Goal: Book appointment/travel/reservation: Book appointment/travel/reservation

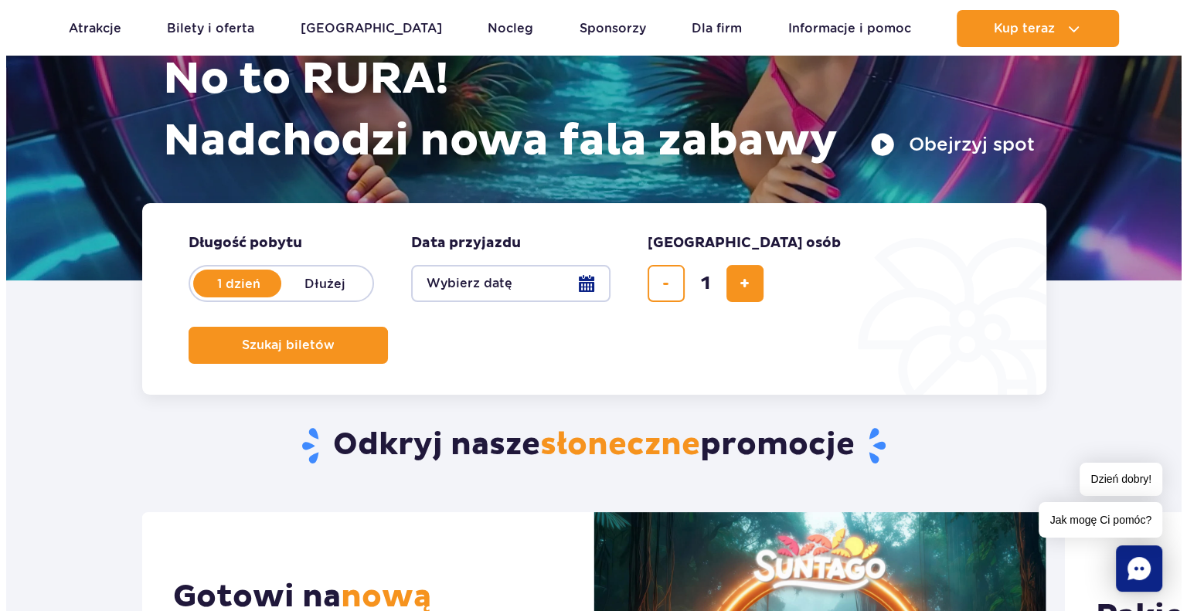
scroll to position [232, 0]
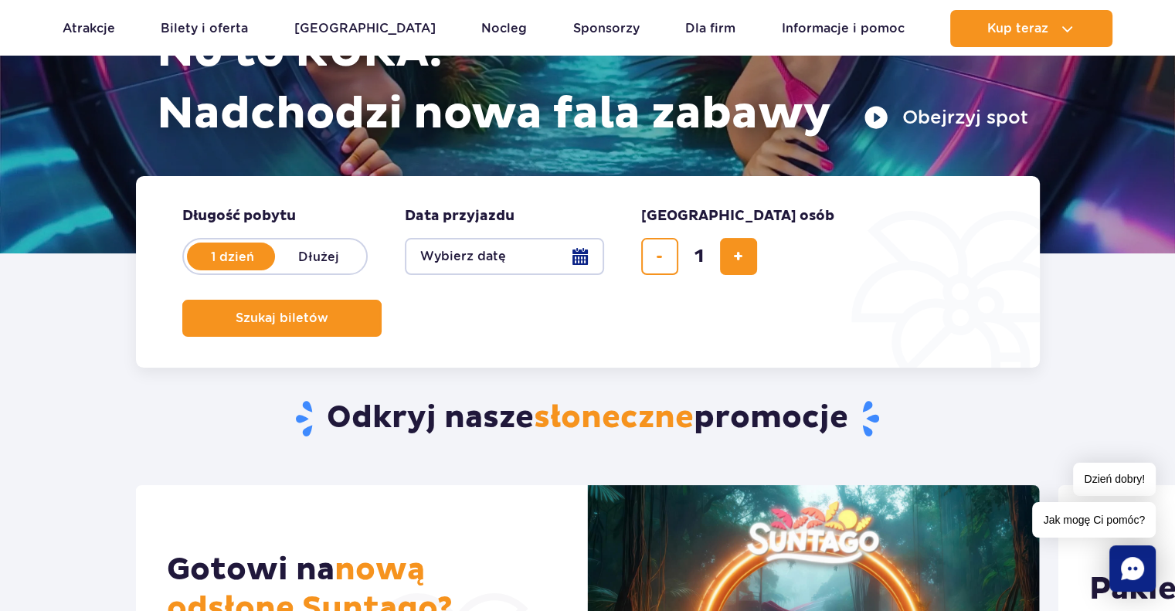
click at [328, 253] on label "Dłużej" at bounding box center [319, 256] width 88 height 32
click at [292, 270] on input "Dłużej" at bounding box center [283, 271] width 17 height 3
radio input "false"
radio input "true"
click at [583, 253] on button "Wybierz datę" at bounding box center [504, 256] width 199 height 37
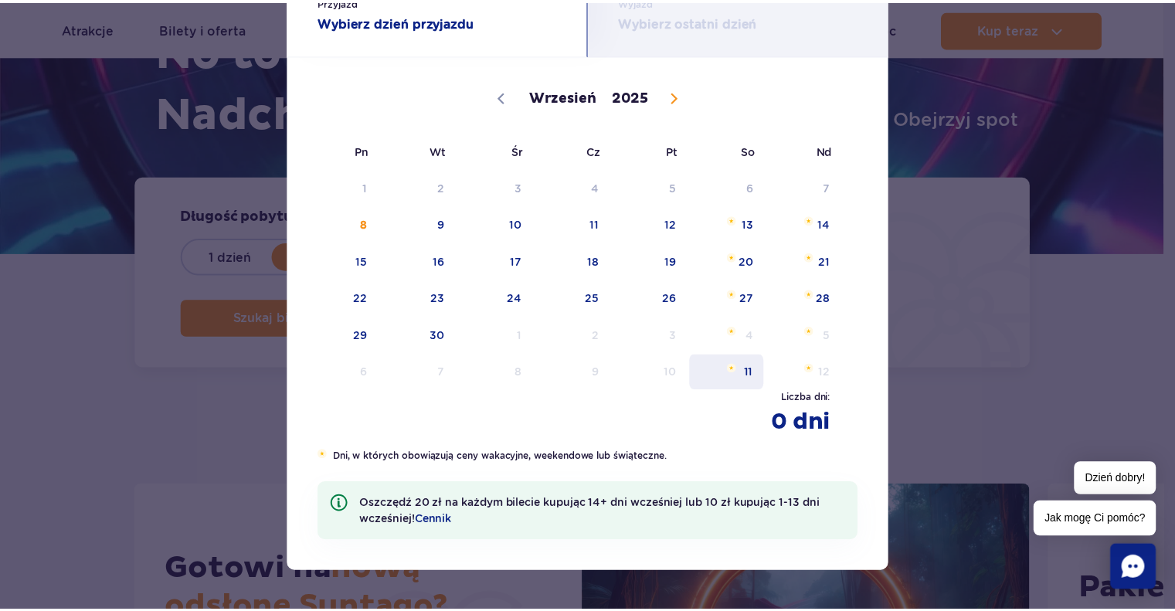
scroll to position [0, 0]
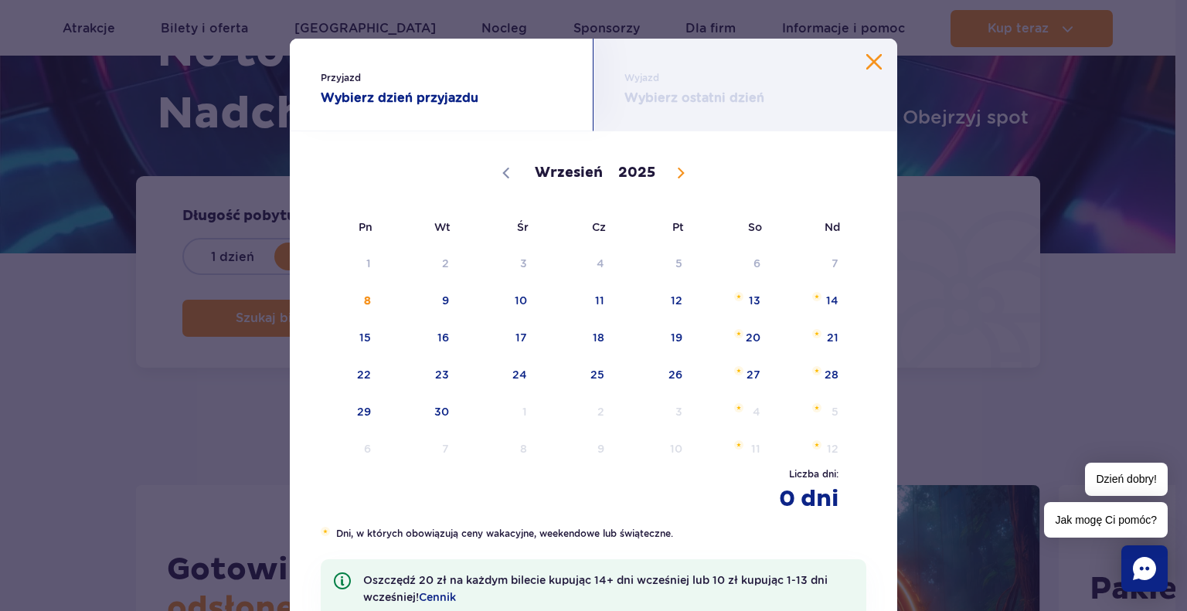
click at [872, 61] on button "Zamknij kalendarz" at bounding box center [873, 61] width 15 height 15
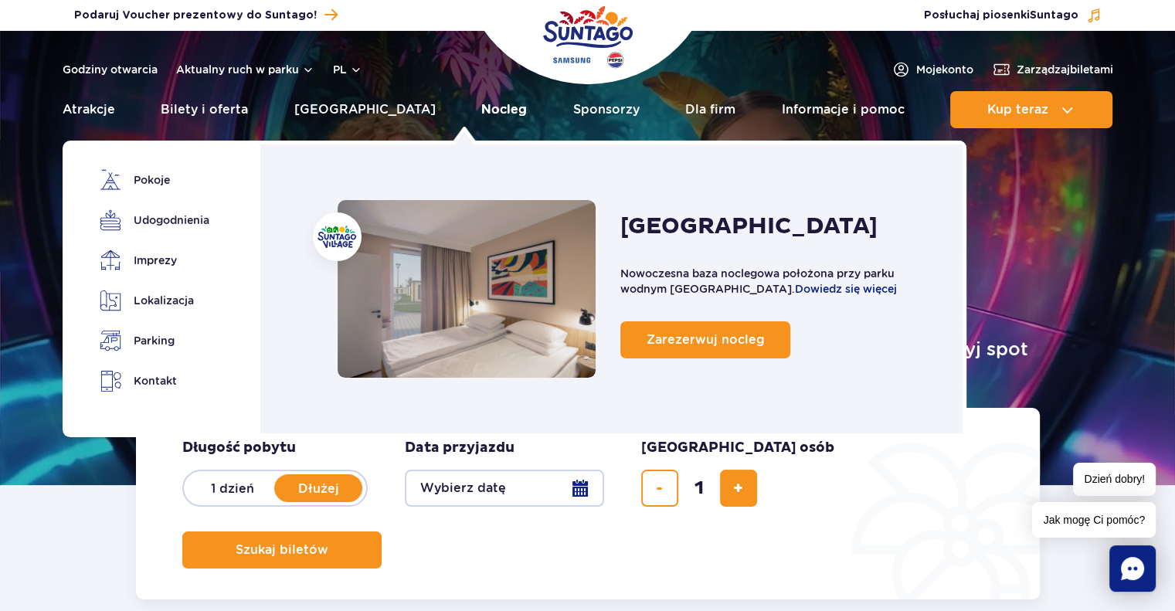
click at [481, 115] on link "Nocleg" at bounding box center [504, 109] width 46 height 37
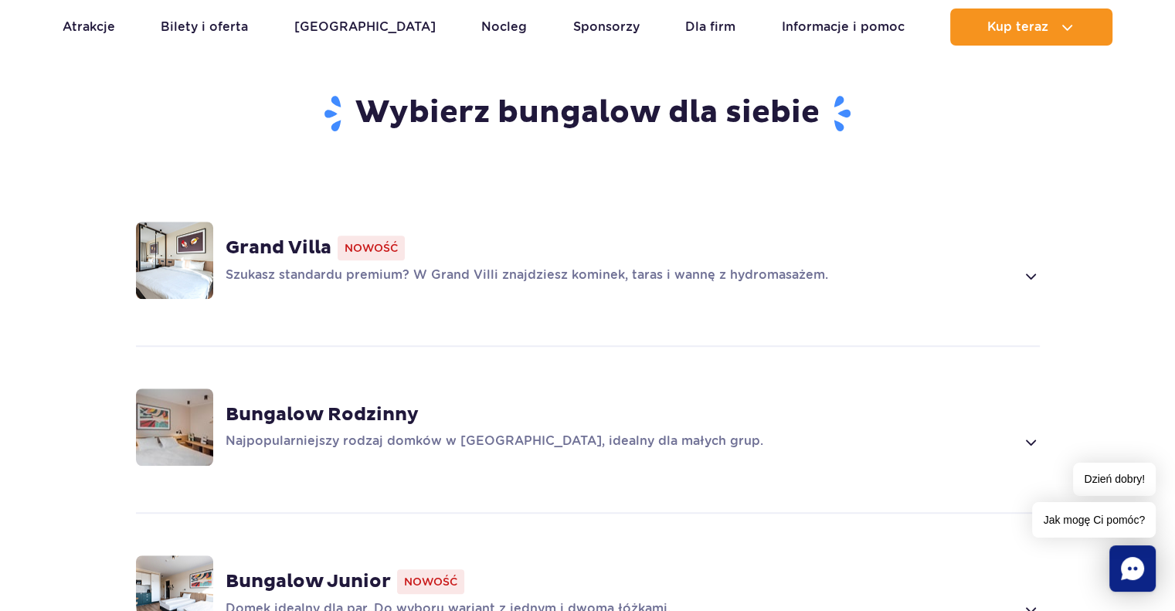
scroll to position [1005, 0]
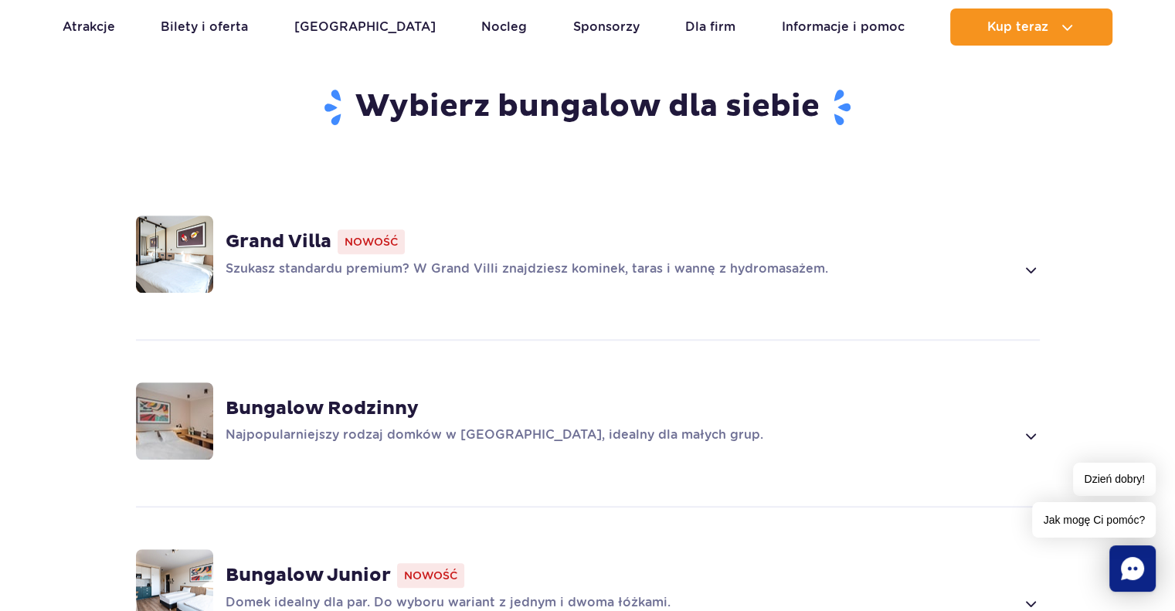
click at [1032, 260] on span at bounding box center [1031, 269] width 18 height 19
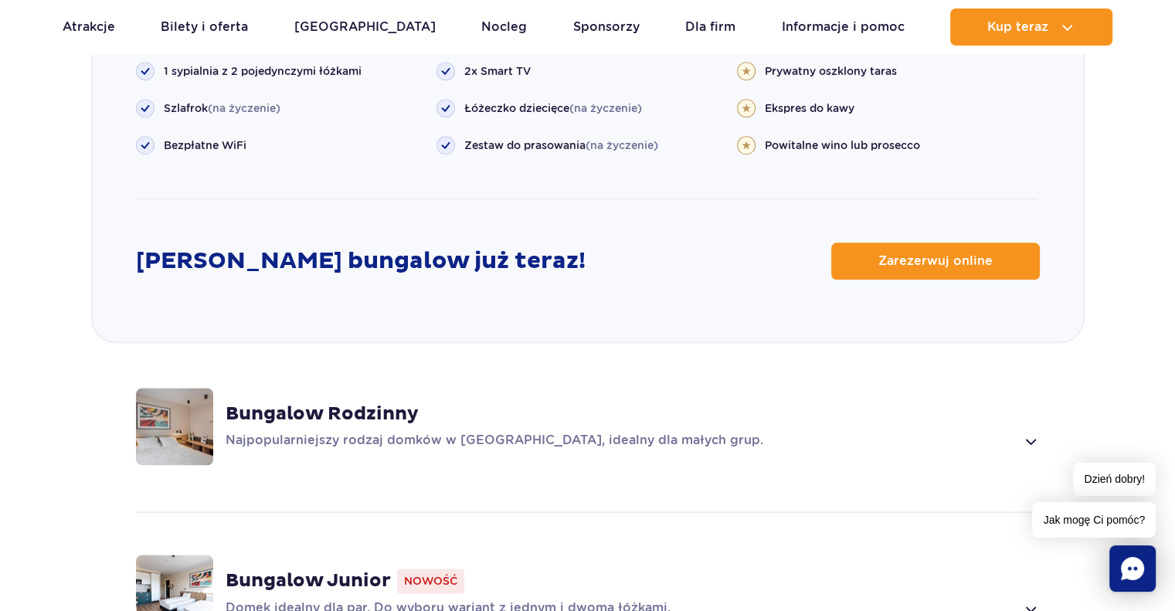
scroll to position [1777, 0]
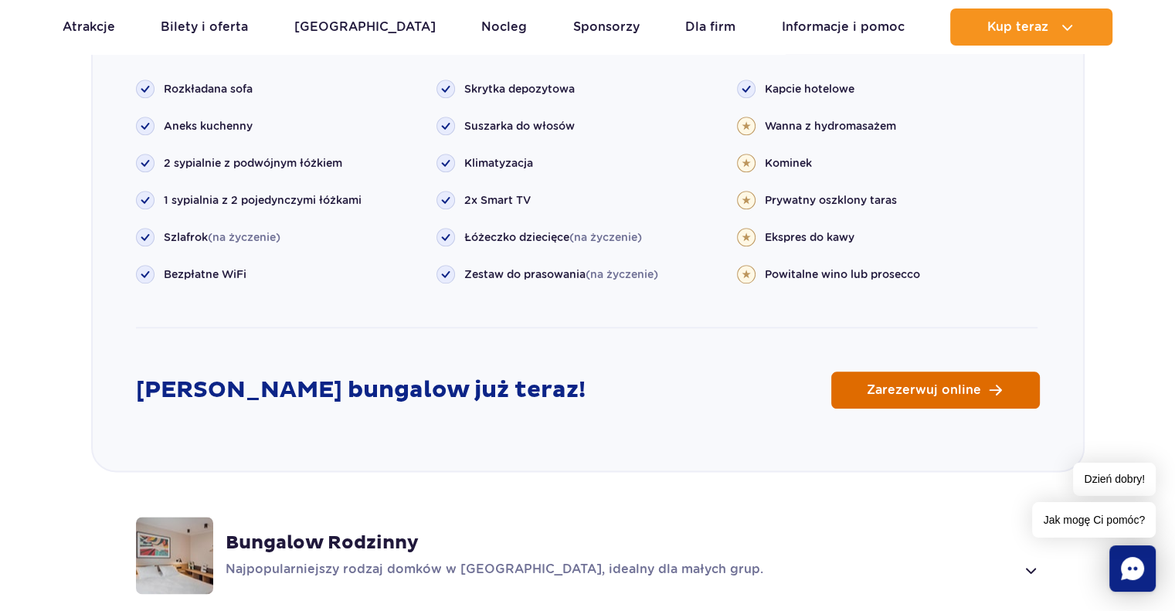
click at [915, 384] on span "Zarezerwuj online" at bounding box center [924, 390] width 114 height 12
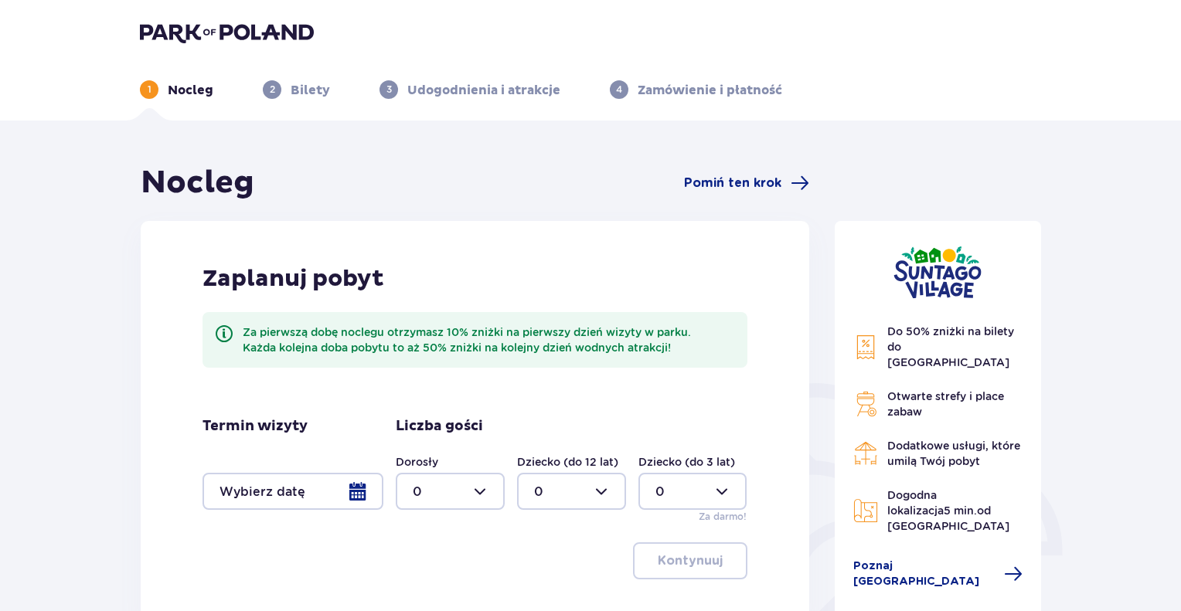
click at [477, 491] on div at bounding box center [450, 491] width 109 height 37
click at [414, 413] on p "7" at bounding box center [417, 413] width 8 height 17
type input "7"
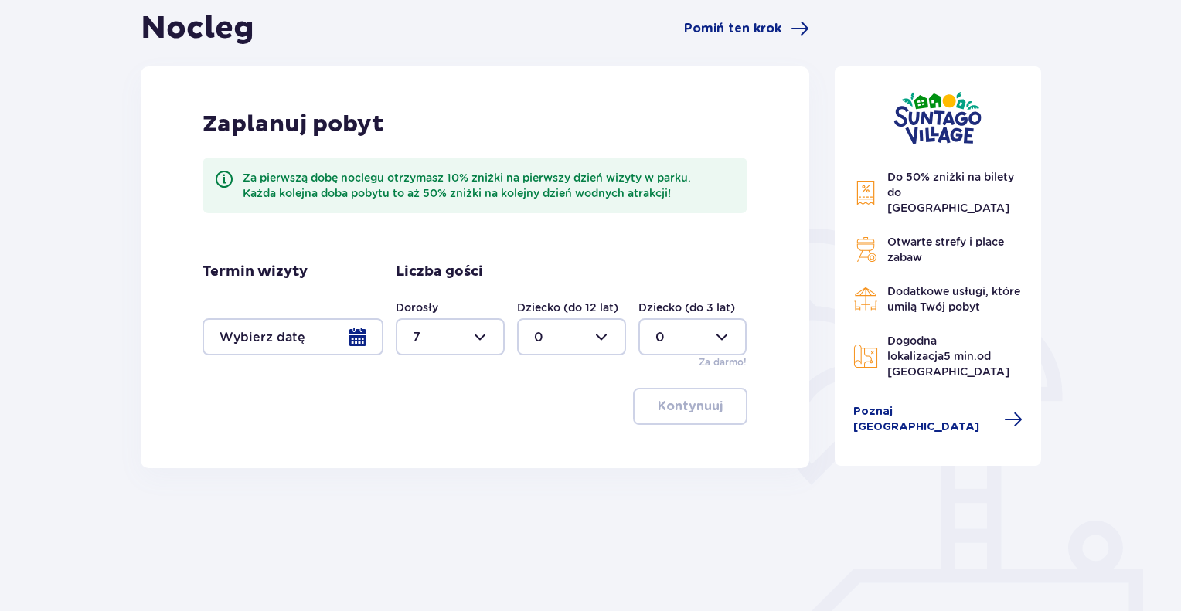
click at [362, 336] on div at bounding box center [292, 336] width 181 height 37
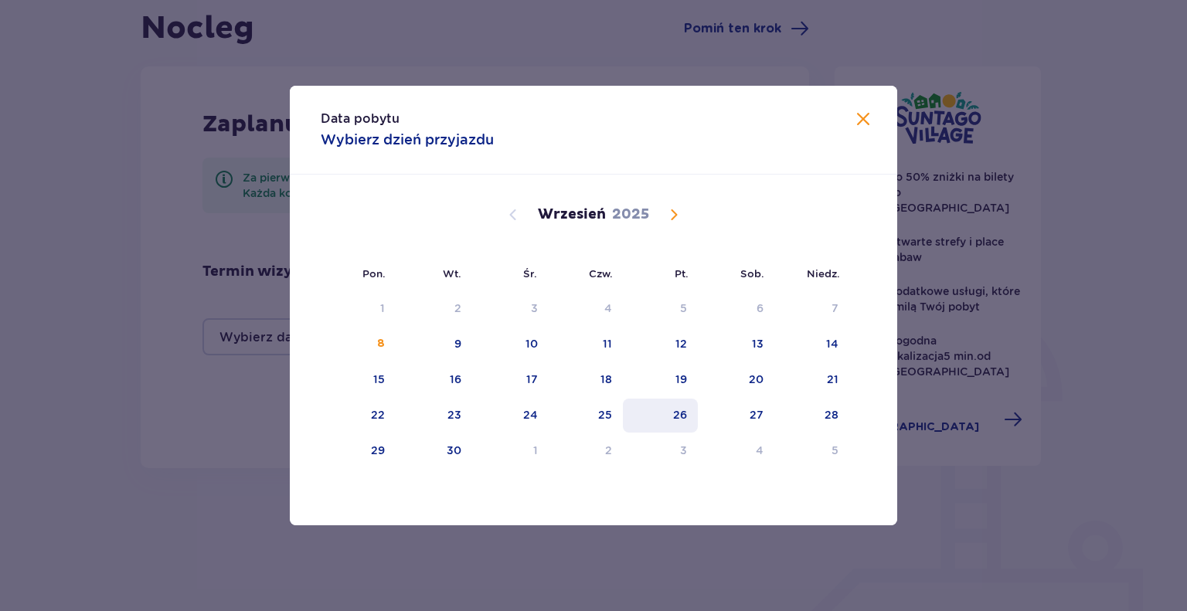
click at [682, 417] on div "26" at bounding box center [680, 414] width 14 height 15
click at [838, 417] on div "28" at bounding box center [832, 414] width 14 height 15
type input "26.09.25 - 28.09.25"
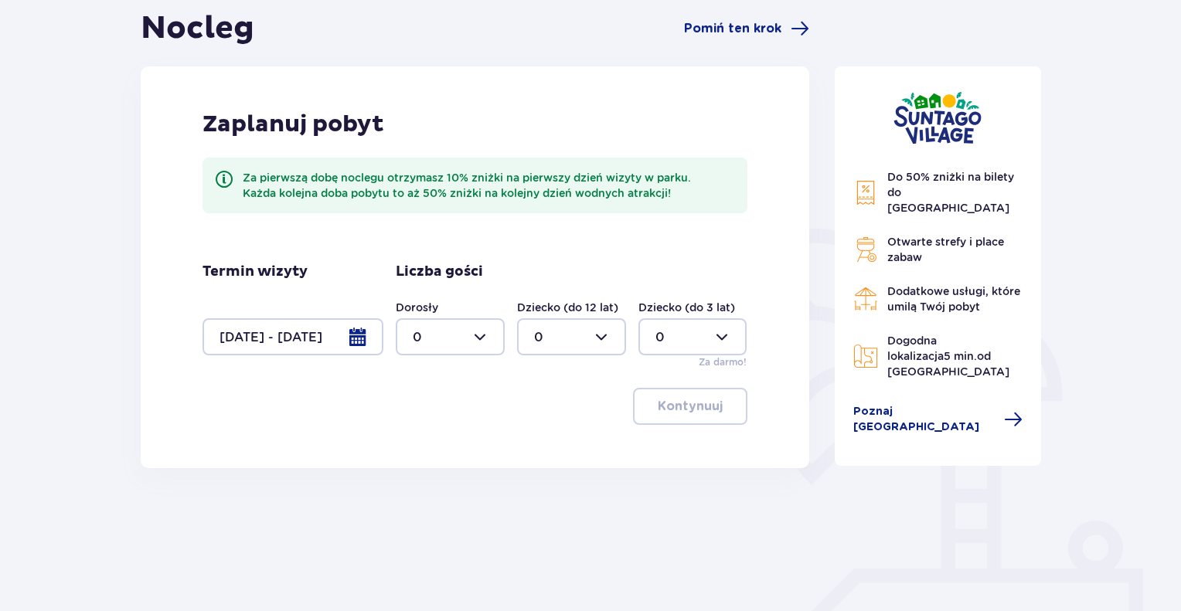
click at [476, 334] on div at bounding box center [450, 336] width 109 height 37
click at [415, 454] on p "7" at bounding box center [417, 456] width 8 height 17
type input "7"
click at [686, 410] on p "Kontynuuj" at bounding box center [690, 406] width 65 height 17
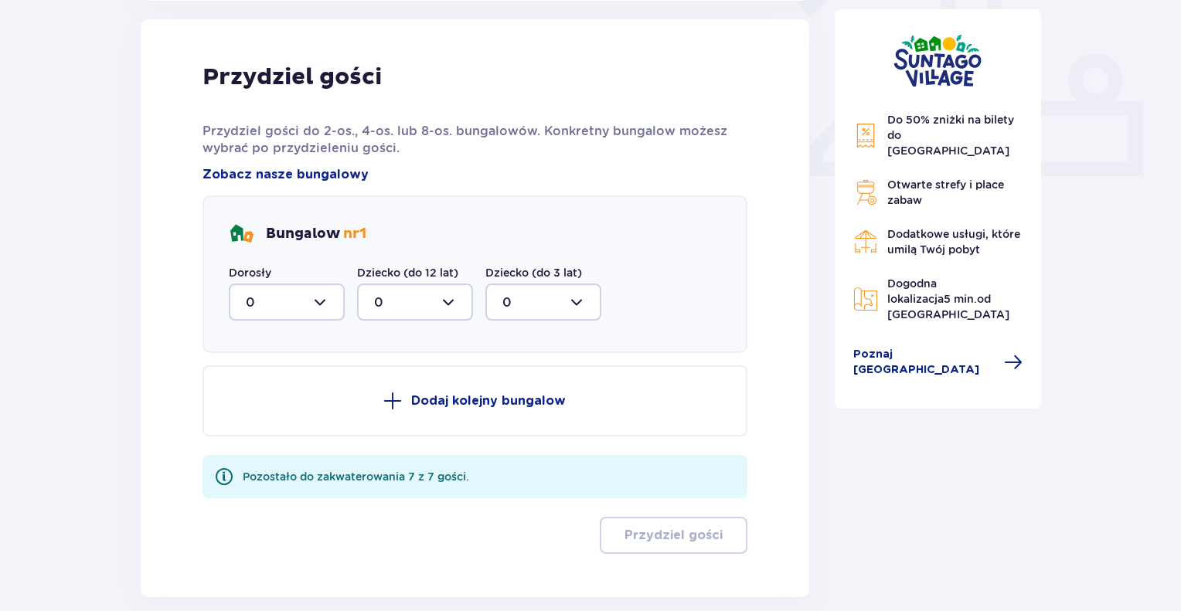
scroll to position [623, 0]
click at [327, 301] on div at bounding box center [287, 301] width 116 height 37
click at [265, 447] on div "7" at bounding box center [287, 452] width 82 height 17
type input "7"
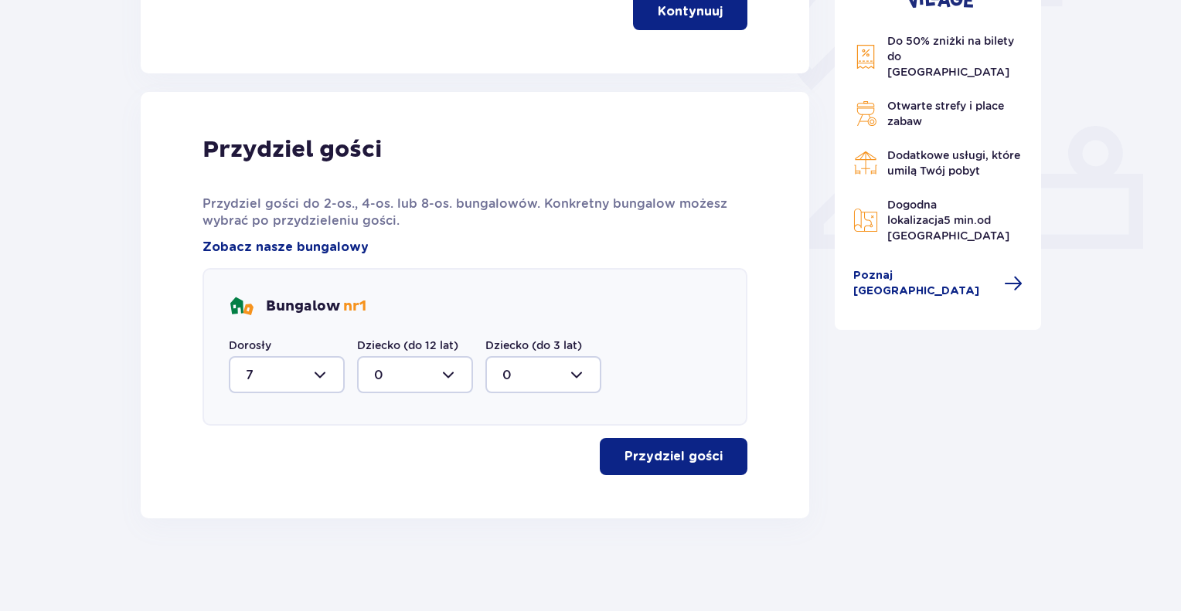
scroll to position [549, 0]
click at [643, 453] on p "Przydziel gości" at bounding box center [673, 457] width 98 height 17
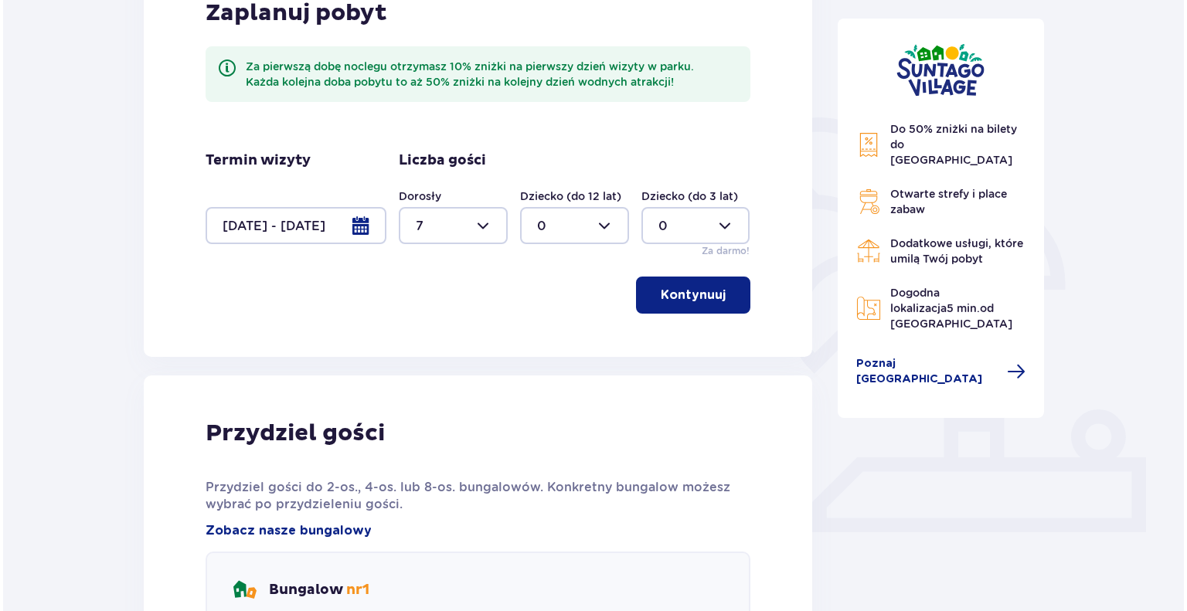
scroll to position [257, 0]
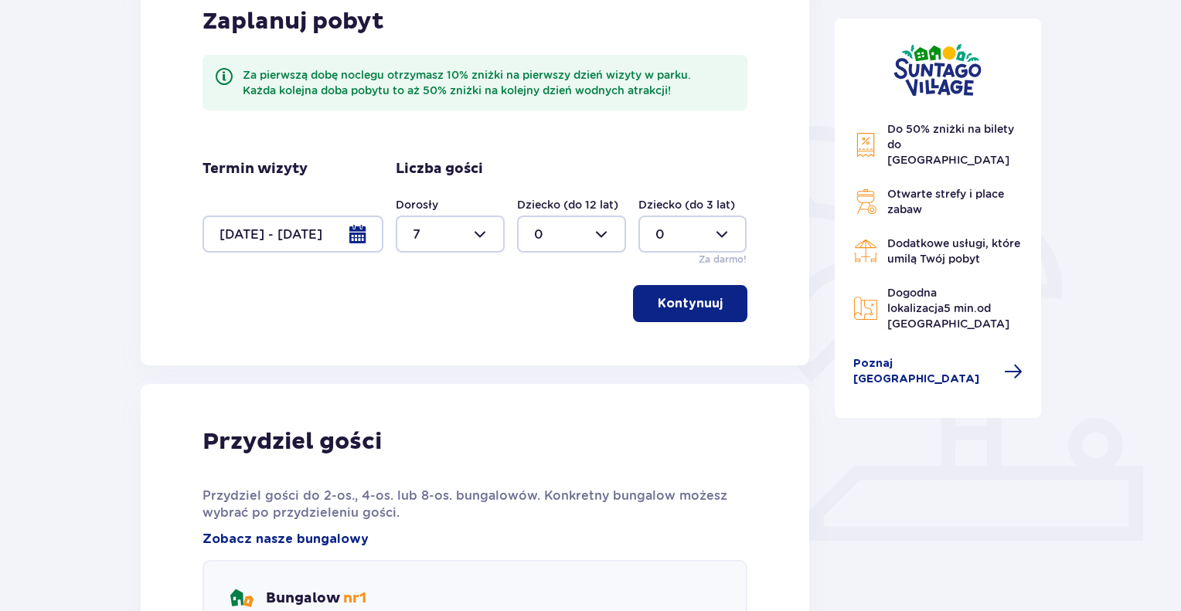
click at [289, 236] on div at bounding box center [292, 234] width 181 height 37
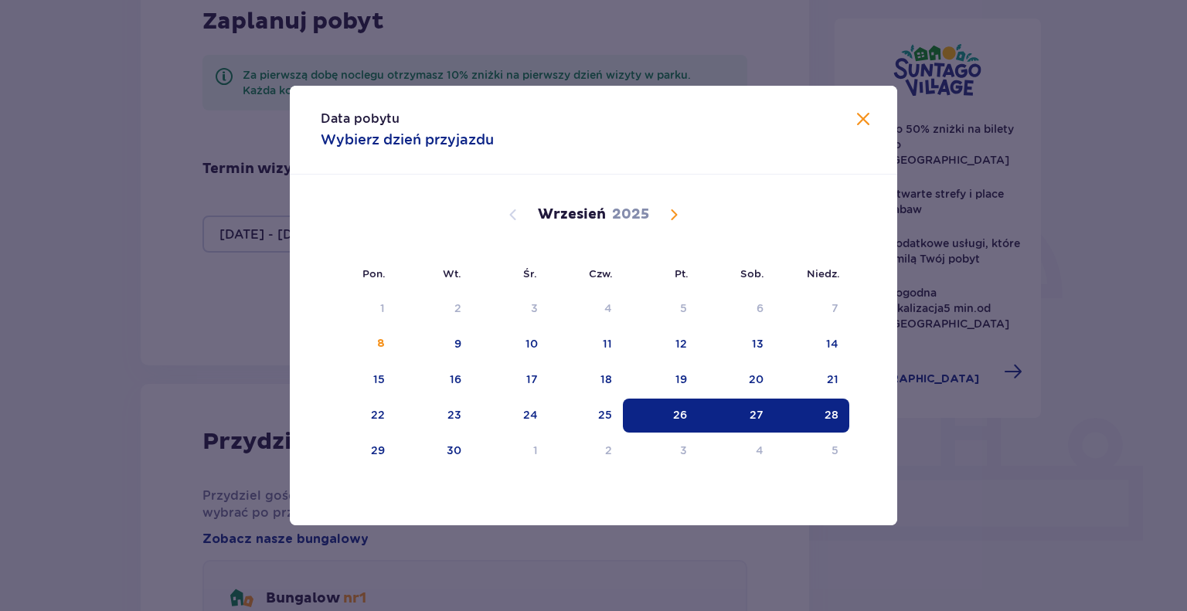
click at [668, 216] on span "Calendar" at bounding box center [674, 215] width 19 height 19
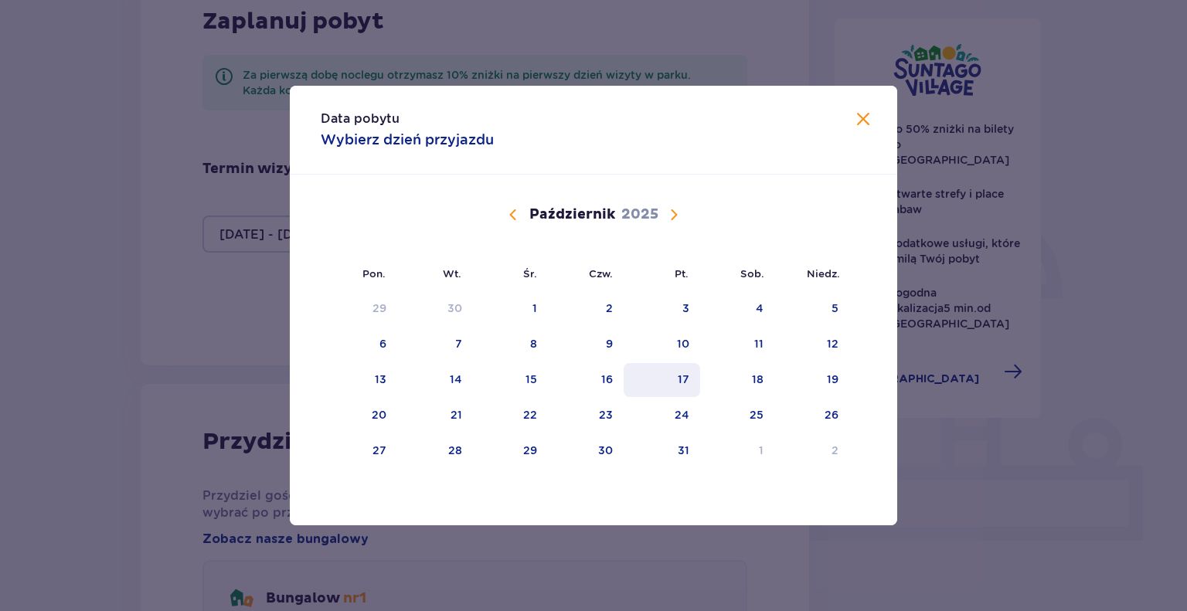
click at [689, 378] on div "17" at bounding box center [684, 379] width 12 height 15
click at [743, 380] on div "18" at bounding box center [737, 380] width 75 height 34
type input "17.10.25 - 18.10.25"
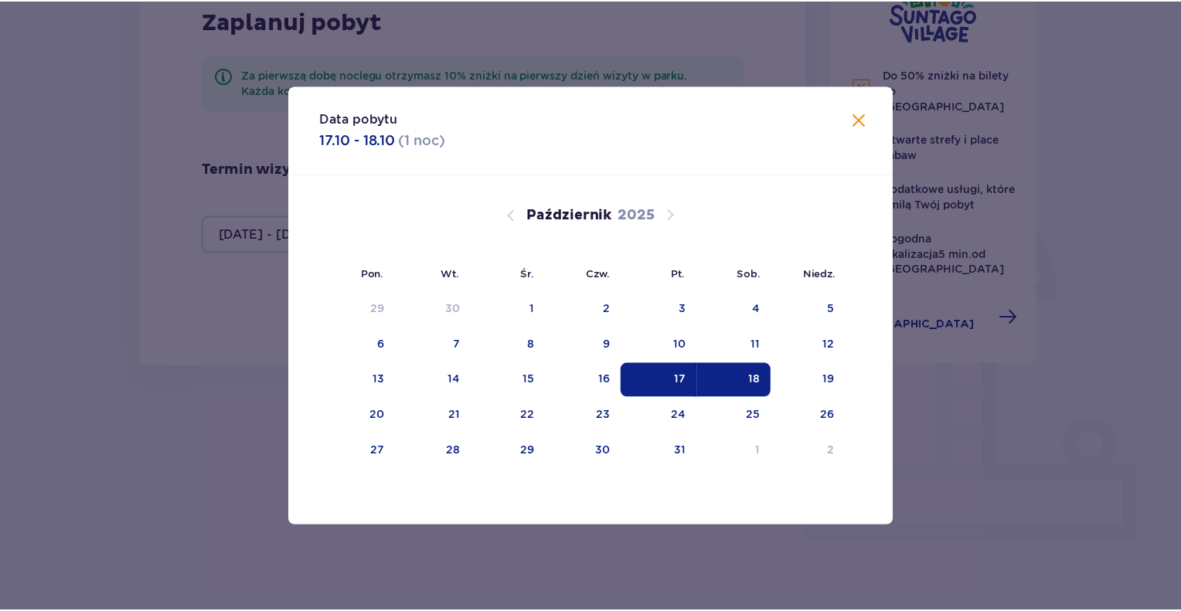
scroll to position [247, 0]
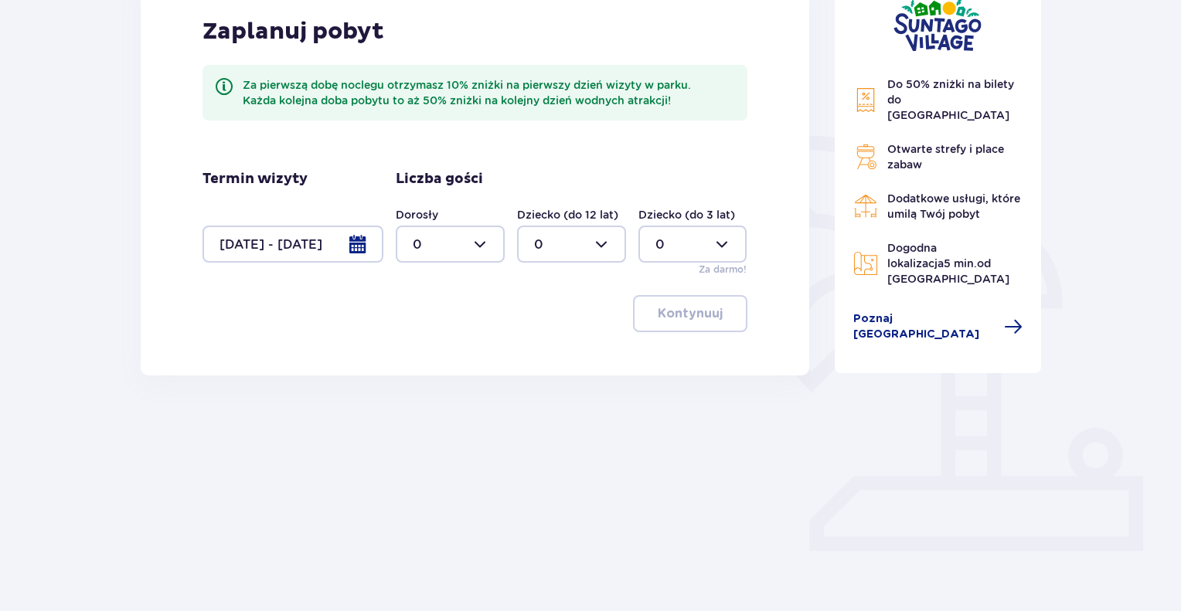
click at [481, 250] on div at bounding box center [450, 244] width 109 height 37
click at [420, 365] on div "7" at bounding box center [450, 363] width 75 height 17
type input "7"
click at [704, 316] on p "Kontynuuj" at bounding box center [690, 313] width 65 height 17
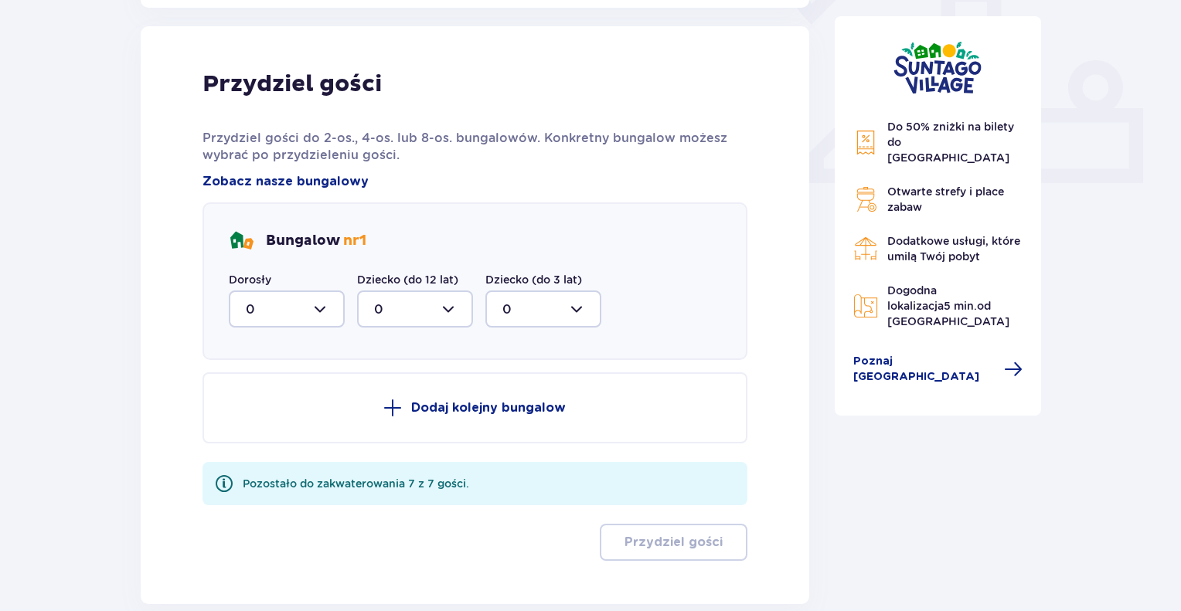
scroll to position [623, 0]
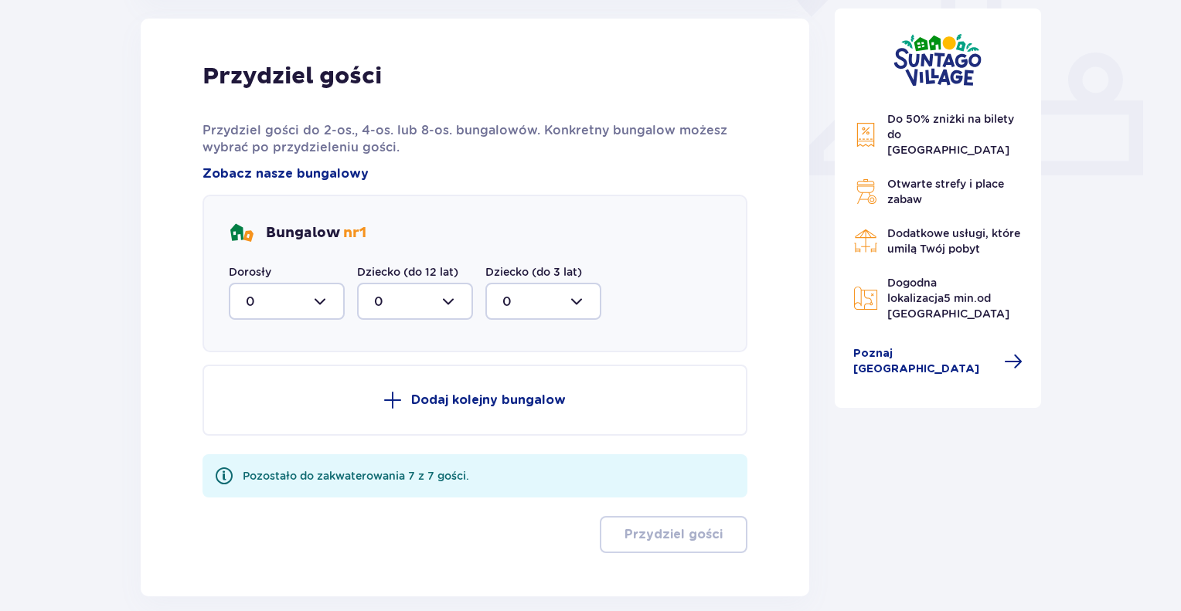
click at [321, 300] on div at bounding box center [287, 301] width 116 height 37
click at [253, 447] on div "7" at bounding box center [287, 452] width 82 height 17
type input "7"
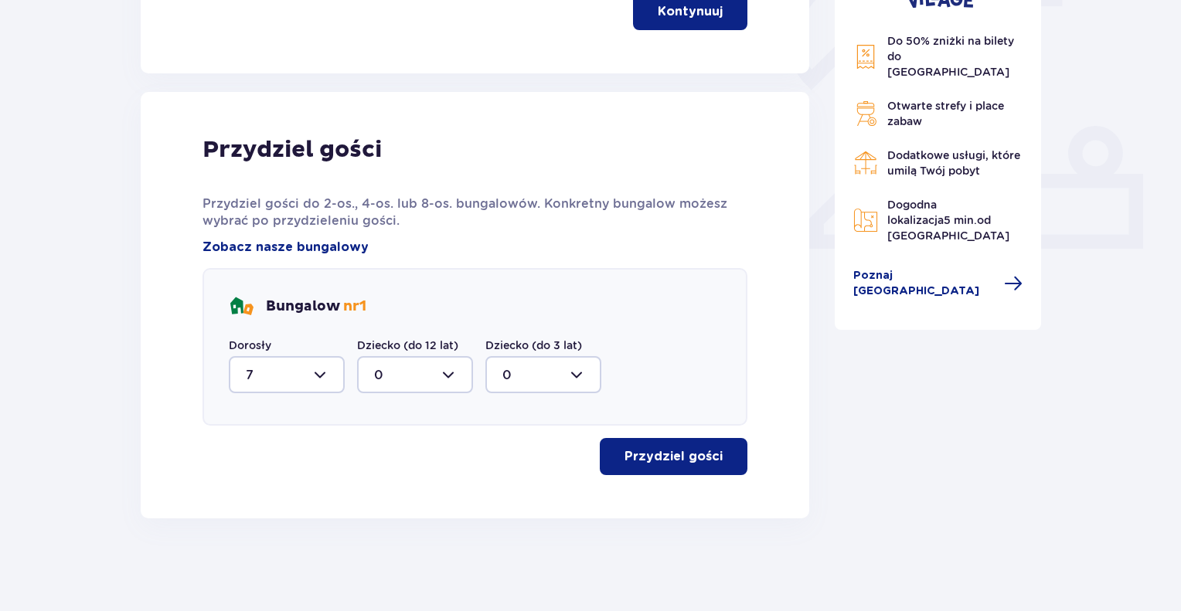
scroll to position [549, 0]
click at [671, 453] on p "Przydziel gości" at bounding box center [673, 457] width 98 height 17
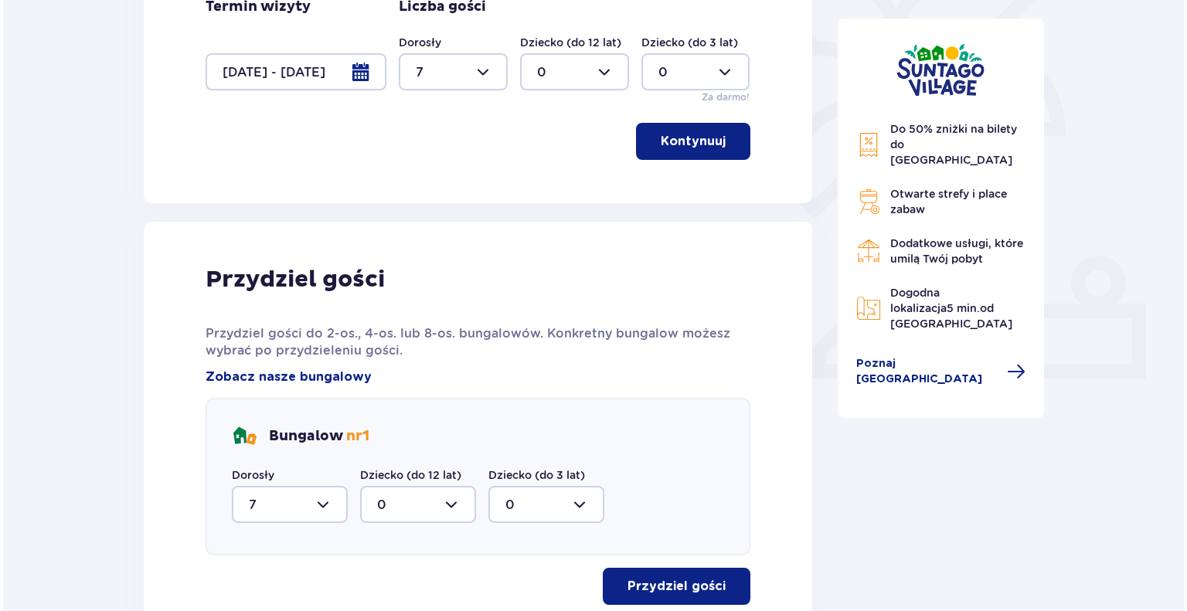
scroll to position [372, 0]
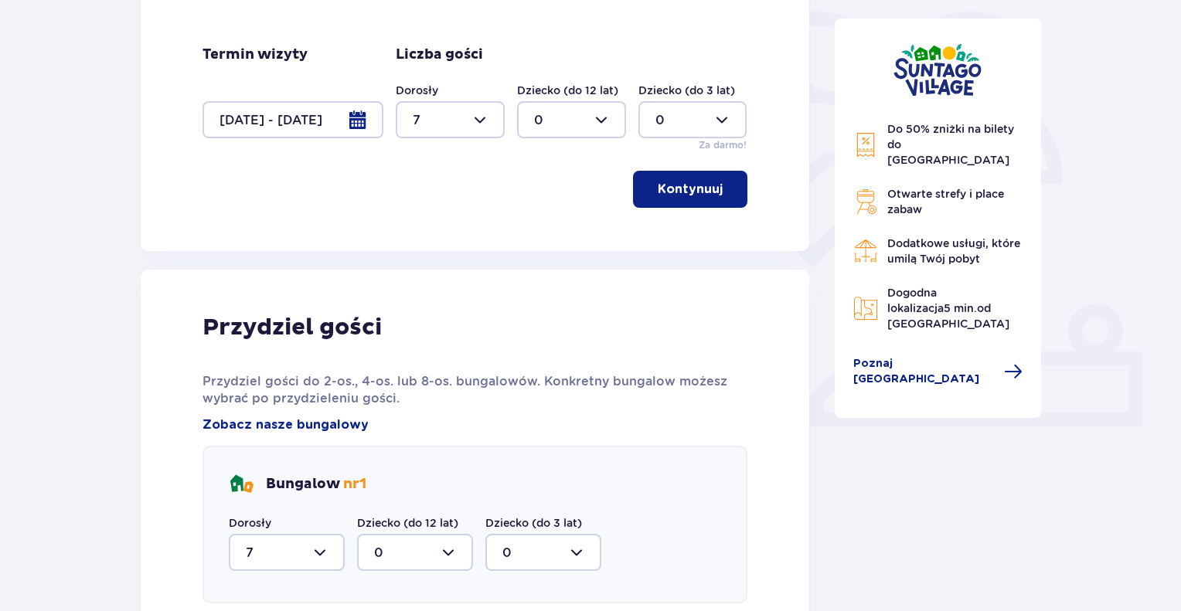
click at [322, 122] on div at bounding box center [292, 119] width 181 height 37
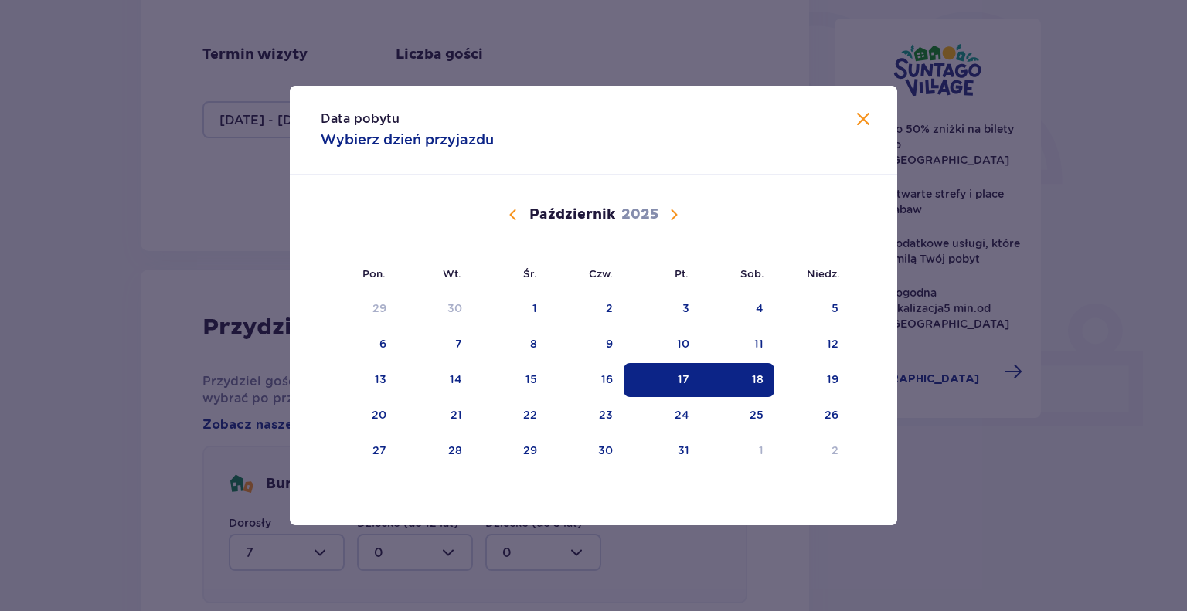
click at [666, 379] on div "17" at bounding box center [662, 380] width 77 height 34
click at [818, 376] on div "19" at bounding box center [811, 380] width 75 height 34
type input "17.10.25 - 19.10.25"
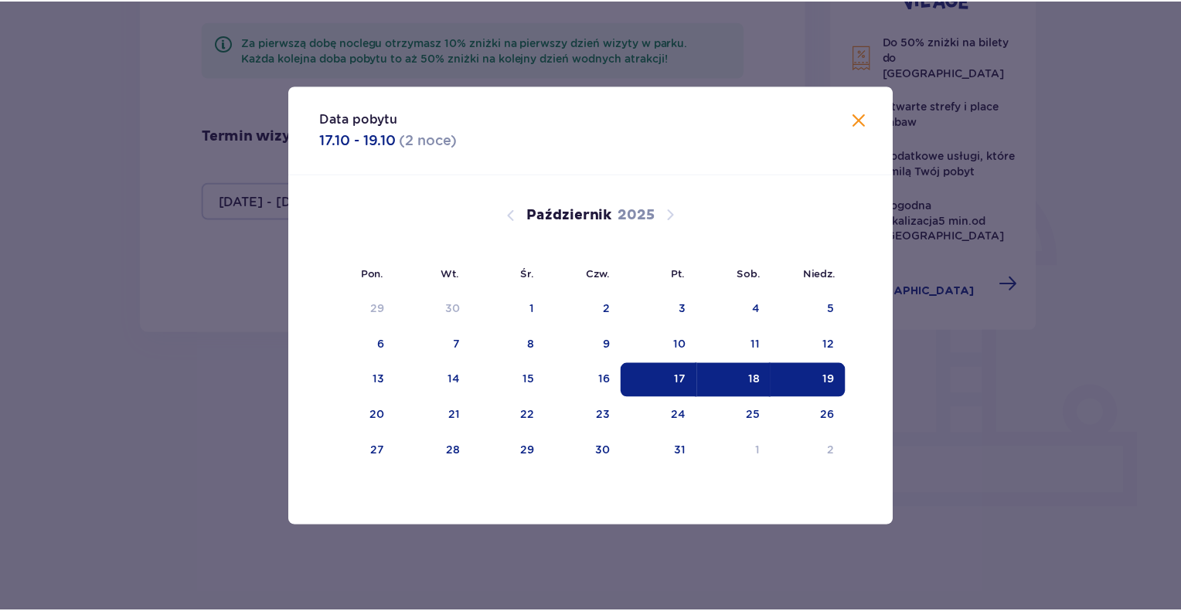
scroll to position [247, 0]
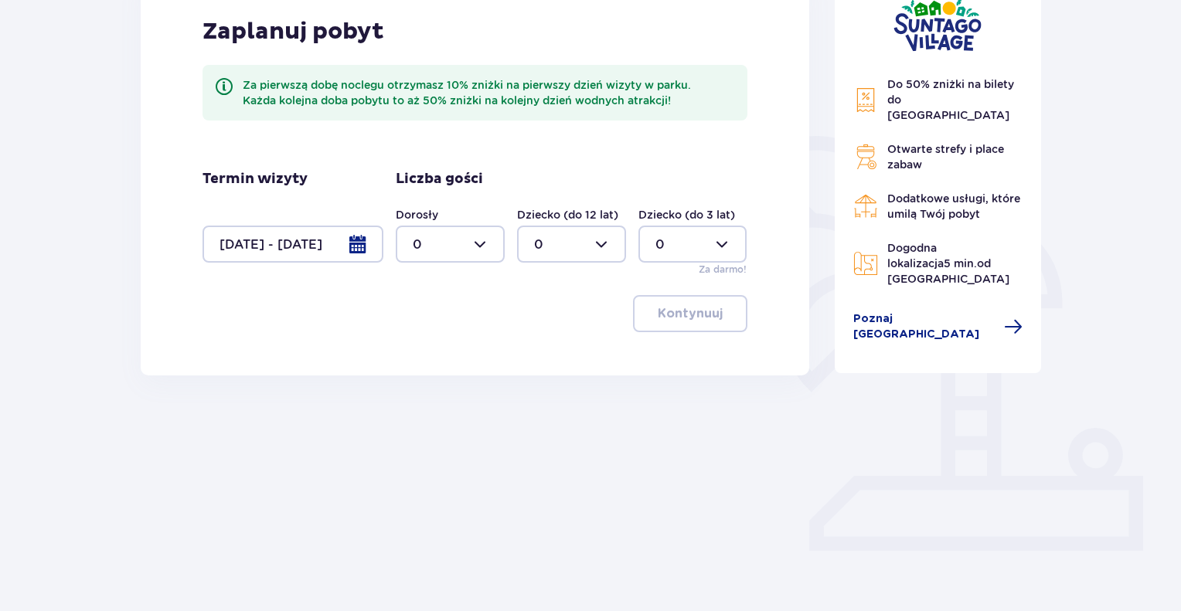
click at [483, 240] on div at bounding box center [450, 244] width 109 height 37
click at [423, 362] on div "7" at bounding box center [450, 363] width 75 height 17
type input "7"
click at [690, 318] on p "Kontynuuj" at bounding box center [690, 313] width 65 height 17
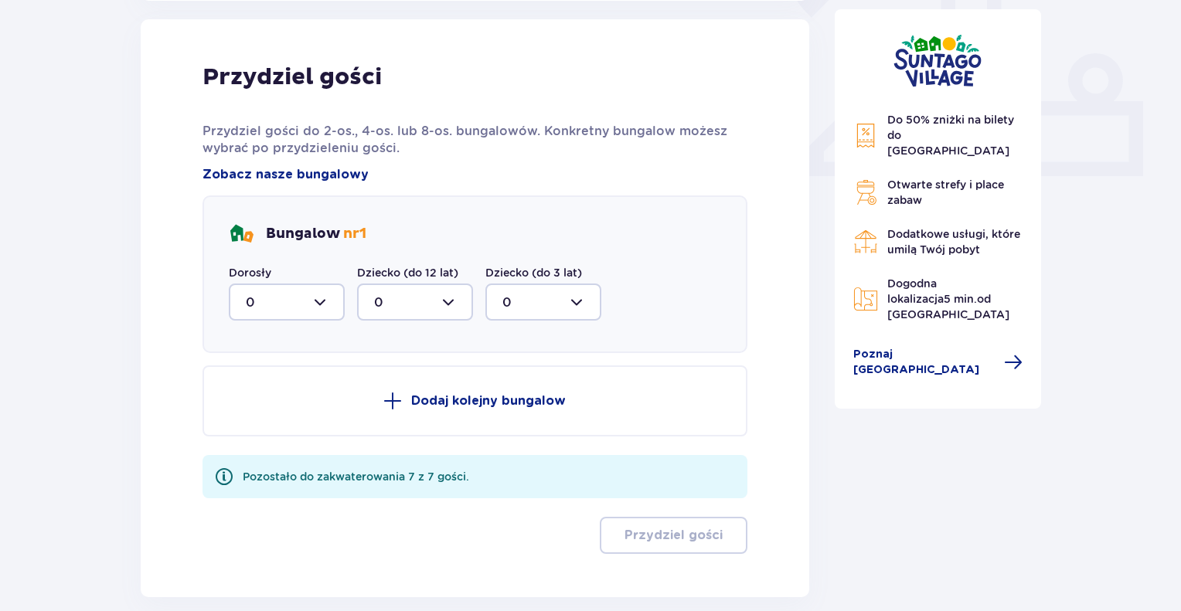
scroll to position [623, 0]
click at [316, 298] on div at bounding box center [287, 301] width 116 height 37
click at [253, 448] on div "7" at bounding box center [287, 452] width 82 height 17
type input "7"
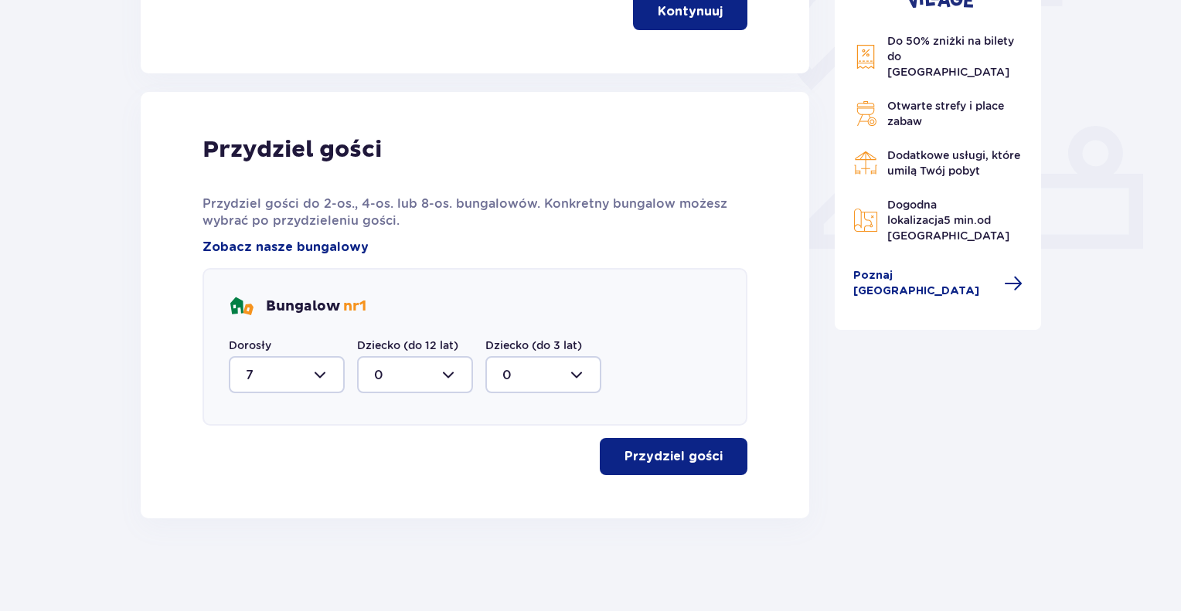
scroll to position [549, 0]
click at [677, 456] on p "Przydziel gości" at bounding box center [673, 457] width 98 height 17
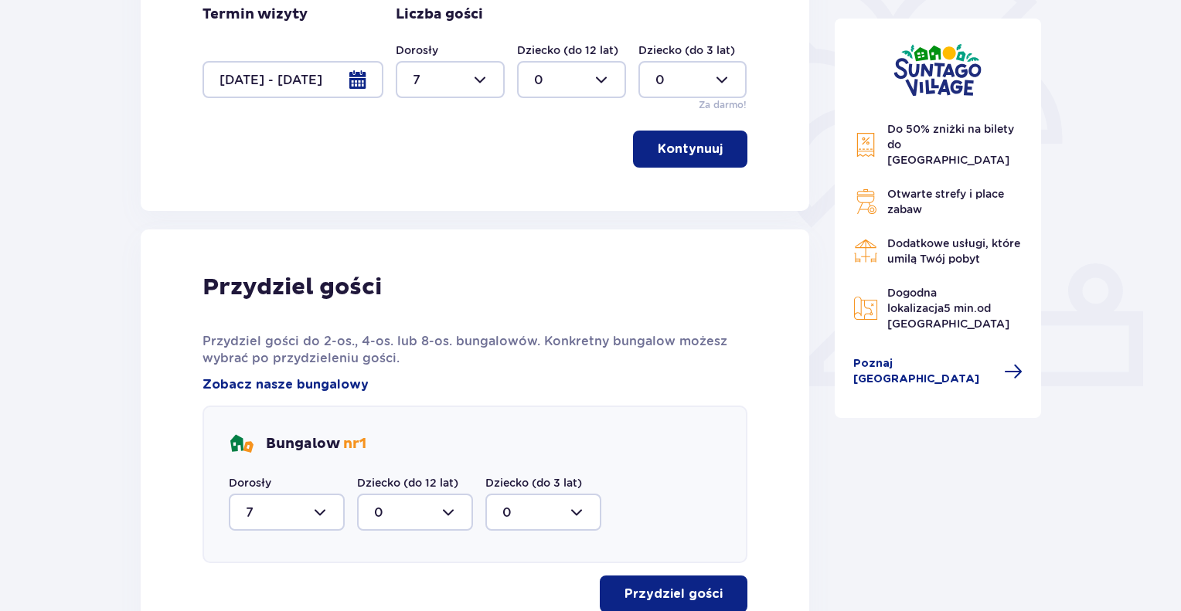
scroll to position [103, 0]
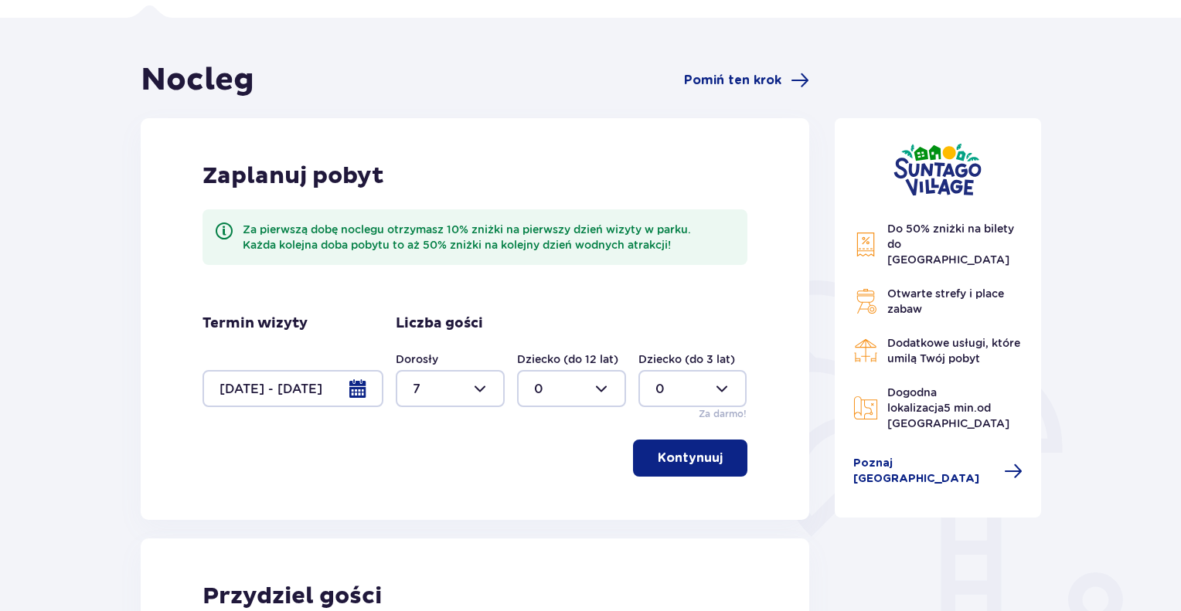
click at [354, 390] on div at bounding box center [292, 388] width 181 height 37
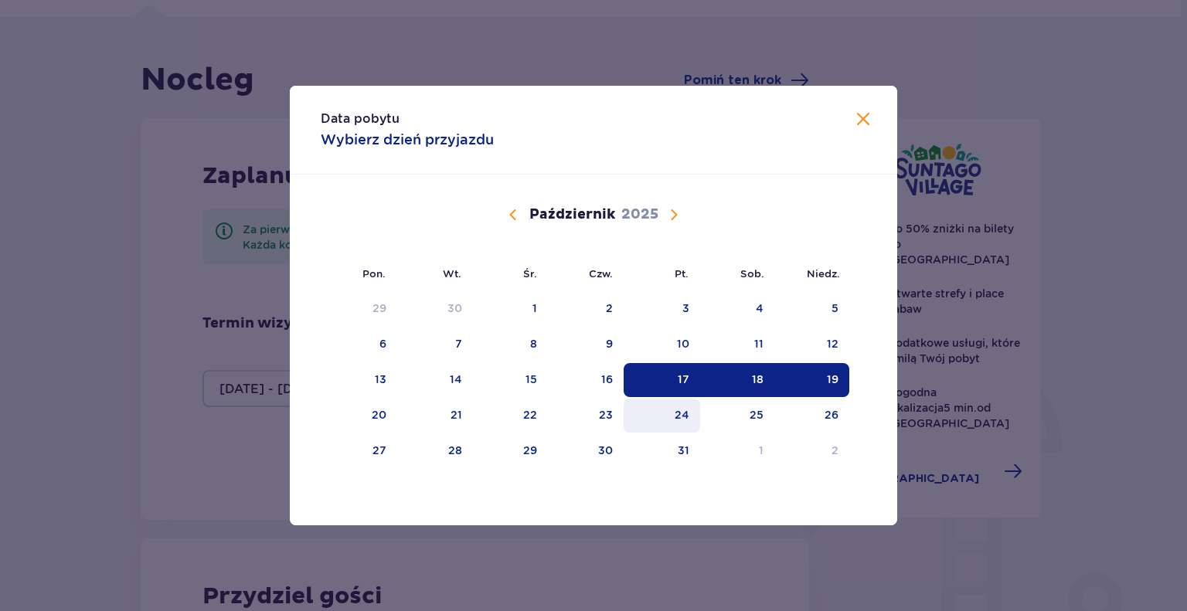
click at [671, 413] on div "24" at bounding box center [662, 416] width 77 height 34
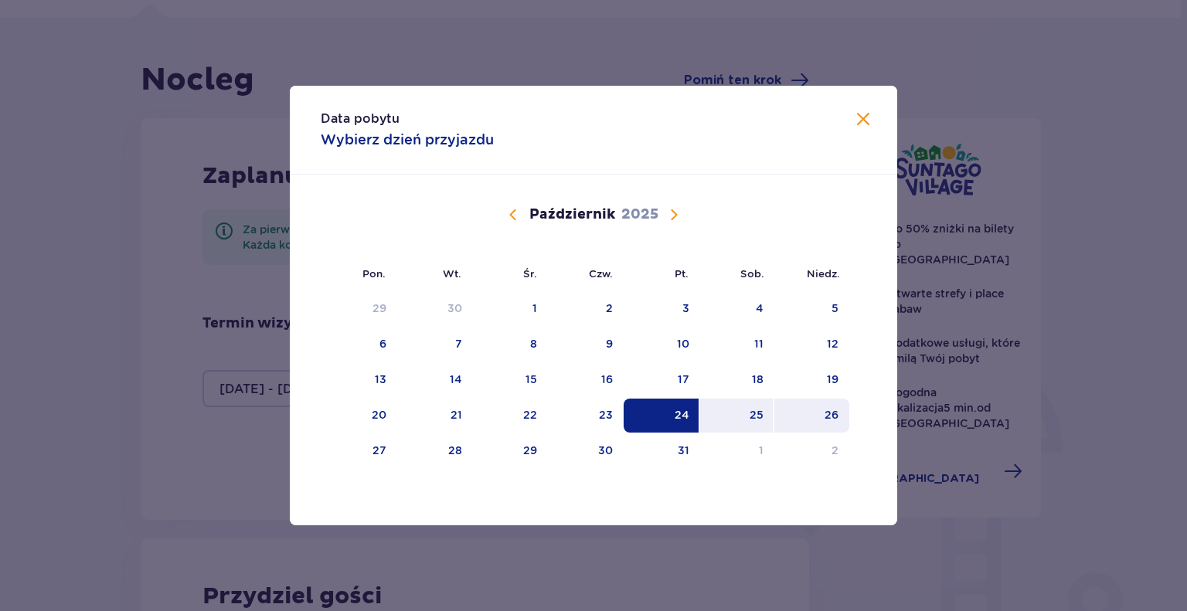
click at [813, 411] on div "26" at bounding box center [811, 416] width 75 height 34
type input "24.10.25 - 26.10.25"
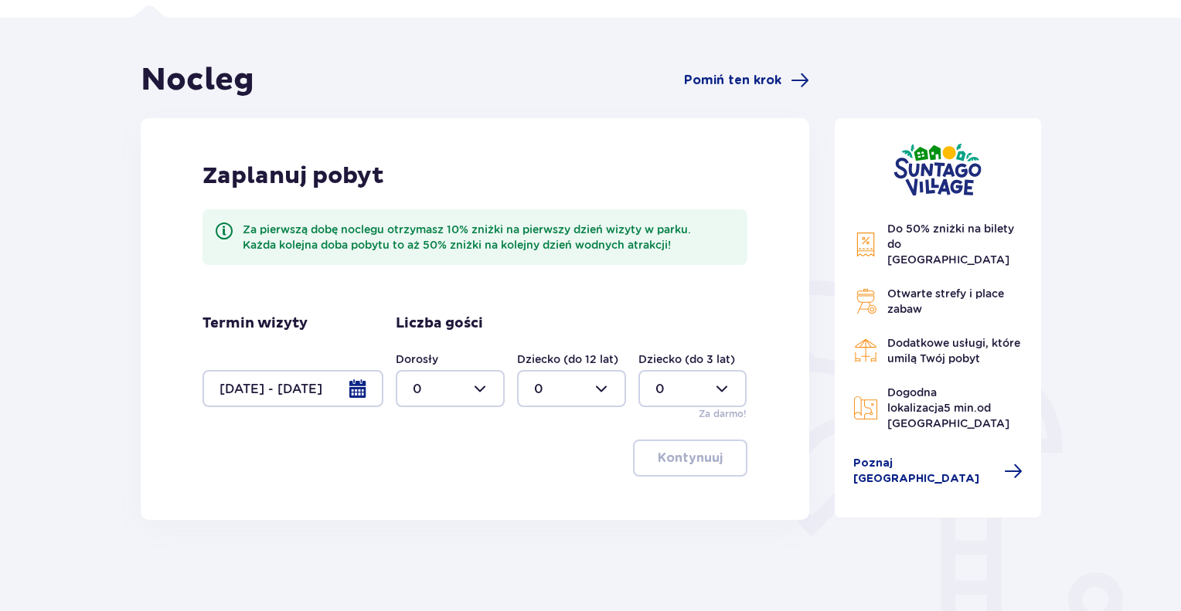
click at [479, 386] on div at bounding box center [450, 388] width 109 height 37
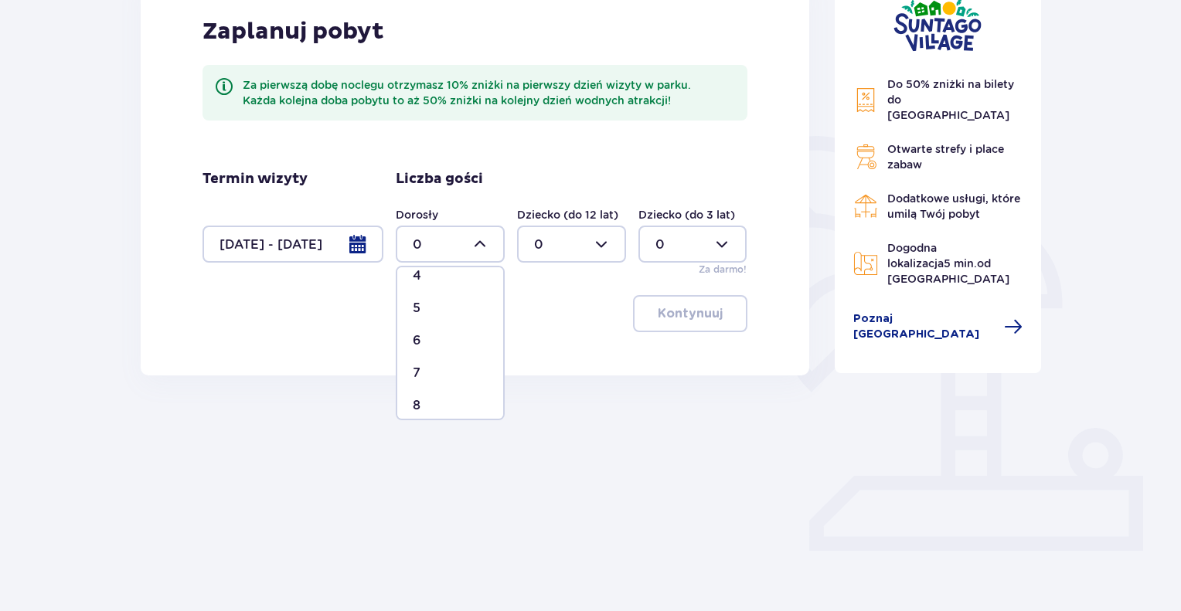
scroll to position [155, 0]
click at [437, 362] on div "7" at bounding box center [450, 363] width 75 height 17
type input "7"
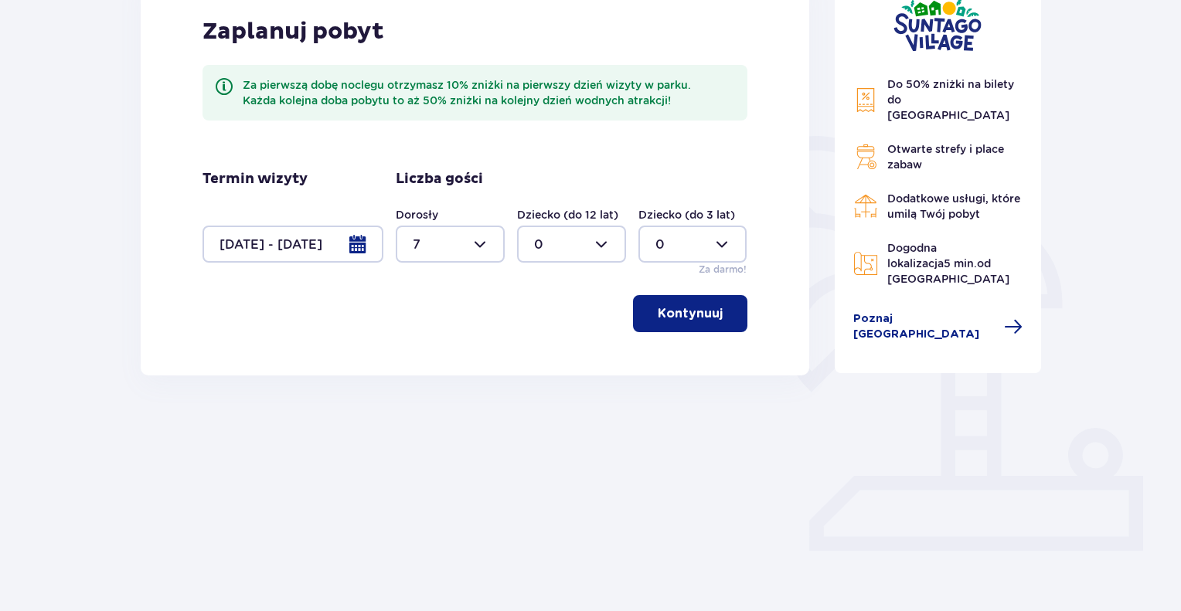
click at [696, 318] on p "Kontynuuj" at bounding box center [690, 313] width 65 height 17
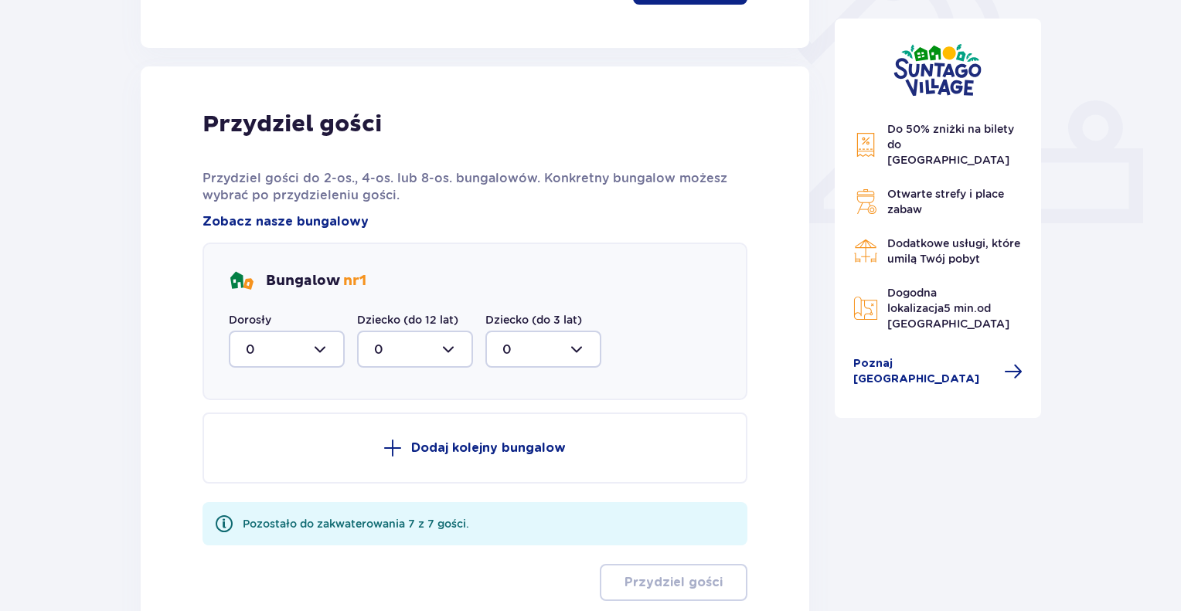
scroll to position [623, 0]
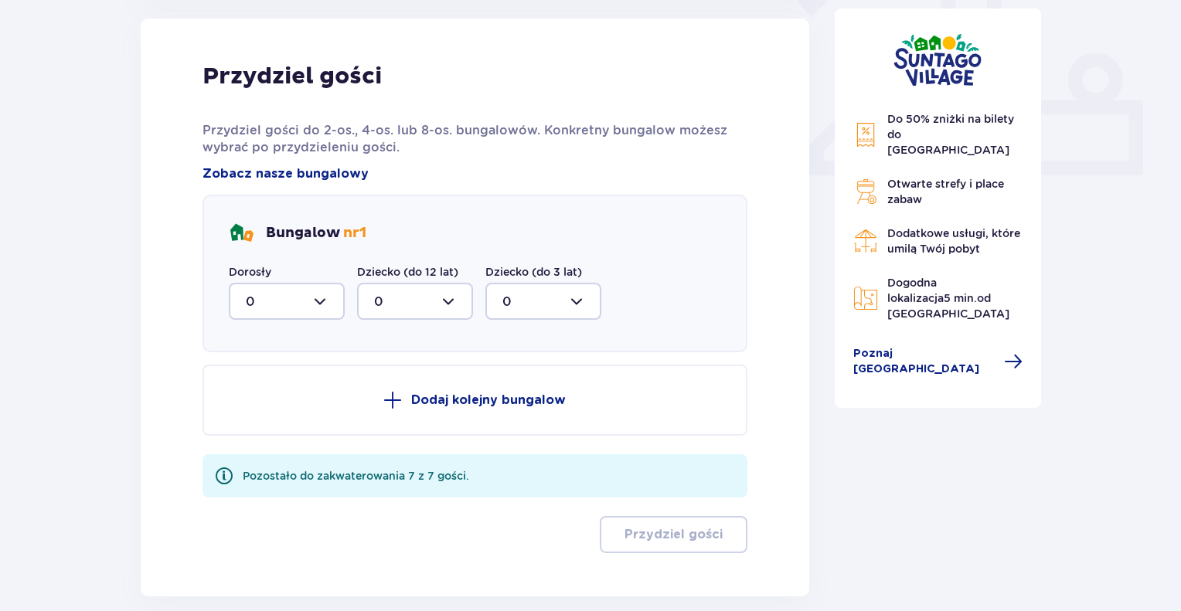
click at [318, 303] on div at bounding box center [287, 301] width 116 height 37
click at [253, 450] on div "7" at bounding box center [287, 452] width 82 height 17
type input "7"
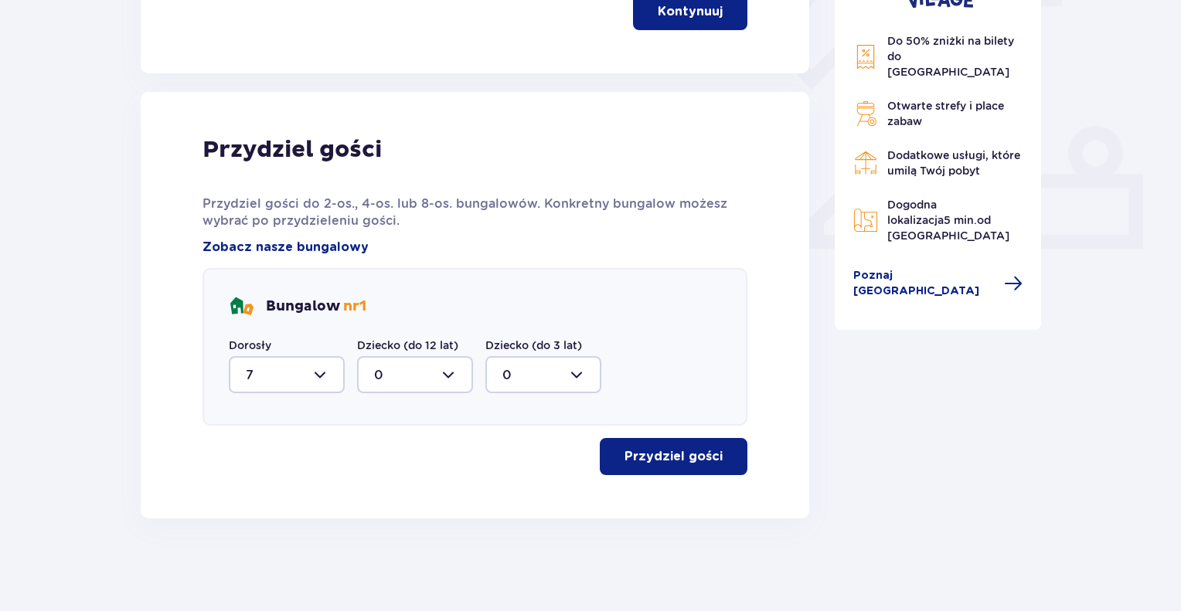
scroll to position [549, 0]
click at [682, 460] on p "Przydziel gości" at bounding box center [673, 457] width 98 height 17
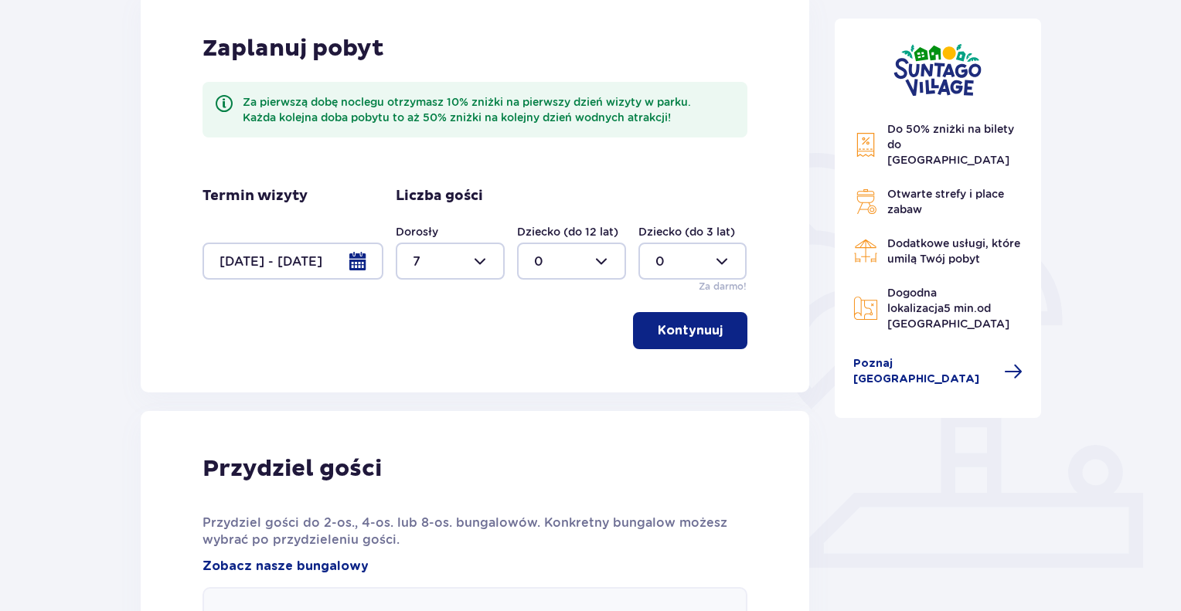
scroll to position [103, 0]
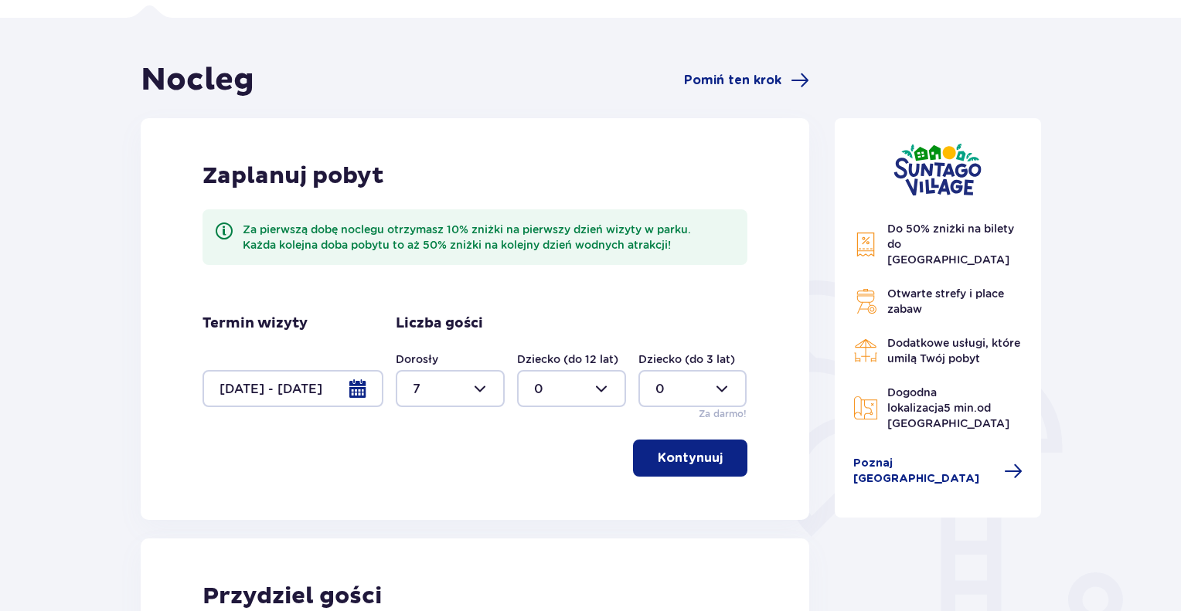
click at [362, 389] on div at bounding box center [292, 388] width 181 height 37
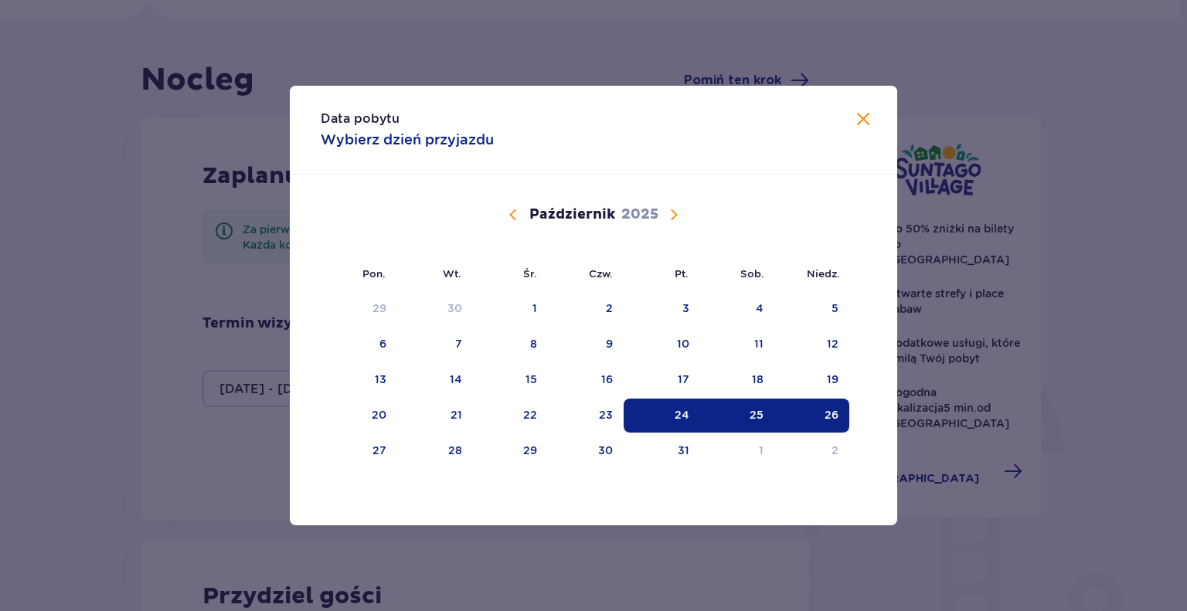
click at [674, 213] on span "Calendar" at bounding box center [674, 215] width 19 height 19
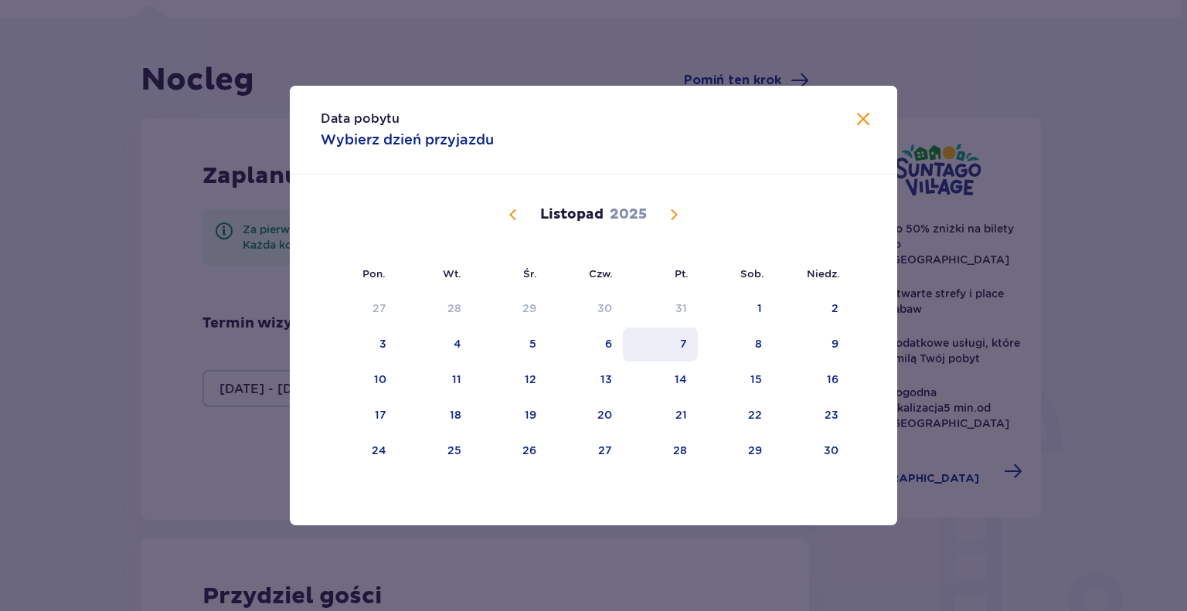
click at [683, 345] on div "7" at bounding box center [683, 343] width 7 height 15
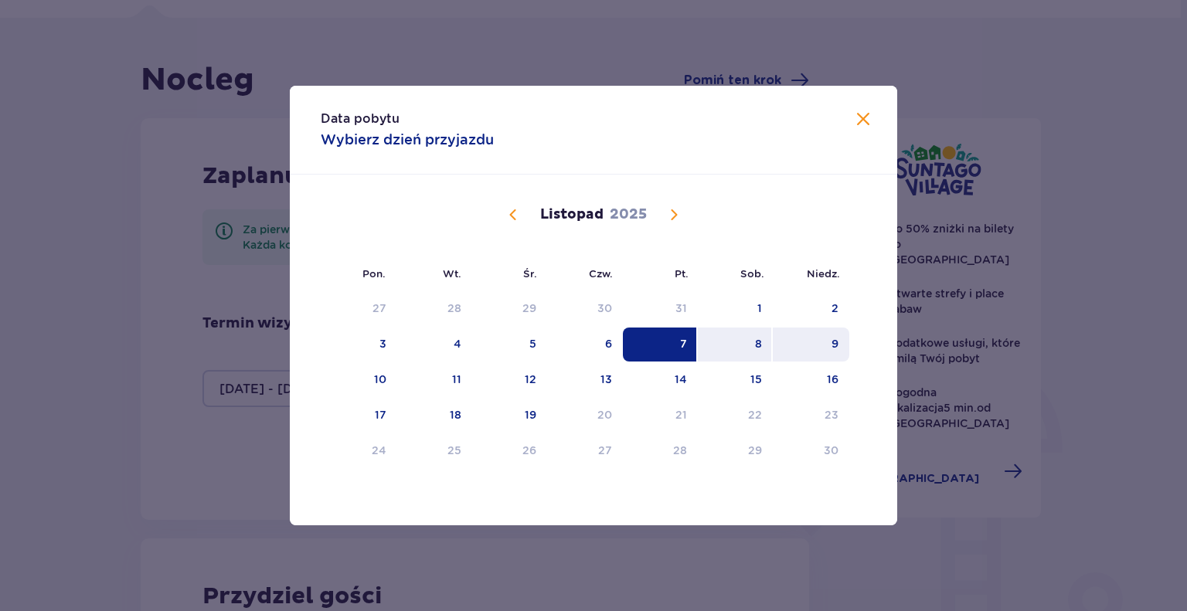
click at [838, 346] on div "9" at bounding box center [811, 345] width 77 height 34
type input "07.11.25 - 09.11.25"
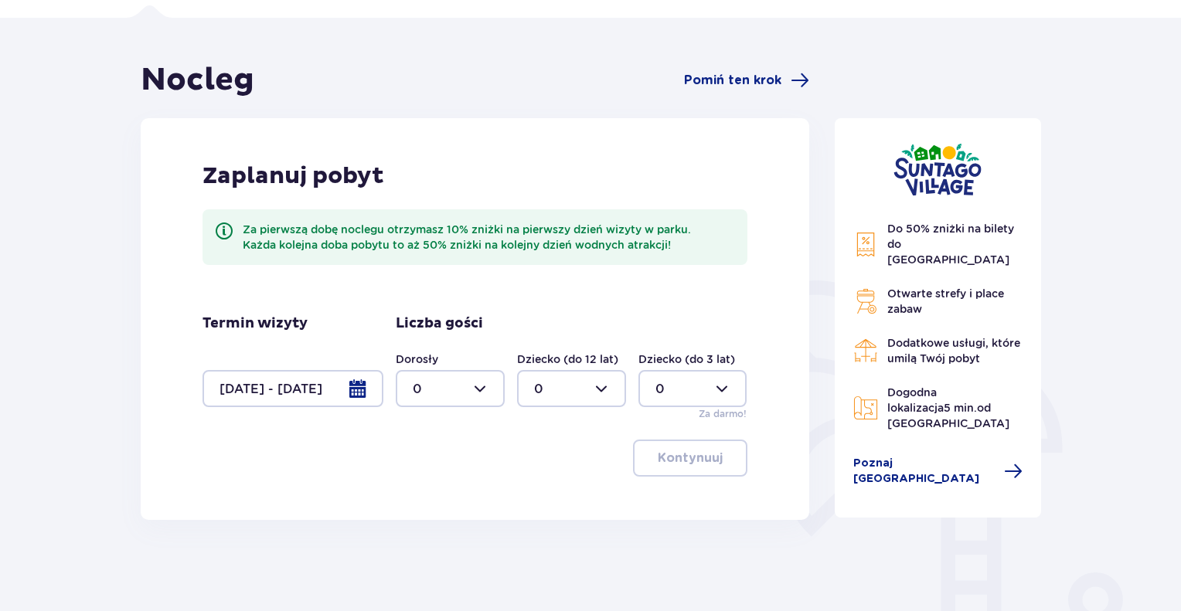
click at [482, 385] on div at bounding box center [450, 388] width 109 height 37
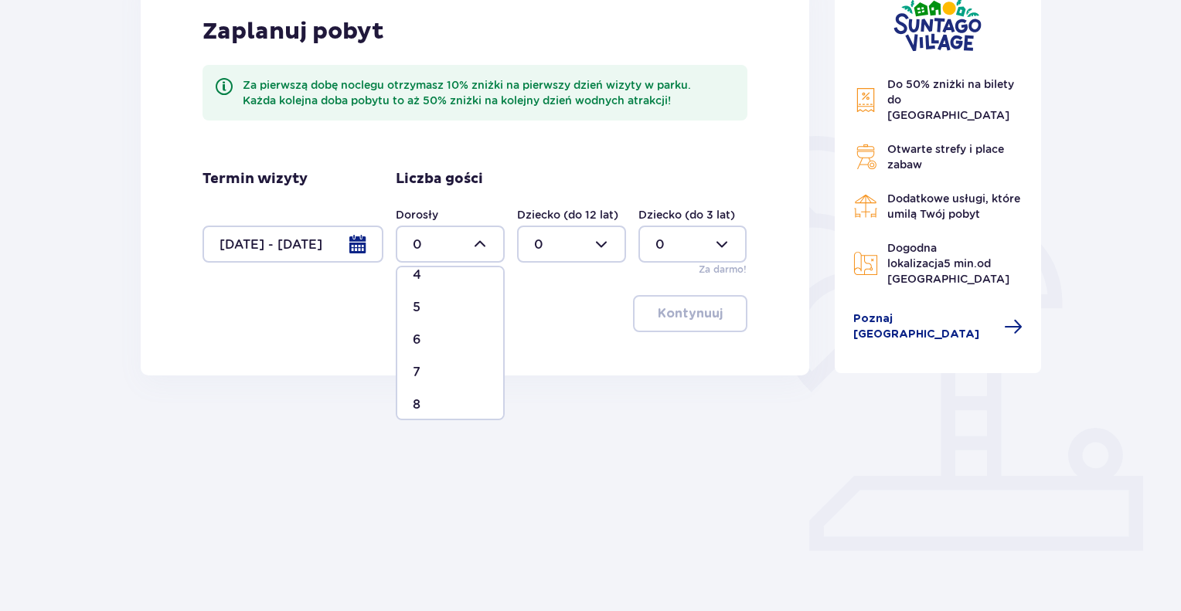
scroll to position [155, 0]
click at [420, 364] on p "7" at bounding box center [417, 363] width 8 height 17
type input "7"
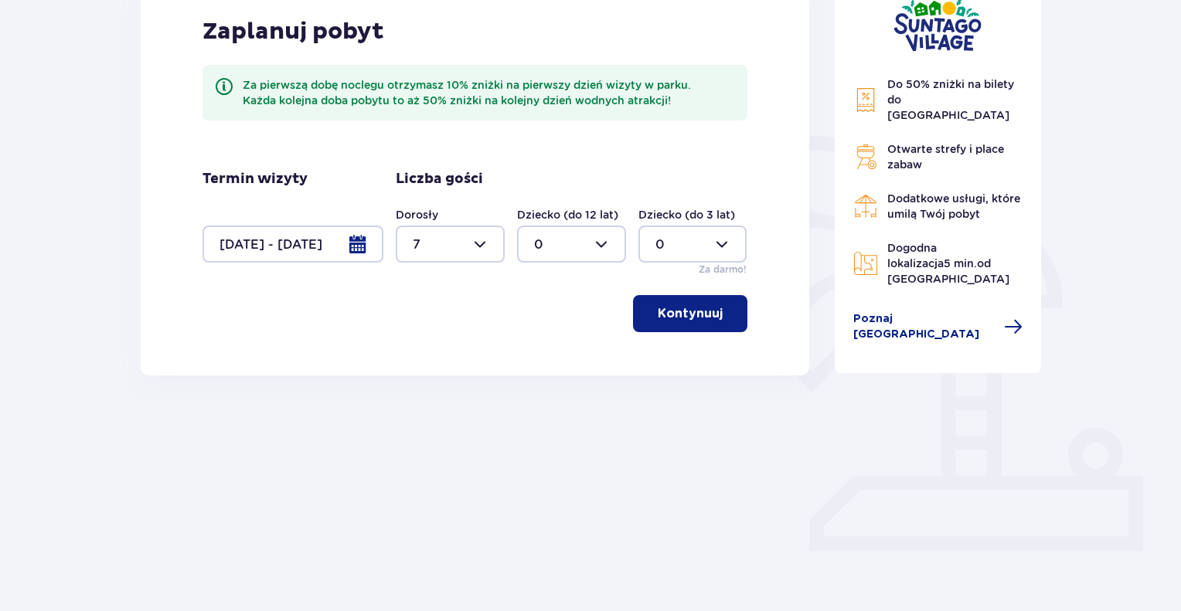
click at [689, 318] on p "Kontynuuj" at bounding box center [690, 313] width 65 height 17
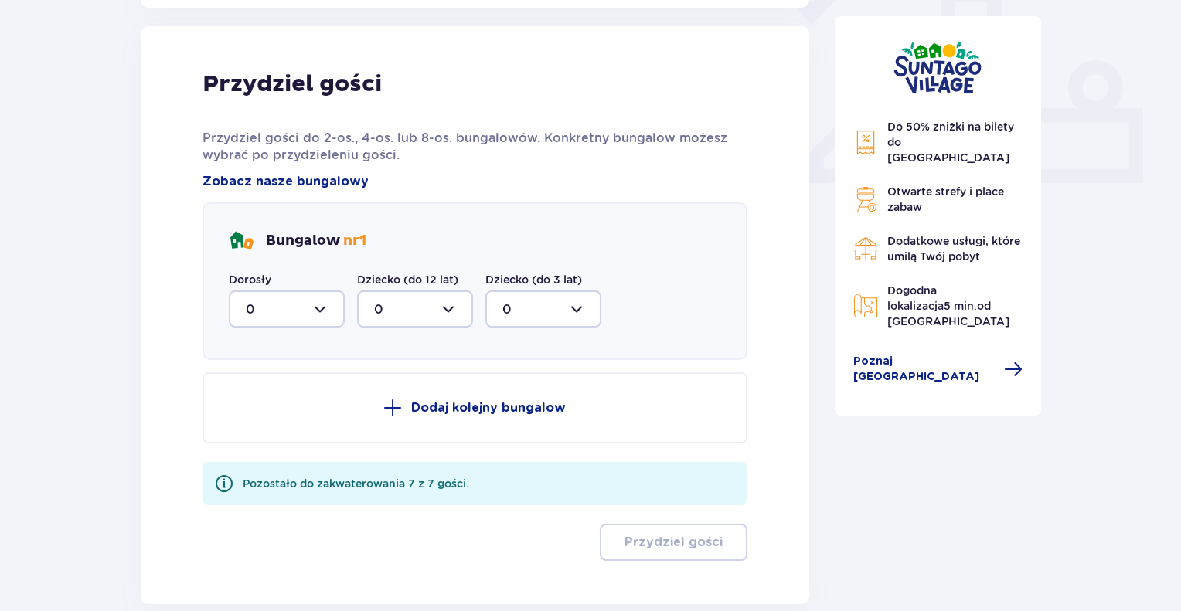
scroll to position [623, 0]
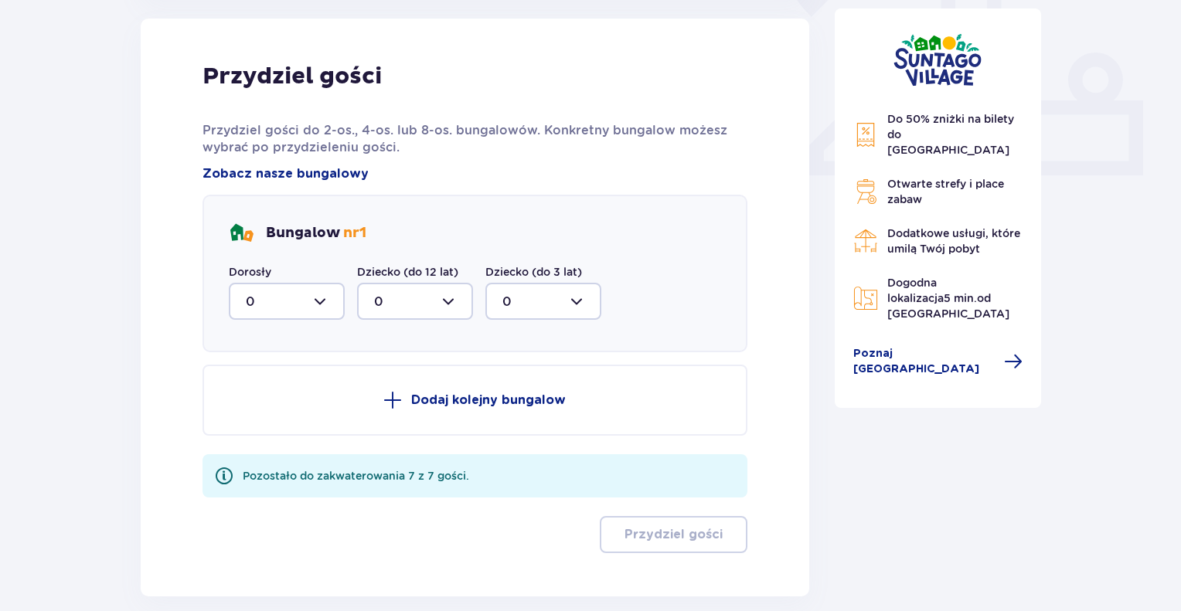
click at [325, 298] on div at bounding box center [287, 301] width 116 height 37
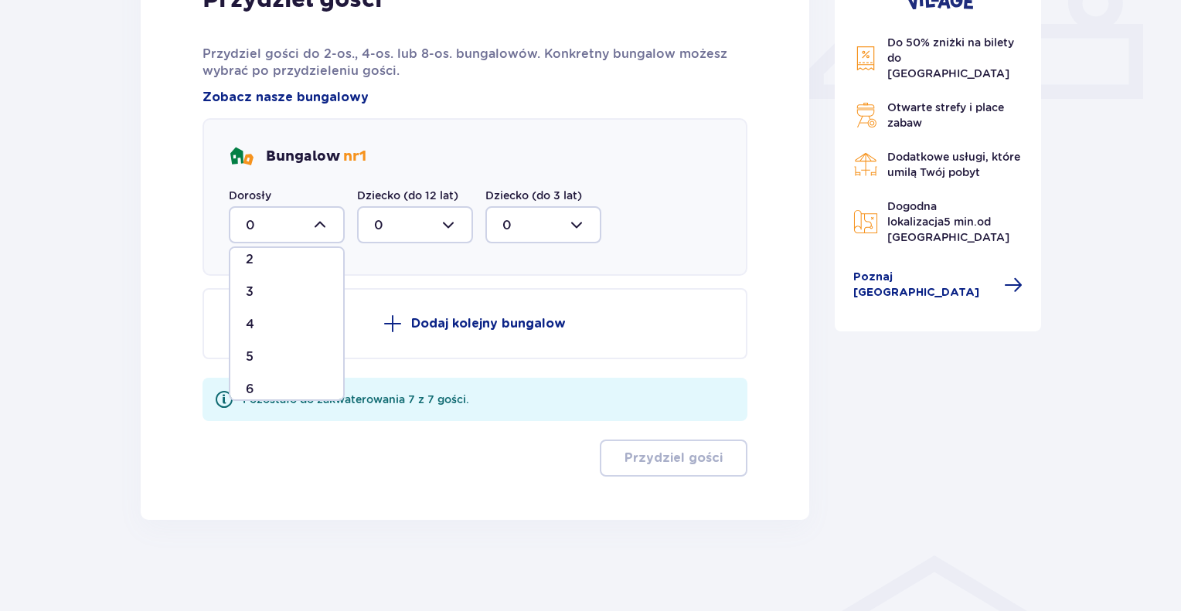
scroll to position [123, 0]
click at [256, 369] on div "7" at bounding box center [287, 376] width 82 height 17
type input "7"
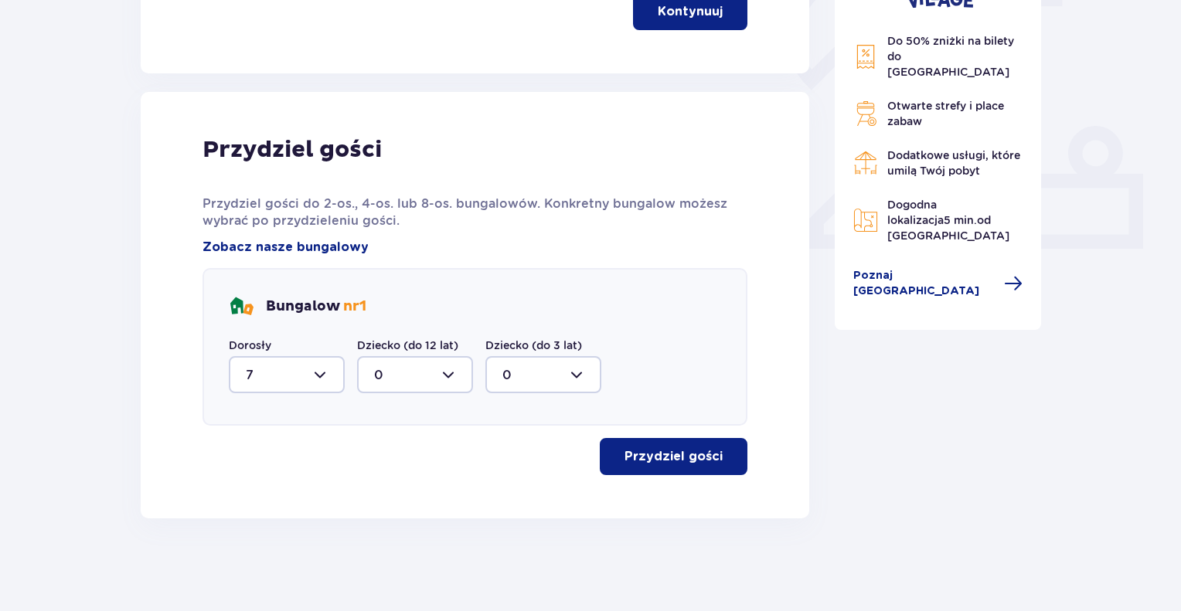
scroll to position [549, 0]
click at [658, 454] on p "Przydziel gości" at bounding box center [673, 457] width 98 height 17
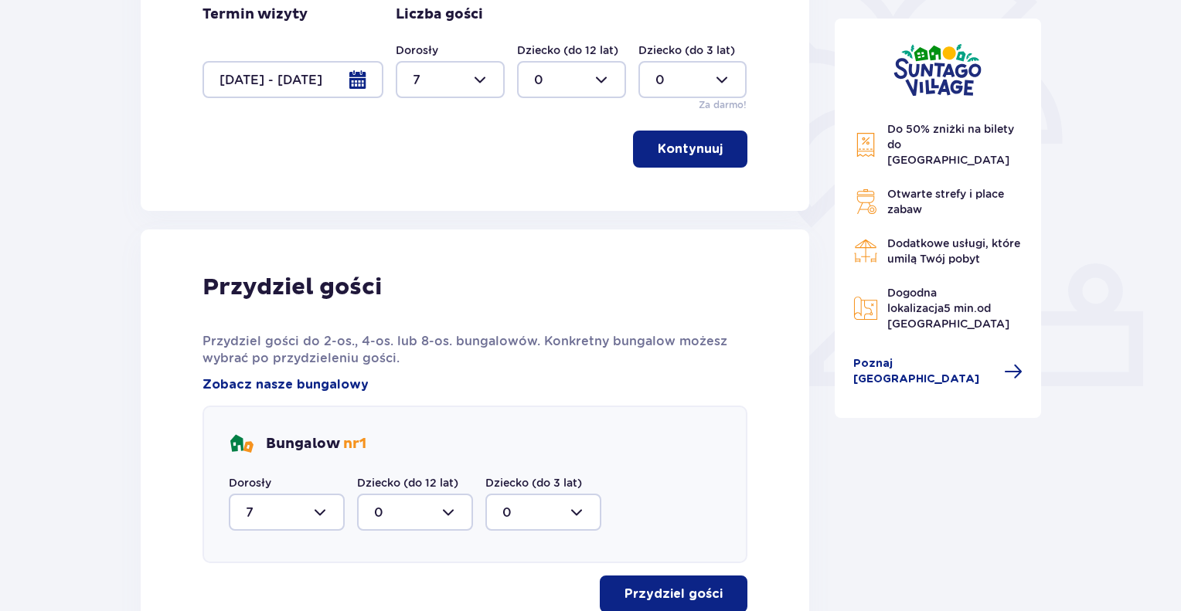
scroll to position [180, 0]
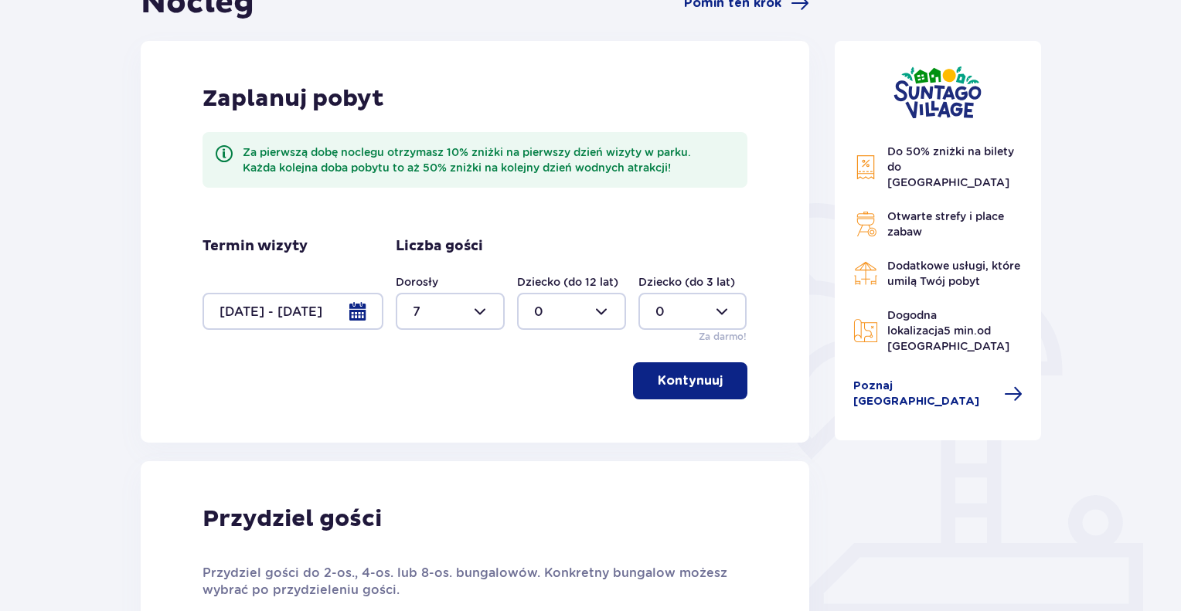
click at [357, 312] on div at bounding box center [292, 311] width 181 height 37
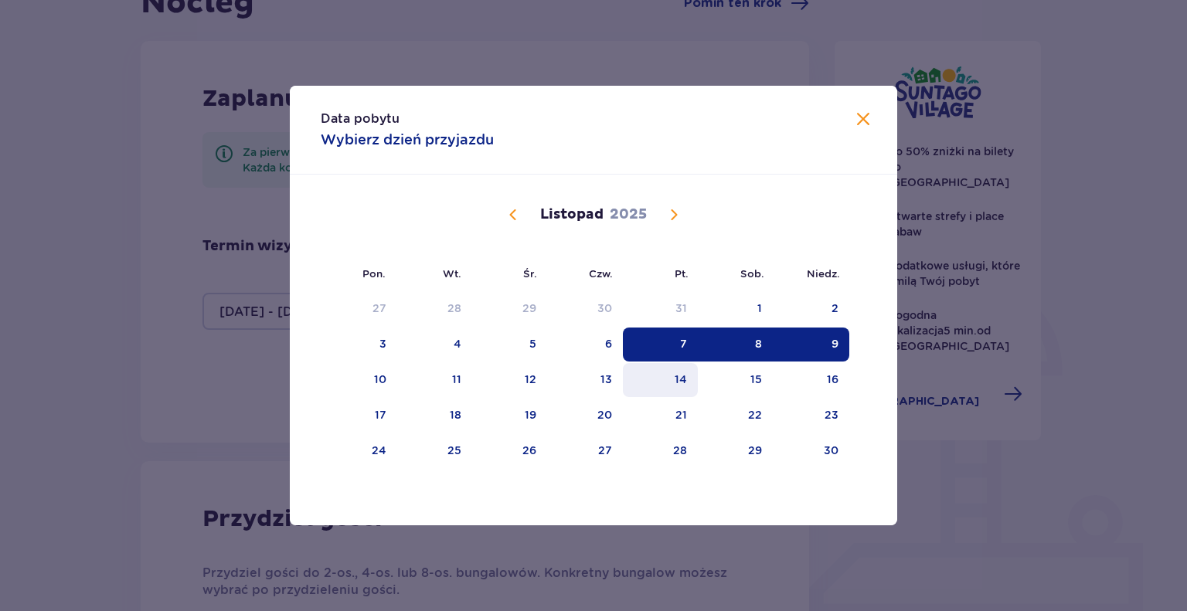
click at [676, 380] on div "14" at bounding box center [681, 379] width 12 height 15
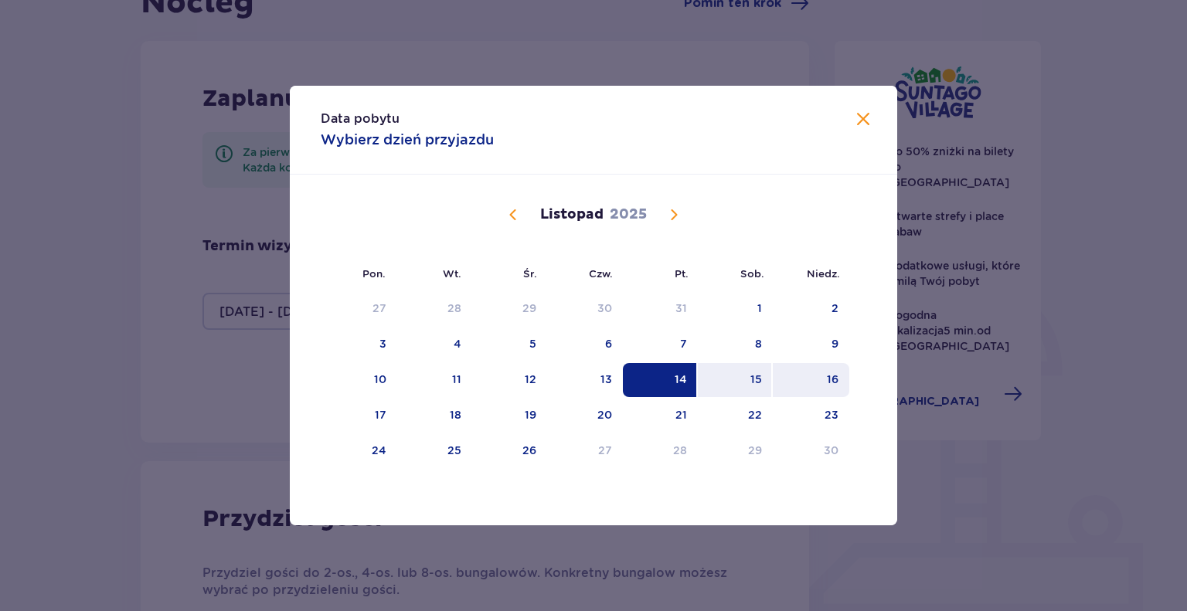
click at [835, 383] on div "16" at bounding box center [833, 379] width 12 height 15
type input "14.11.25 - 16.11.25"
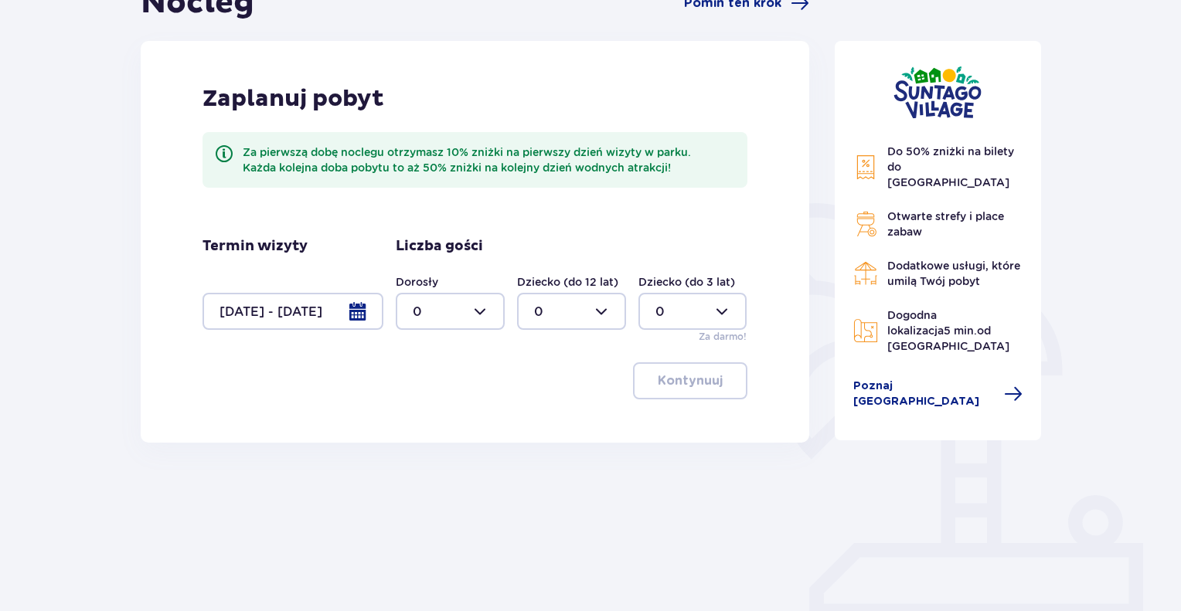
click at [480, 308] on div at bounding box center [450, 311] width 109 height 37
click at [423, 429] on div "7" at bounding box center [450, 431] width 75 height 17
type input "7"
click at [702, 383] on p "Kontynuuj" at bounding box center [690, 380] width 65 height 17
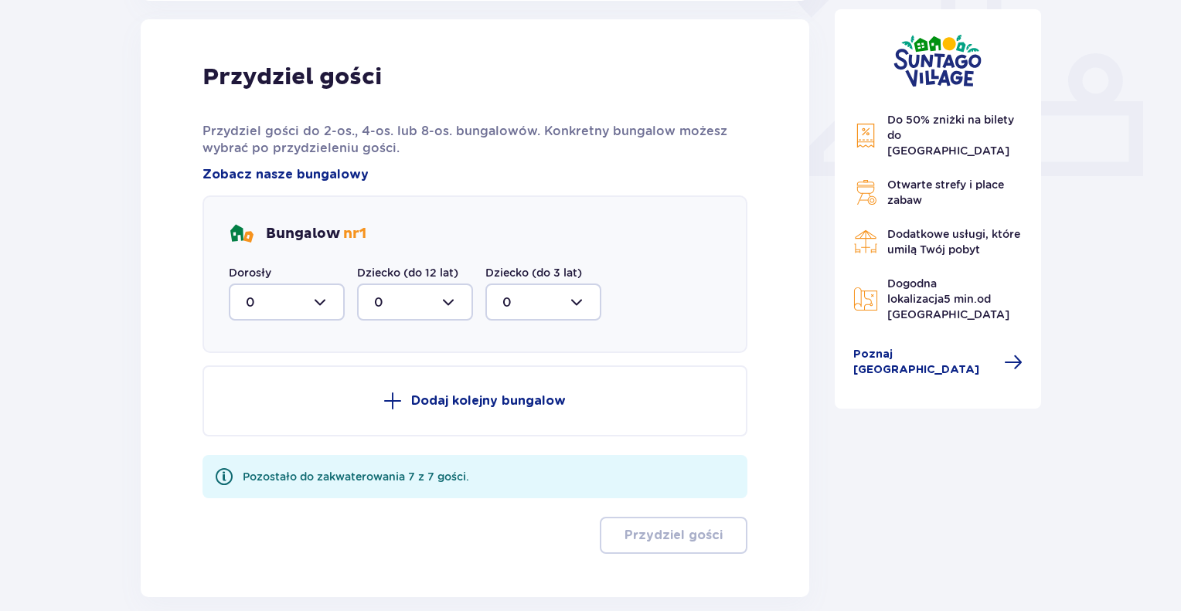
scroll to position [623, 0]
click at [321, 297] on div at bounding box center [287, 301] width 116 height 37
click at [259, 448] on div "7" at bounding box center [287, 452] width 82 height 17
type input "7"
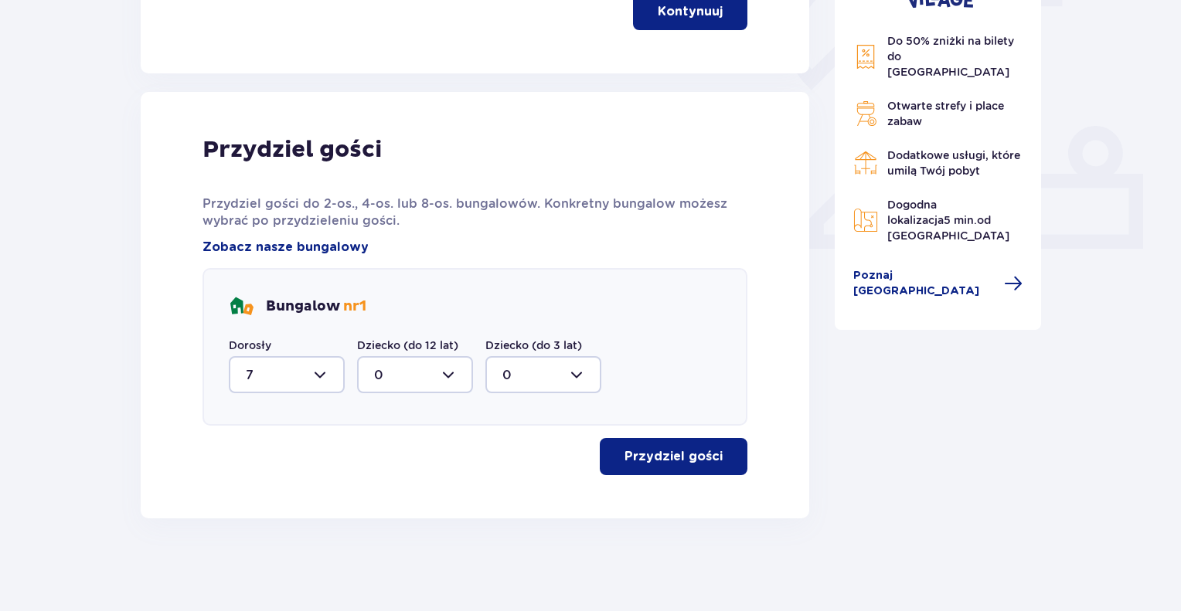
scroll to position [549, 0]
click at [684, 459] on p "Przydziel gości" at bounding box center [673, 457] width 98 height 17
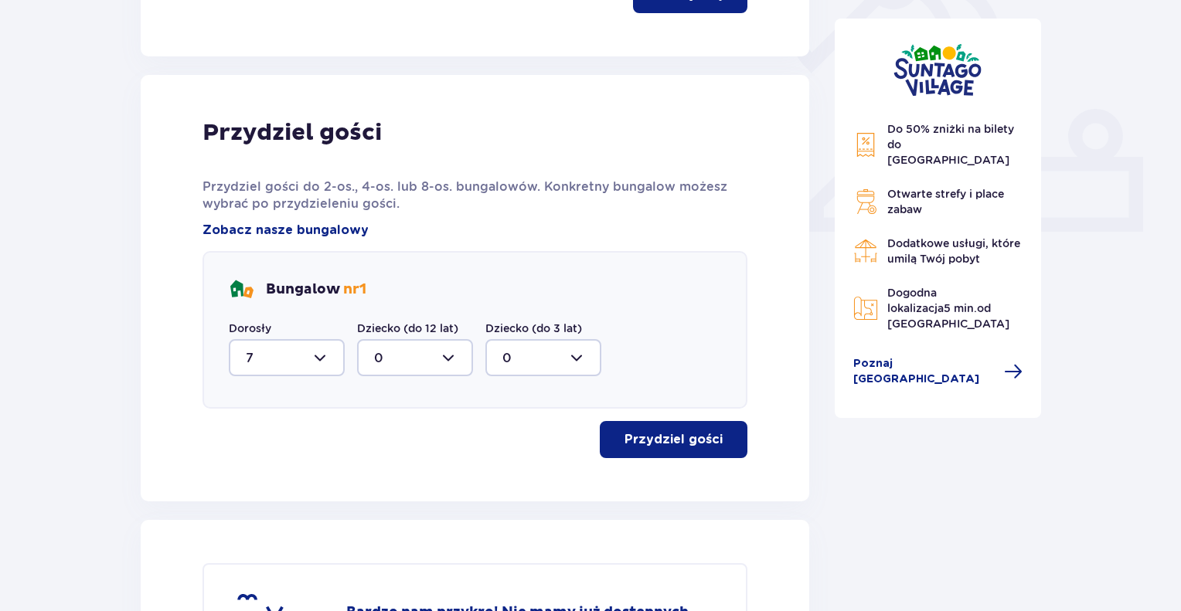
scroll to position [180, 0]
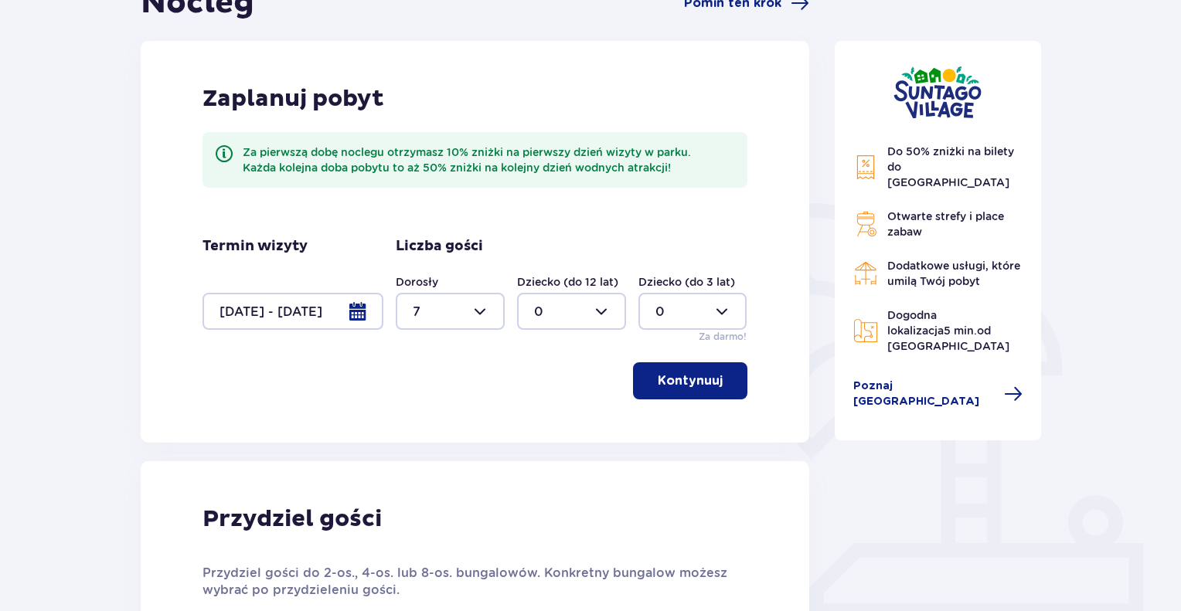
click at [356, 313] on div at bounding box center [292, 311] width 181 height 37
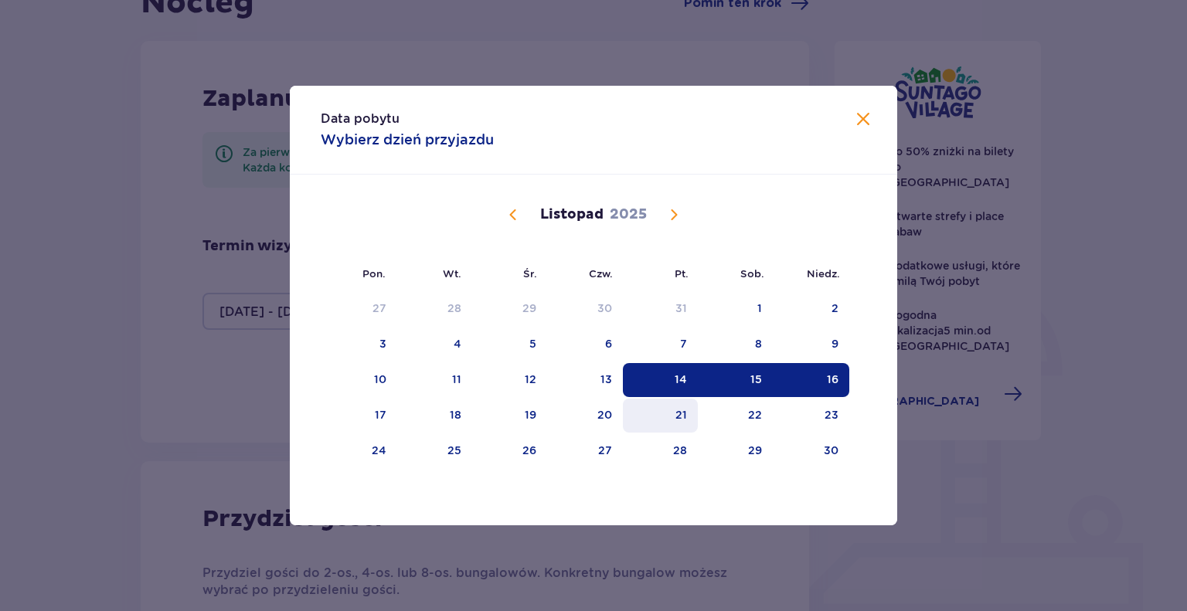
click at [683, 420] on div "21" at bounding box center [681, 414] width 12 height 15
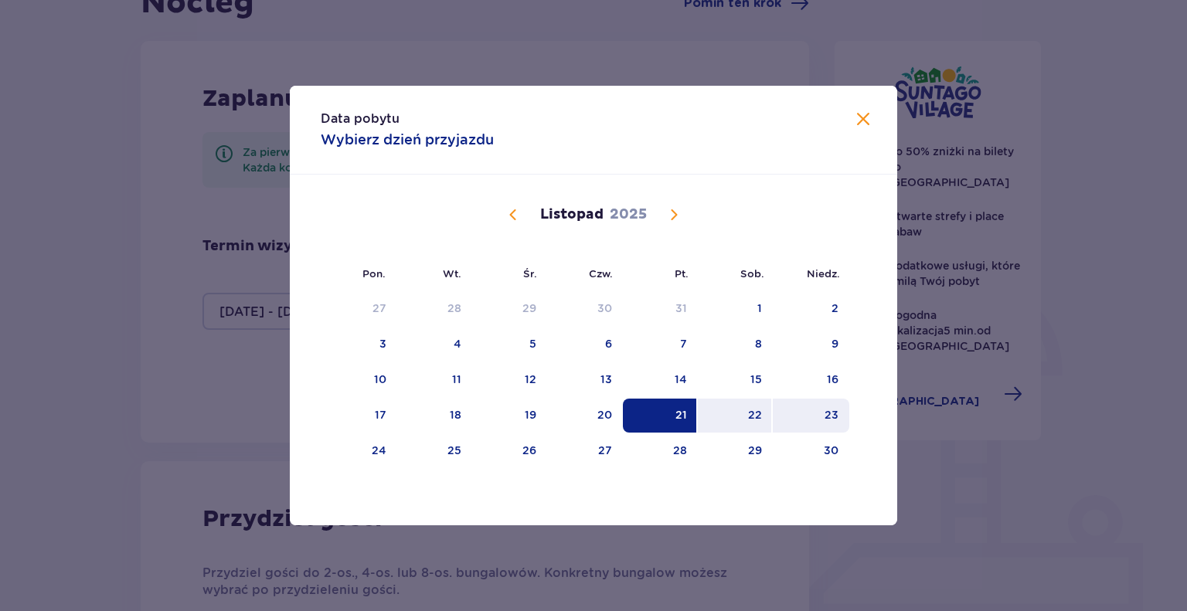
click at [830, 410] on div "23" at bounding box center [832, 414] width 14 height 15
type input "21.11.25 - 23.11.25"
type input "0"
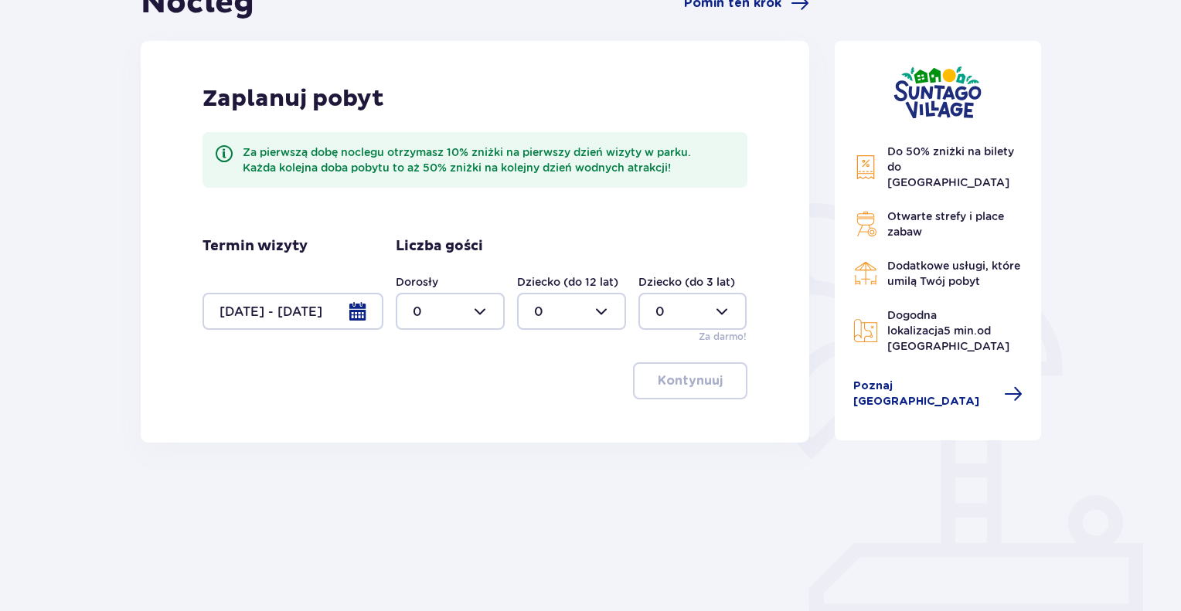
click at [355, 313] on div at bounding box center [292, 311] width 181 height 37
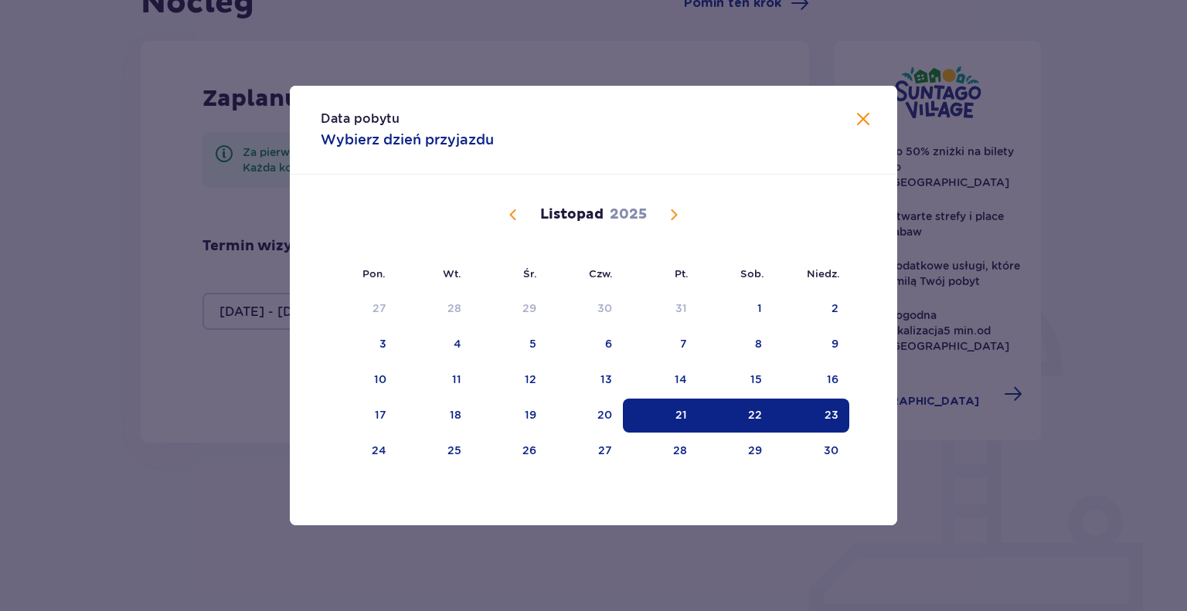
click at [828, 408] on div "23" at bounding box center [832, 414] width 14 height 15
click at [683, 417] on div "21" at bounding box center [681, 414] width 12 height 15
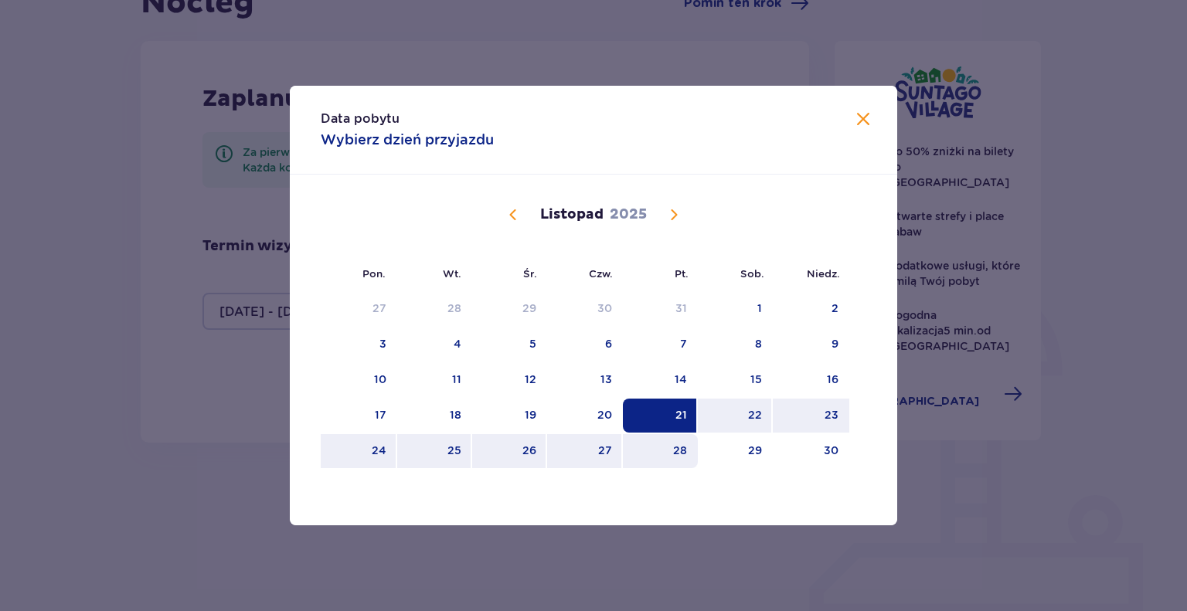
click at [675, 454] on div "28" at bounding box center [680, 450] width 14 height 15
type input "21.11.25 - 28.11.25"
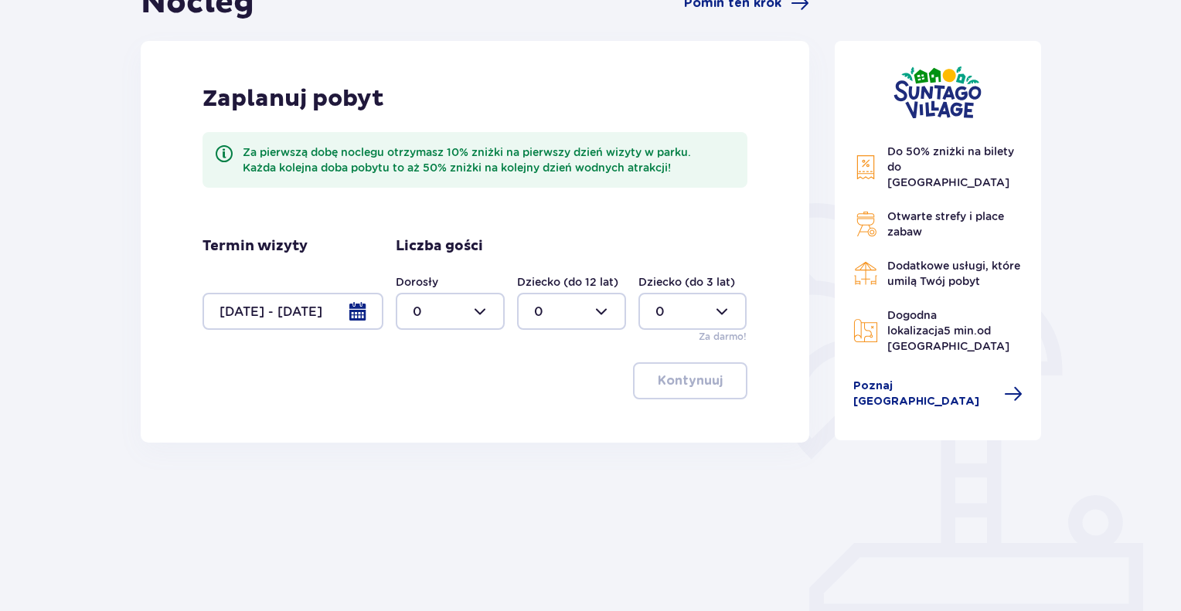
click at [483, 311] on div at bounding box center [450, 311] width 109 height 37
click at [432, 428] on div "7" at bounding box center [450, 431] width 75 height 17
type input "7"
click at [718, 386] on span "button" at bounding box center [725, 381] width 19 height 19
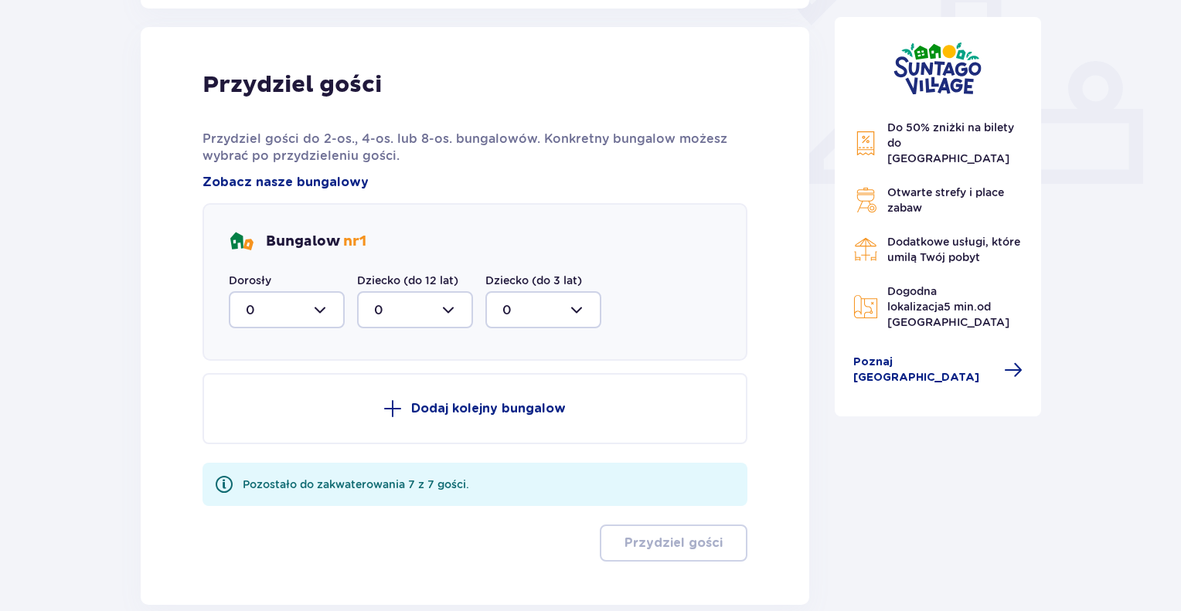
scroll to position [623, 0]
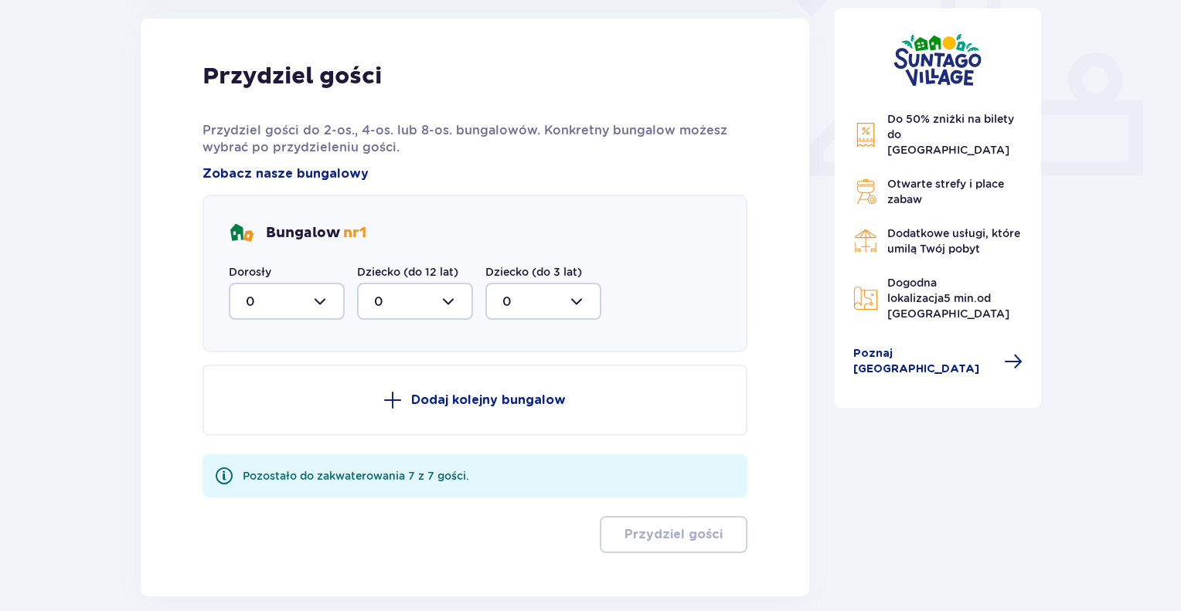
click at [299, 299] on div at bounding box center [287, 301] width 116 height 37
click at [257, 454] on div "7" at bounding box center [287, 452] width 82 height 17
type input "7"
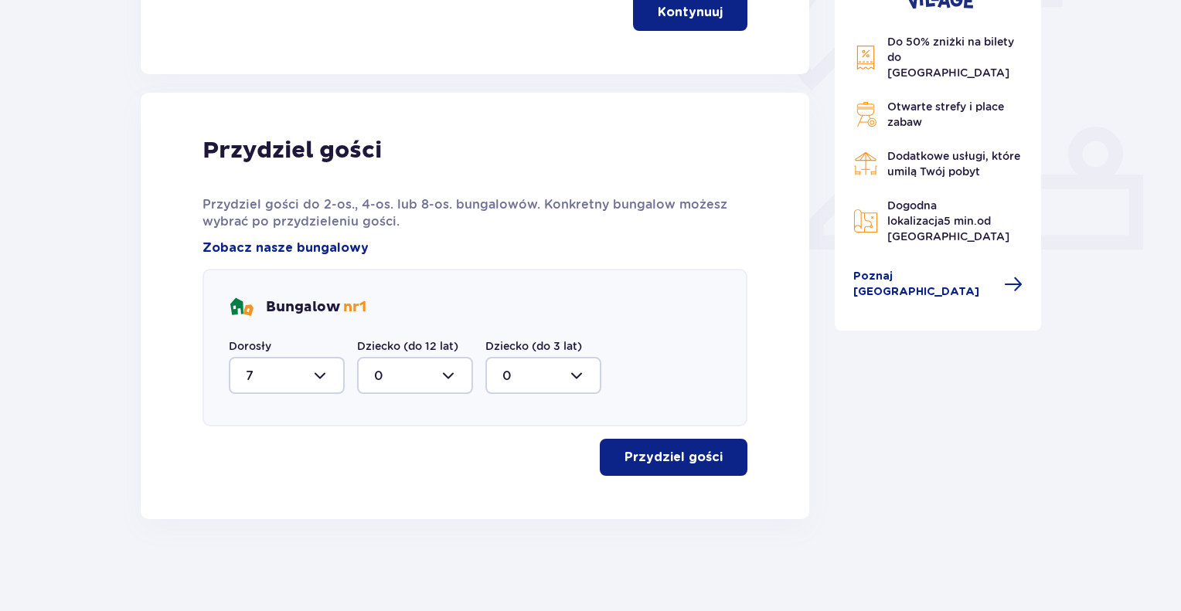
click at [675, 454] on p "Przydziel gości" at bounding box center [673, 457] width 98 height 17
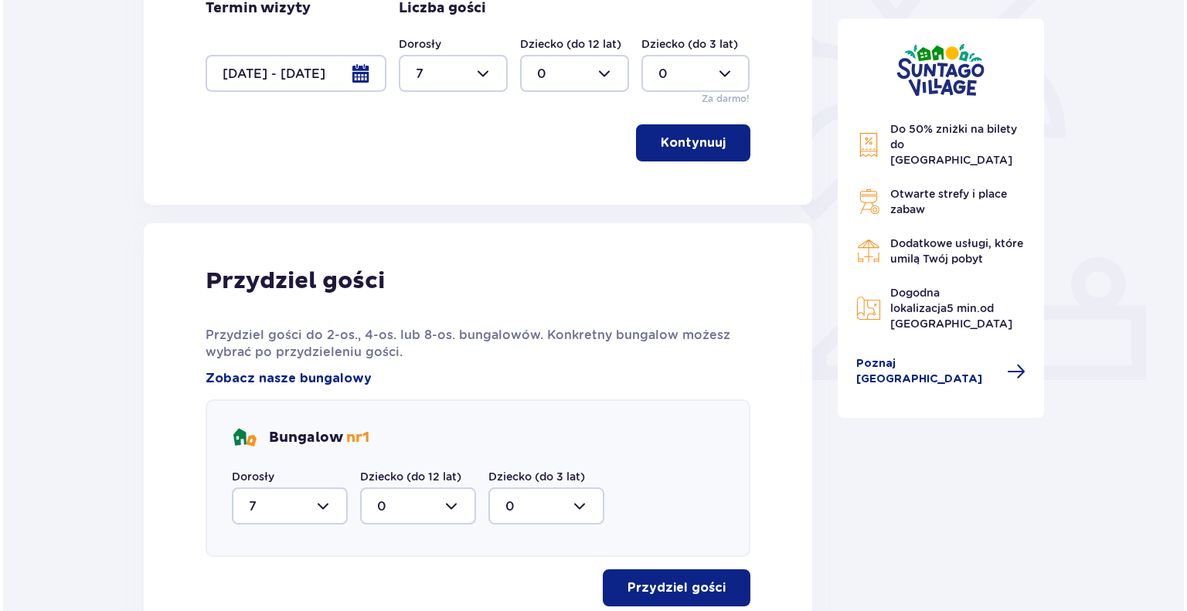
scroll to position [372, 0]
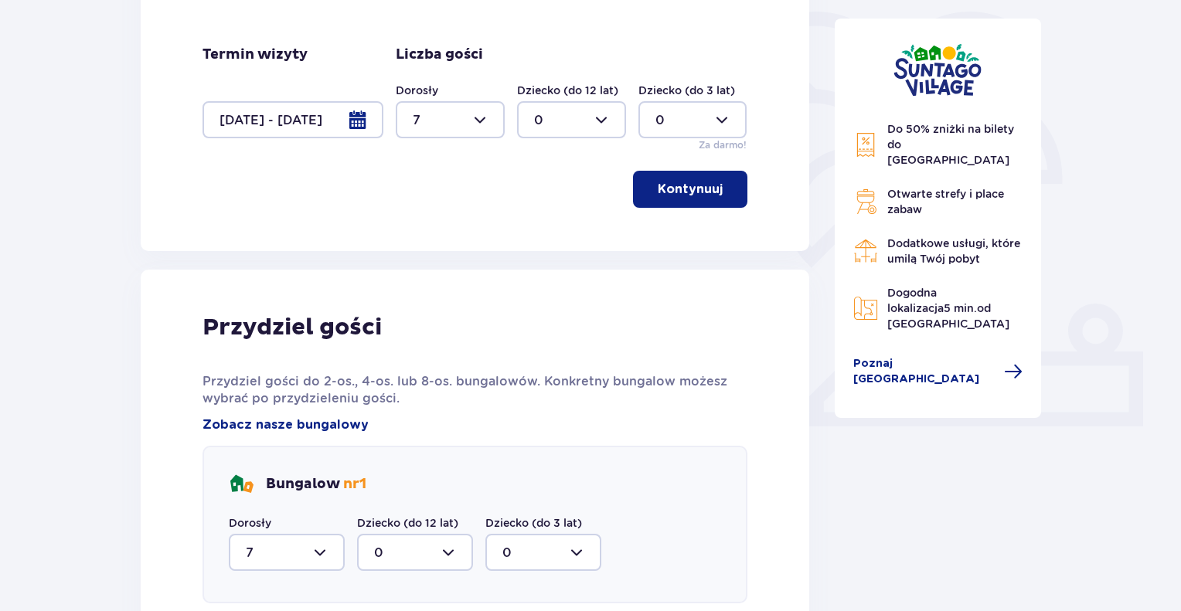
click at [362, 117] on div at bounding box center [292, 119] width 181 height 37
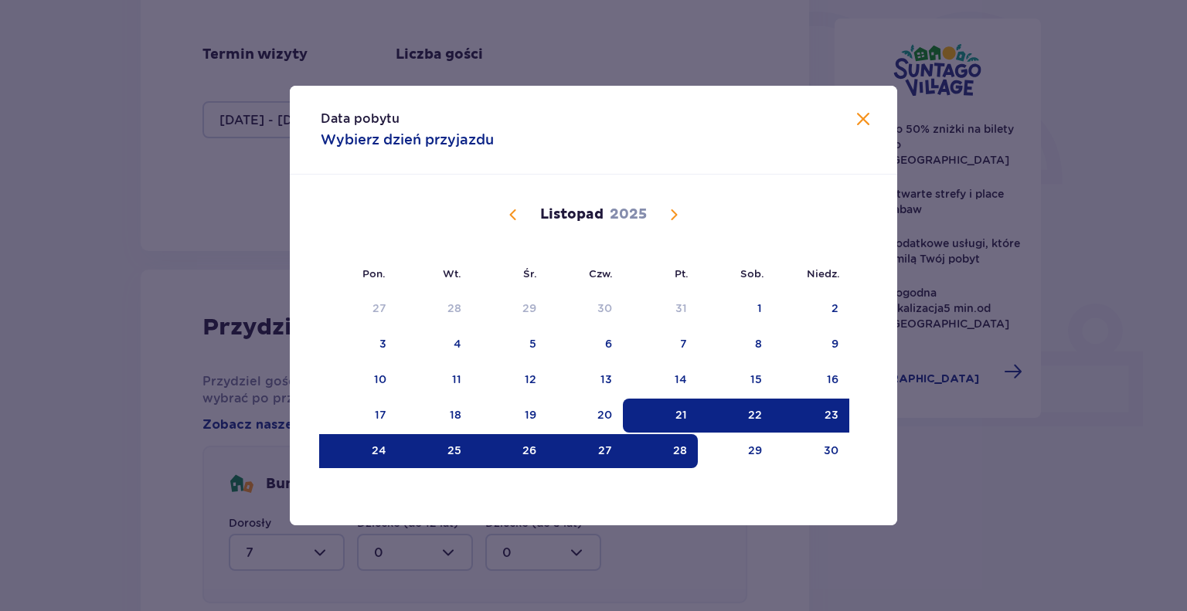
click at [680, 454] on div "28" at bounding box center [680, 450] width 14 height 15
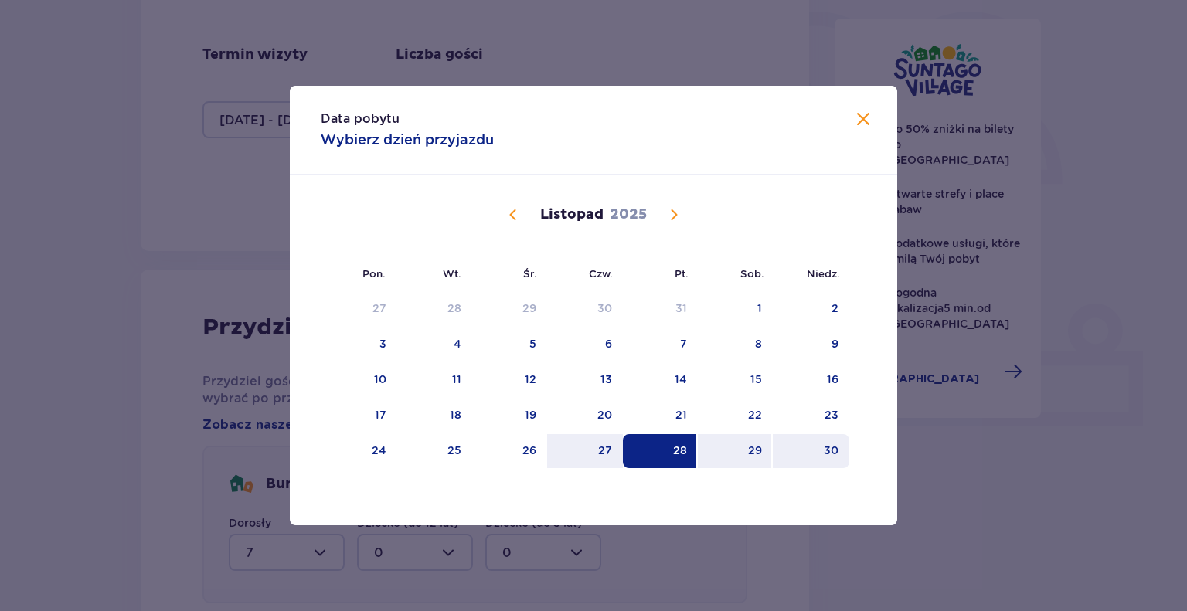
click at [831, 443] on div "30" at bounding box center [831, 450] width 15 height 15
type input "28.11.25 - 30.11.25"
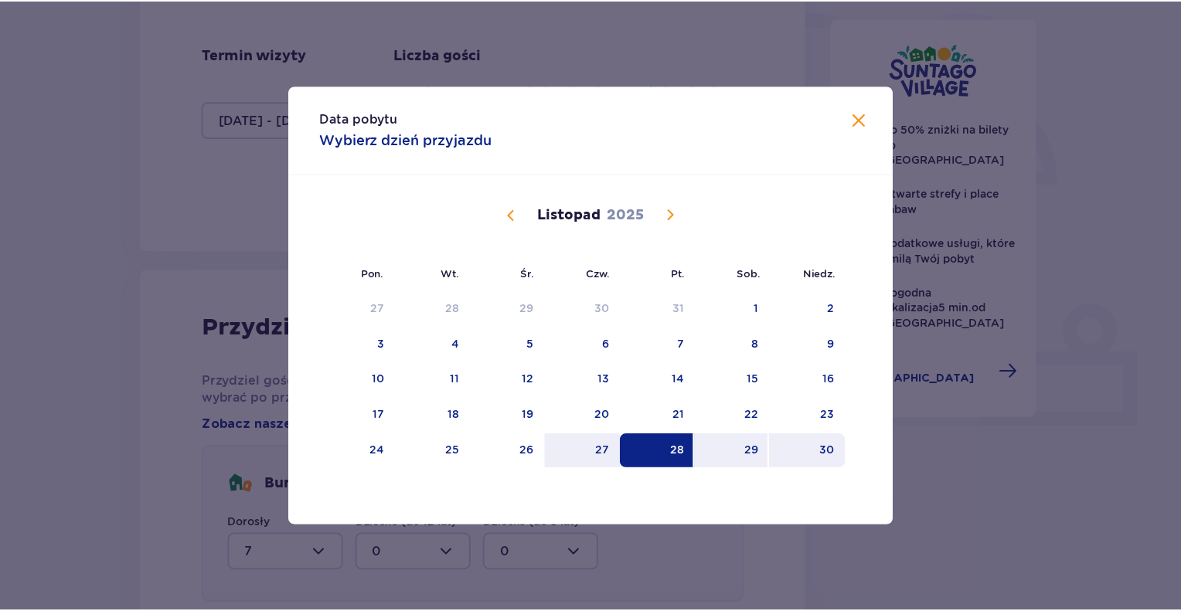
scroll to position [247, 0]
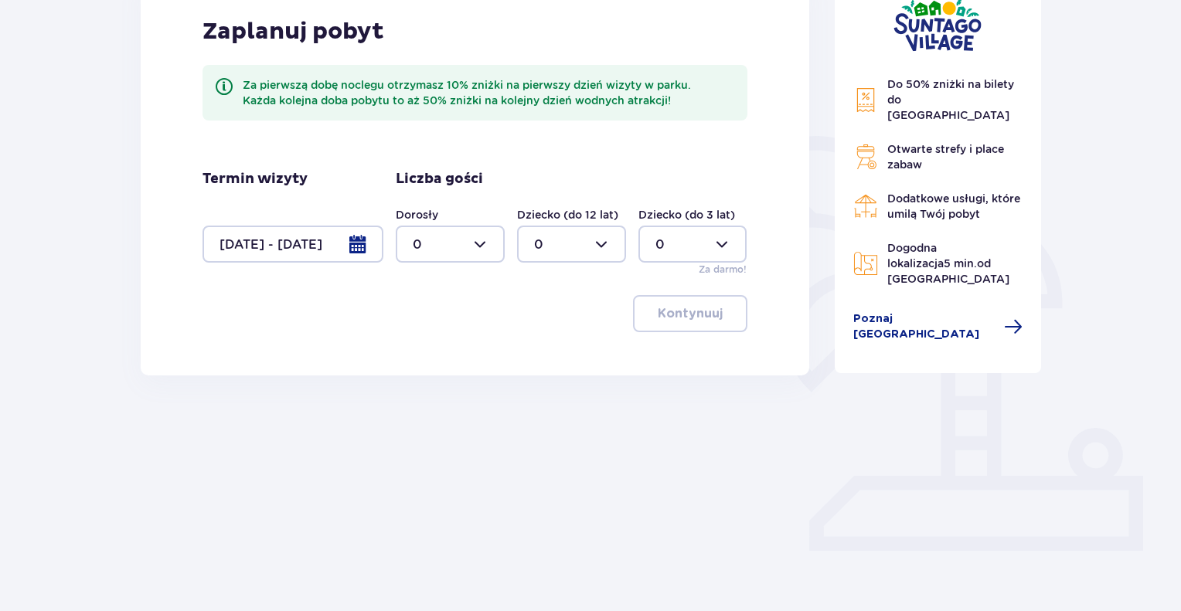
click at [477, 245] on div at bounding box center [450, 244] width 109 height 37
click at [413, 345] on p "4" at bounding box center [417, 343] width 9 height 17
type input "4"
click at [606, 240] on div at bounding box center [571, 244] width 109 height 37
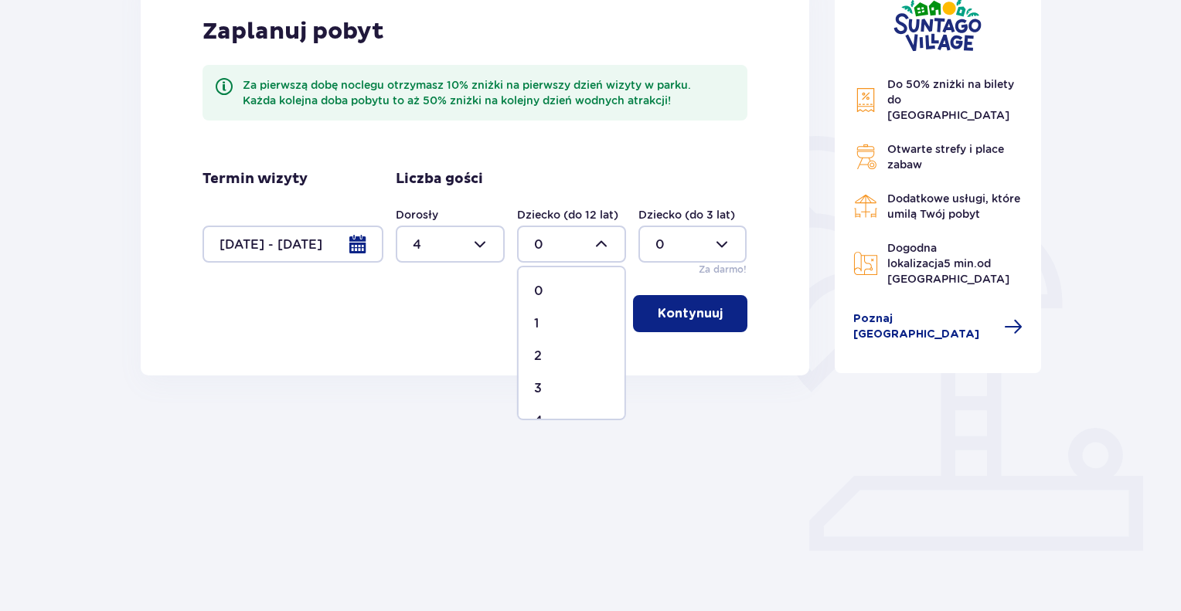
click at [722, 243] on div at bounding box center [692, 244] width 109 height 37
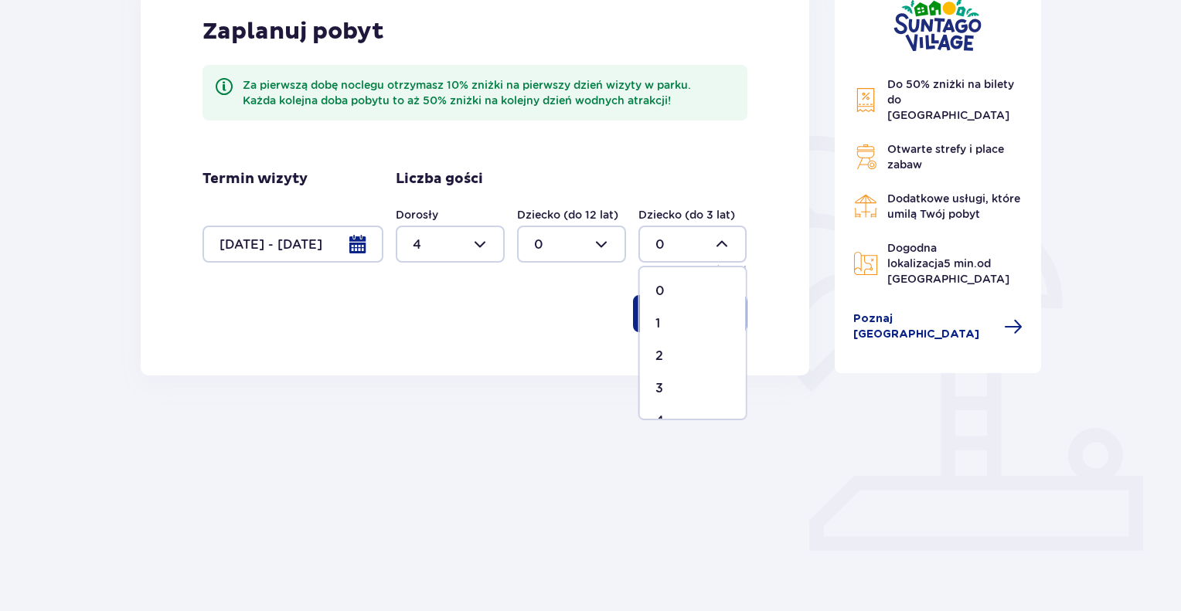
click at [656, 318] on p "1" at bounding box center [657, 323] width 5 height 17
type input "1"
click at [603, 243] on div at bounding box center [571, 244] width 109 height 37
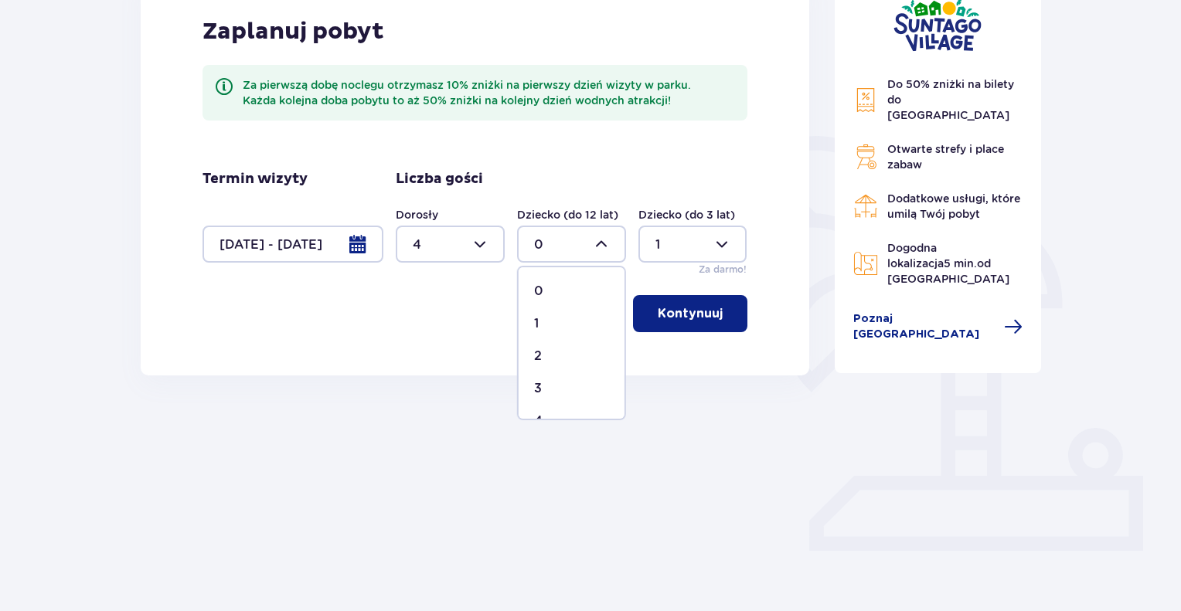
click at [536, 352] on p "2" at bounding box center [538, 356] width 8 height 17
type input "2"
click at [703, 308] on p "Kontynuuj" at bounding box center [690, 313] width 65 height 17
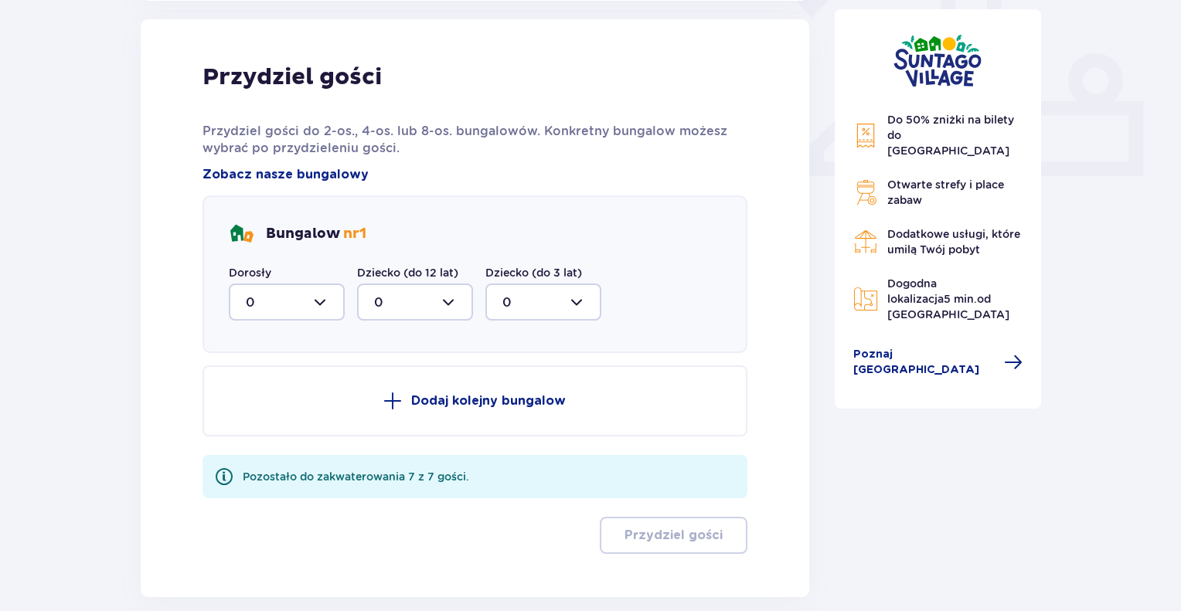
scroll to position [623, 0]
click at [318, 302] on div at bounding box center [287, 301] width 116 height 37
click at [247, 451] on p "4" at bounding box center [250, 453] width 9 height 17
type input "4"
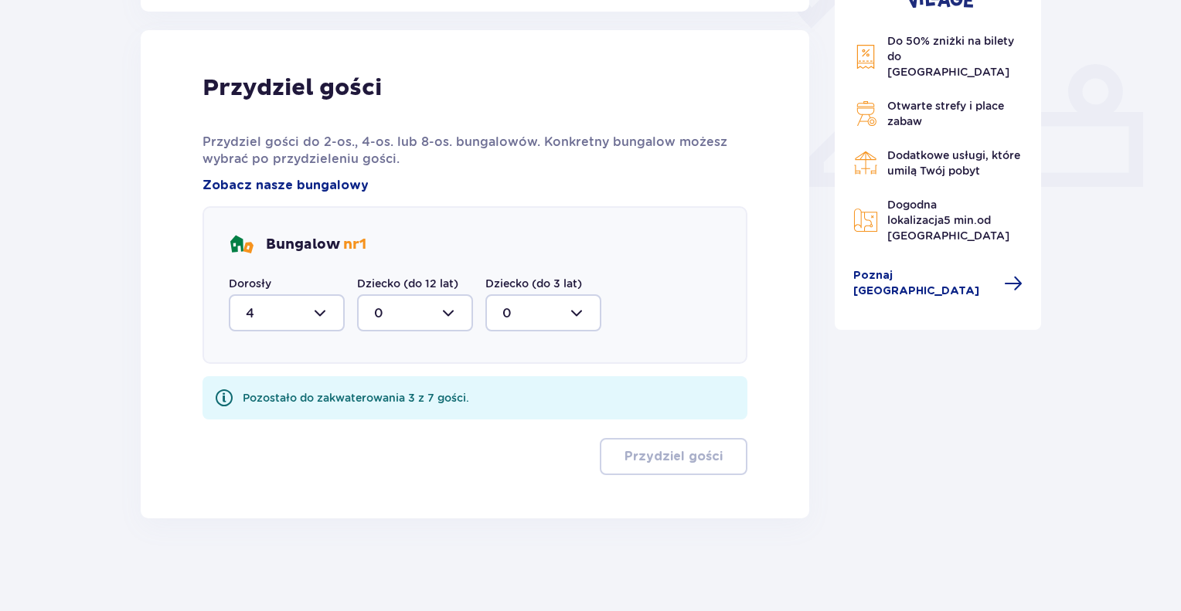
scroll to position [611, 0]
click at [449, 310] on div at bounding box center [415, 313] width 116 height 37
click at [375, 424] on p "2" at bounding box center [378, 425] width 8 height 17
type input "2"
click at [575, 307] on div at bounding box center [543, 313] width 116 height 37
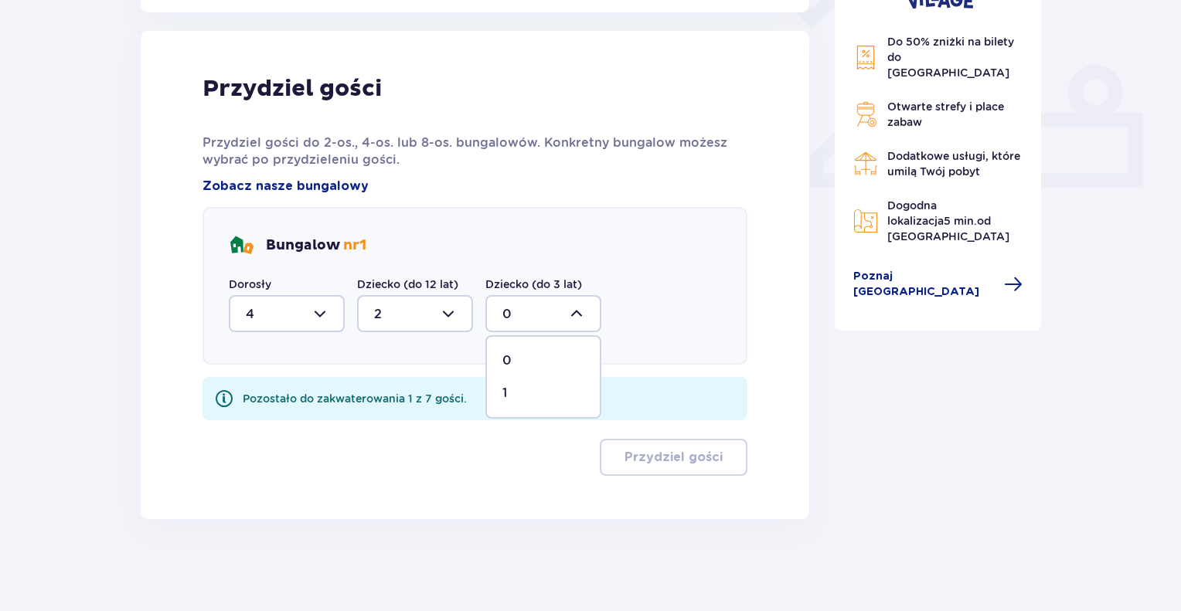
click at [505, 385] on p "1" at bounding box center [504, 393] width 5 height 17
type input "1"
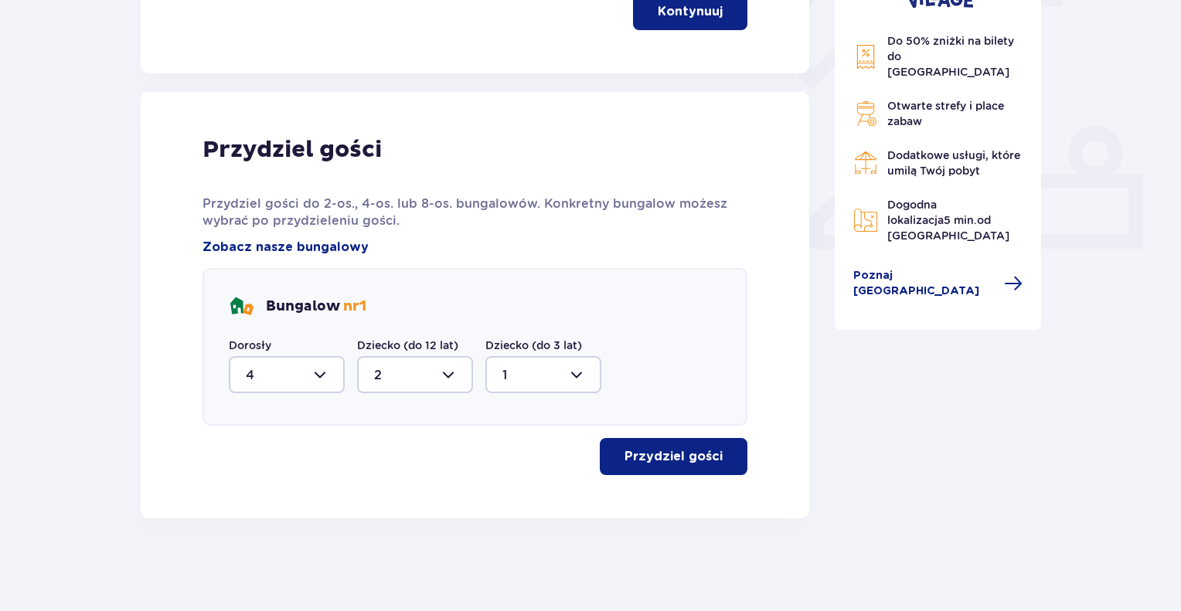
scroll to position [549, 0]
click at [655, 451] on p "Przydziel gości" at bounding box center [673, 457] width 98 height 17
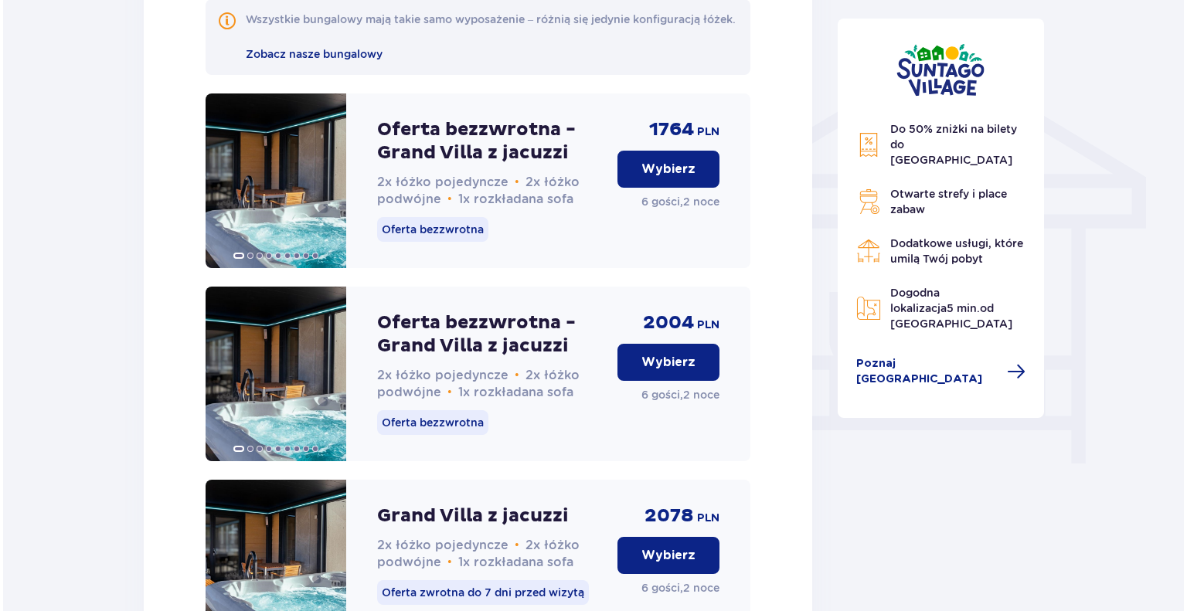
scroll to position [1067, 0]
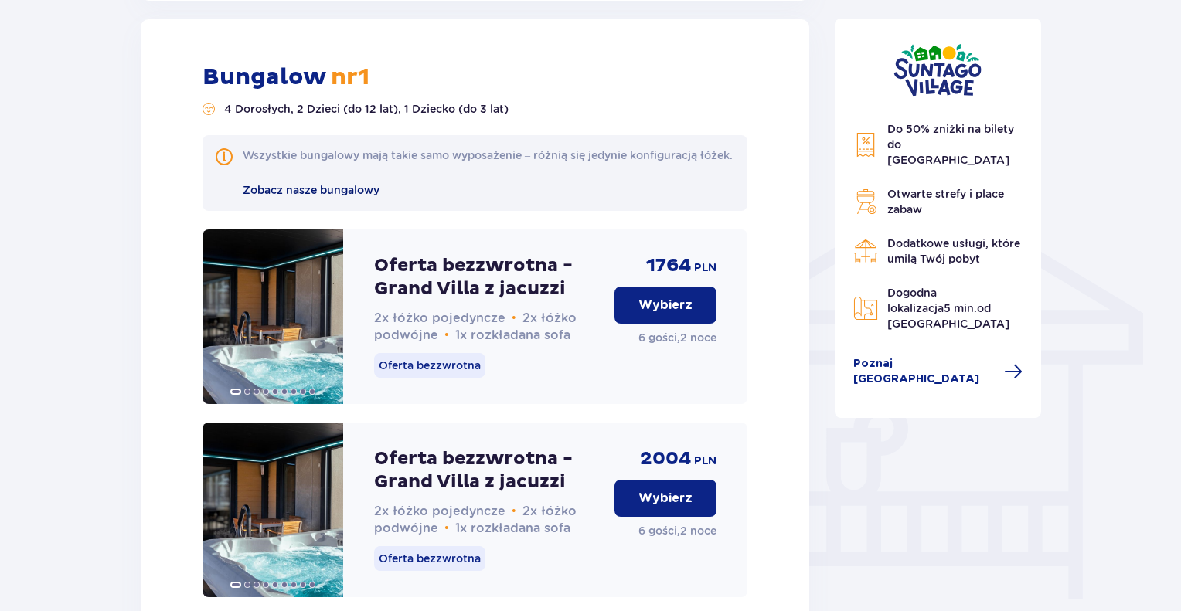
click at [298, 196] on span "Zobacz nasze bungalowy" at bounding box center [311, 190] width 137 height 12
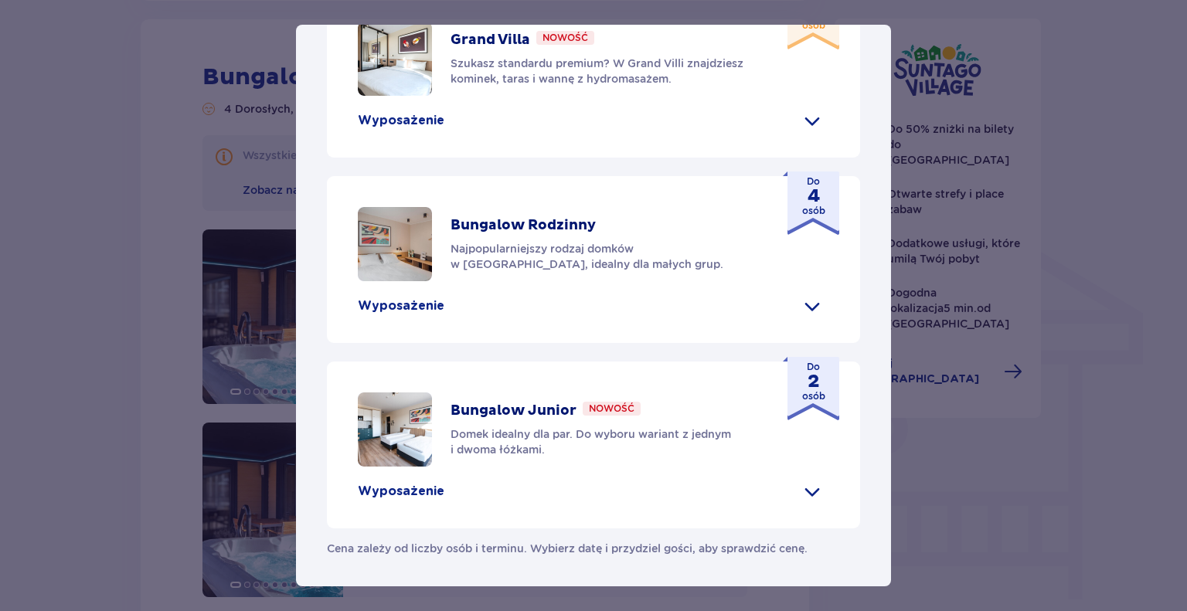
scroll to position [618, 0]
click at [398, 128] on p "Wyposażenie" at bounding box center [401, 119] width 87 height 17
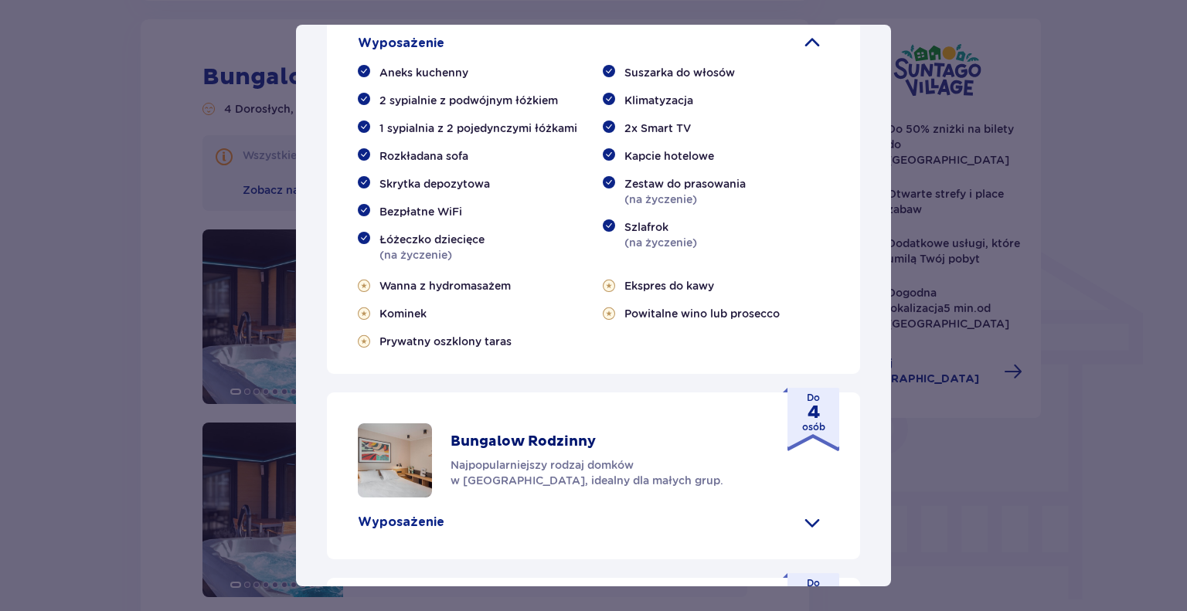
click at [807, 56] on span at bounding box center [812, 43] width 25 height 25
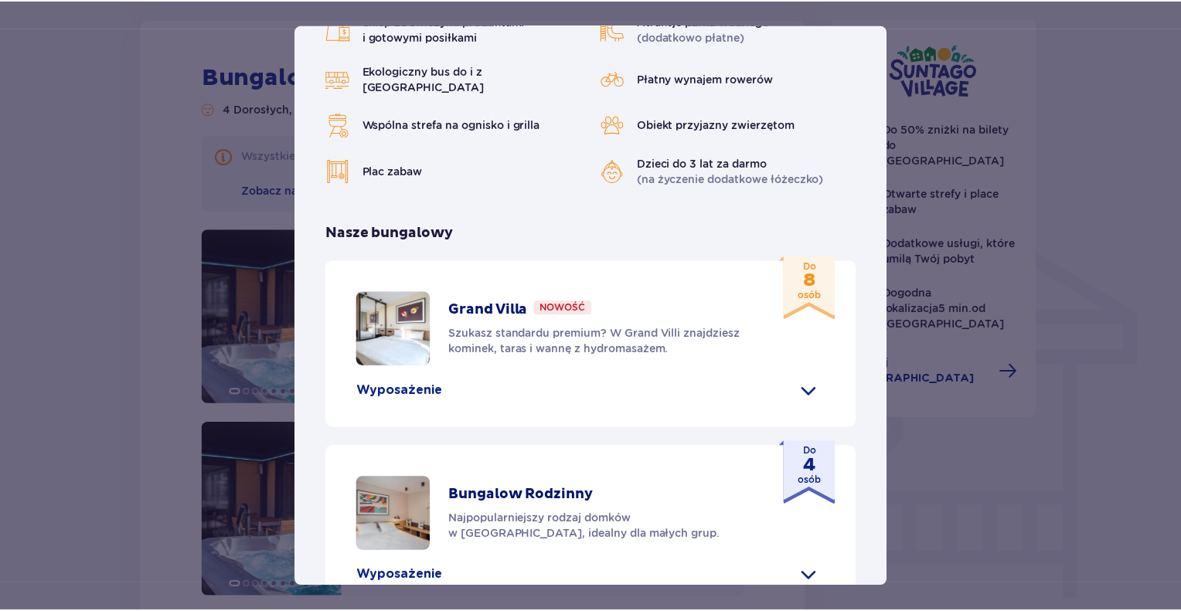
scroll to position [0, 0]
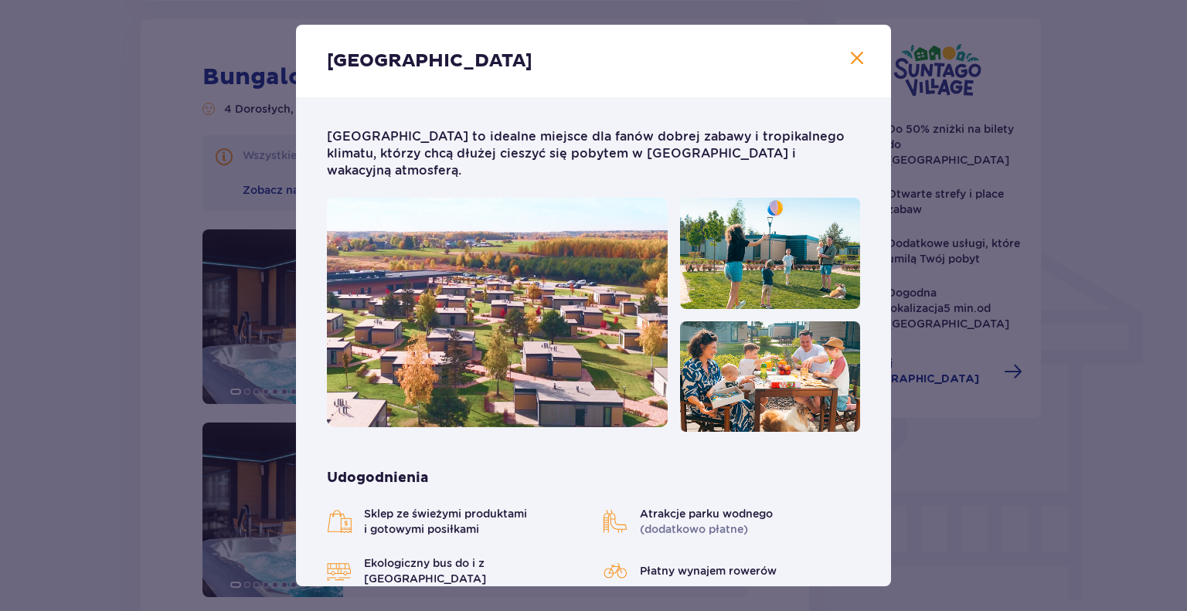
click at [849, 60] on span at bounding box center [857, 58] width 19 height 19
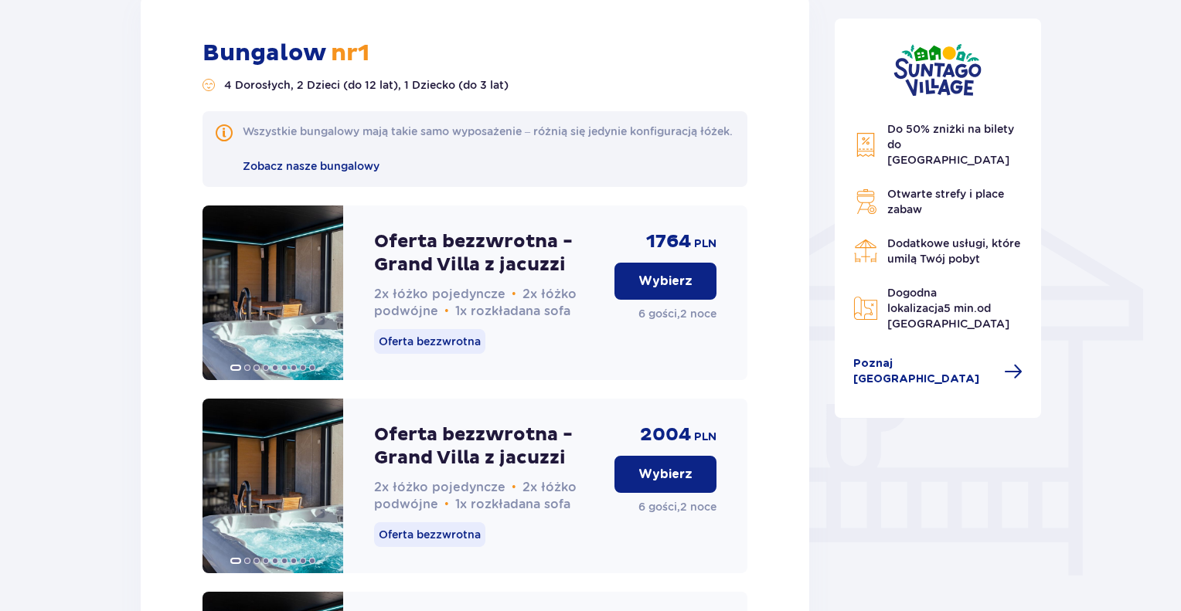
scroll to position [1090, 0]
click at [671, 291] on p "Wybierz" at bounding box center [665, 282] width 54 height 17
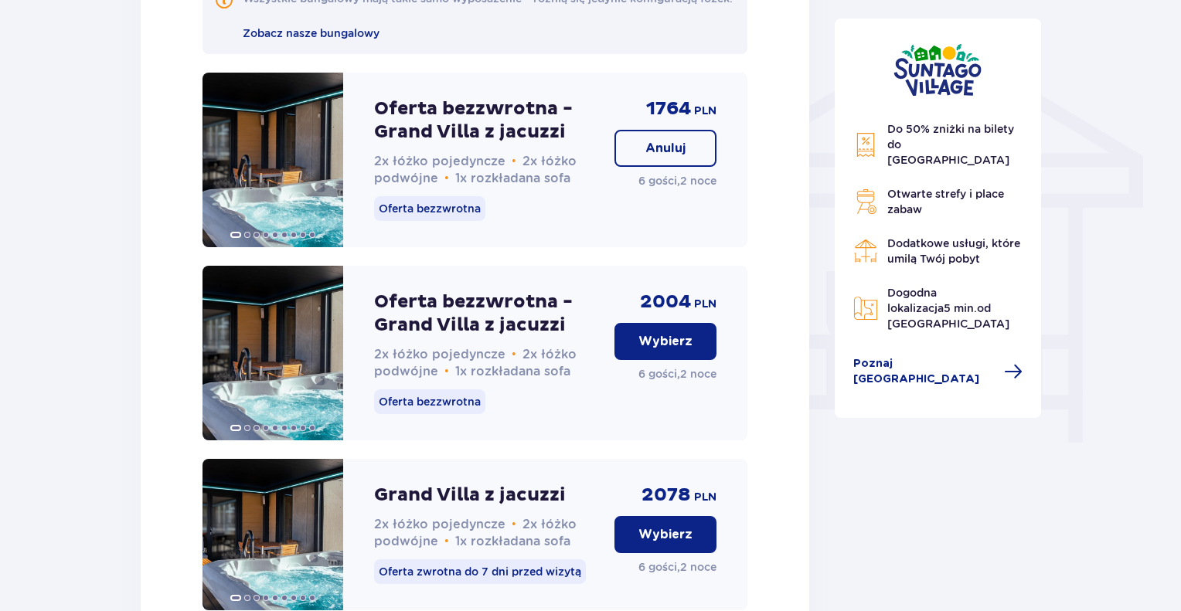
scroll to position [1223, 0]
click at [468, 137] on p "Oferta bezzwrotna - Grand Villa z jacuzzi" at bounding box center [488, 121] width 228 height 46
click at [498, 132] on p "Oferta bezzwrotna - Grand Villa z jacuzzi" at bounding box center [488, 121] width 228 height 46
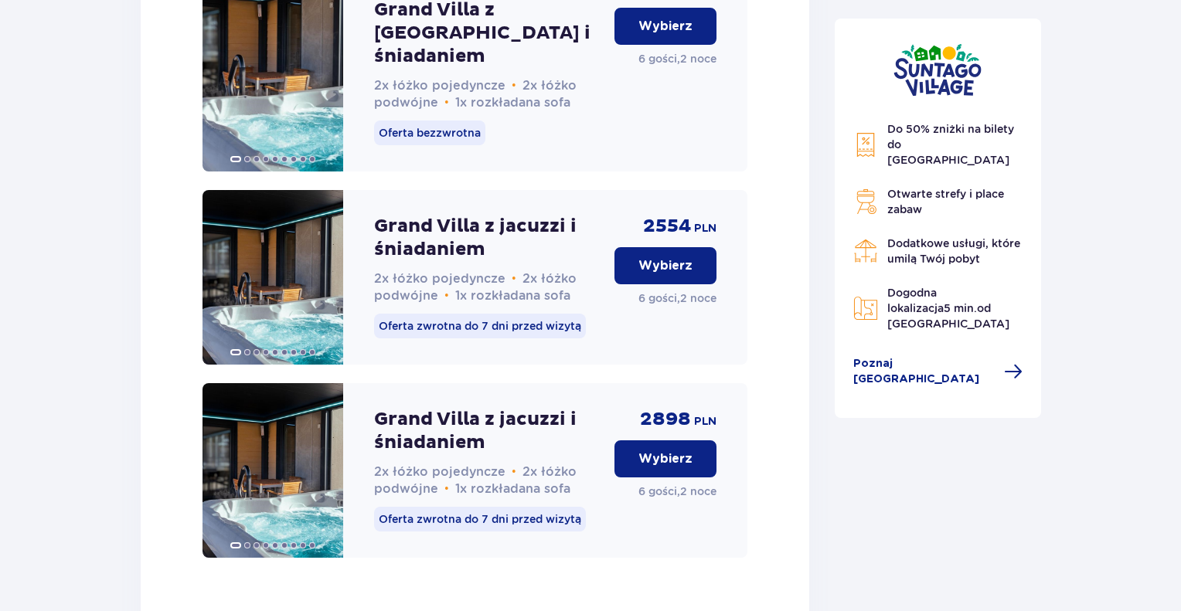
scroll to position [2460, 0]
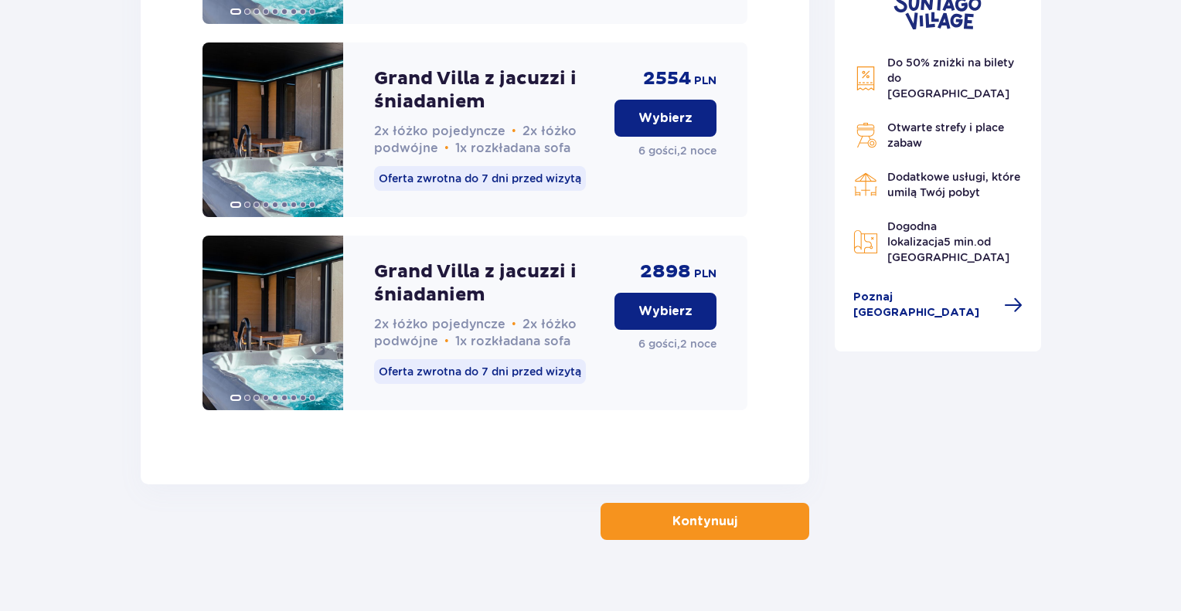
click at [723, 513] on p "Kontynuuj" at bounding box center [704, 521] width 65 height 17
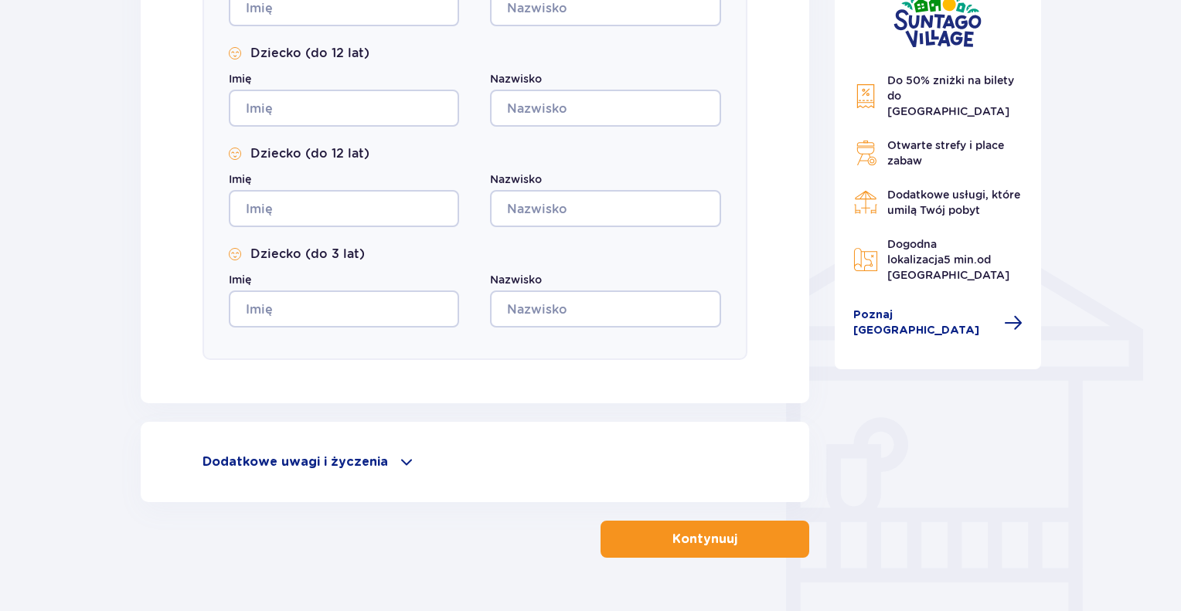
scroll to position [1082, 0]
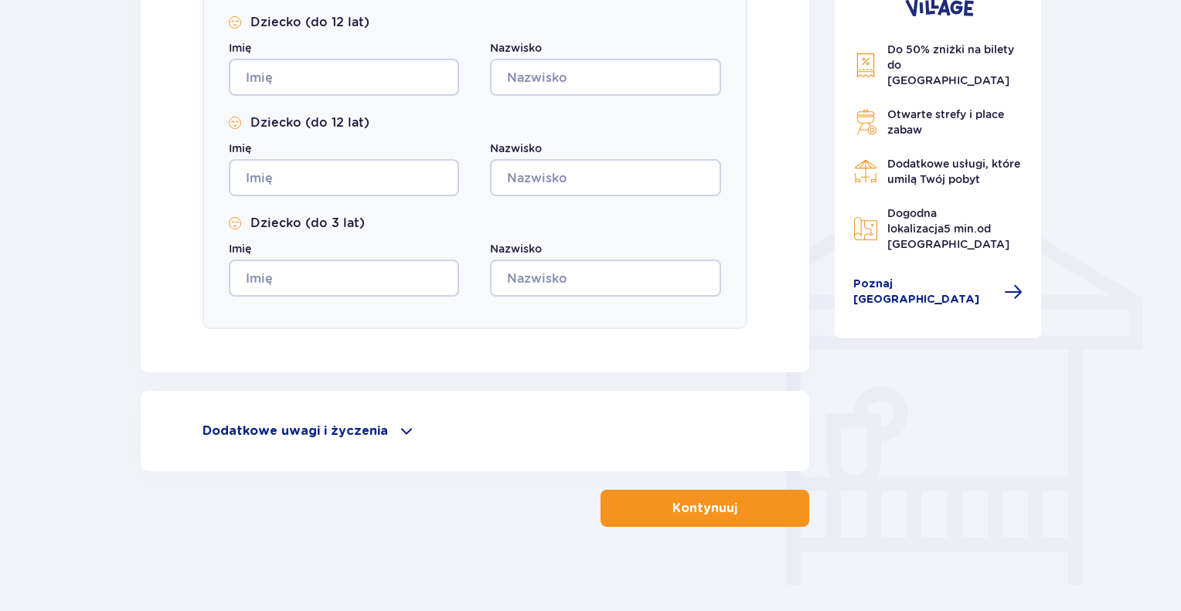
click at [383, 430] on div "Dodatkowe uwagi i życzenia" at bounding box center [474, 431] width 545 height 19
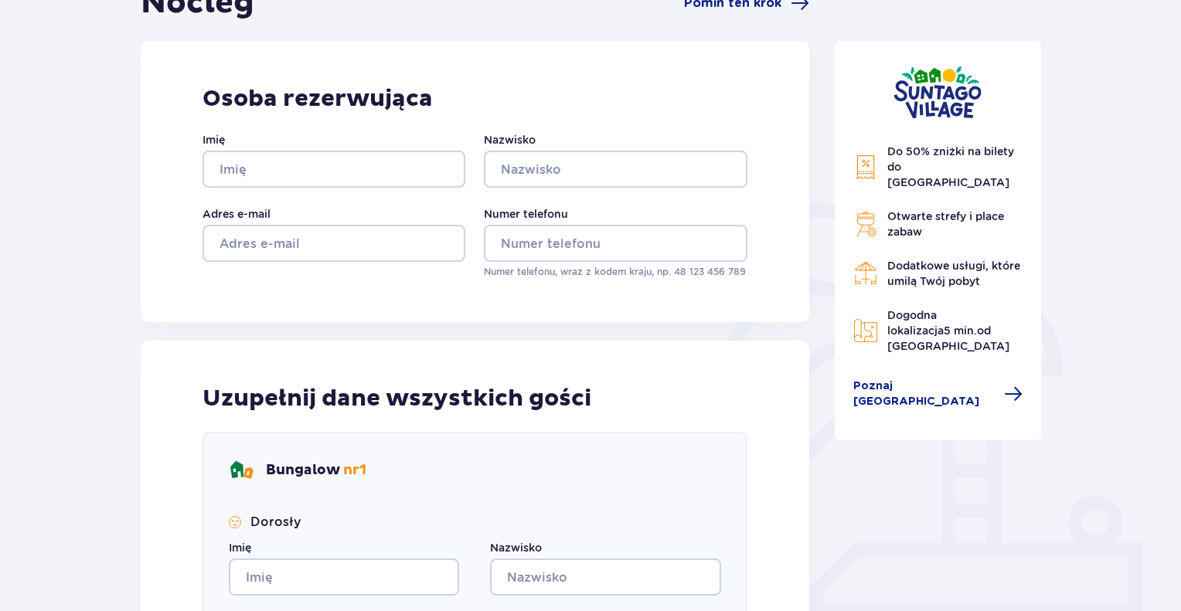
scroll to position [0, 0]
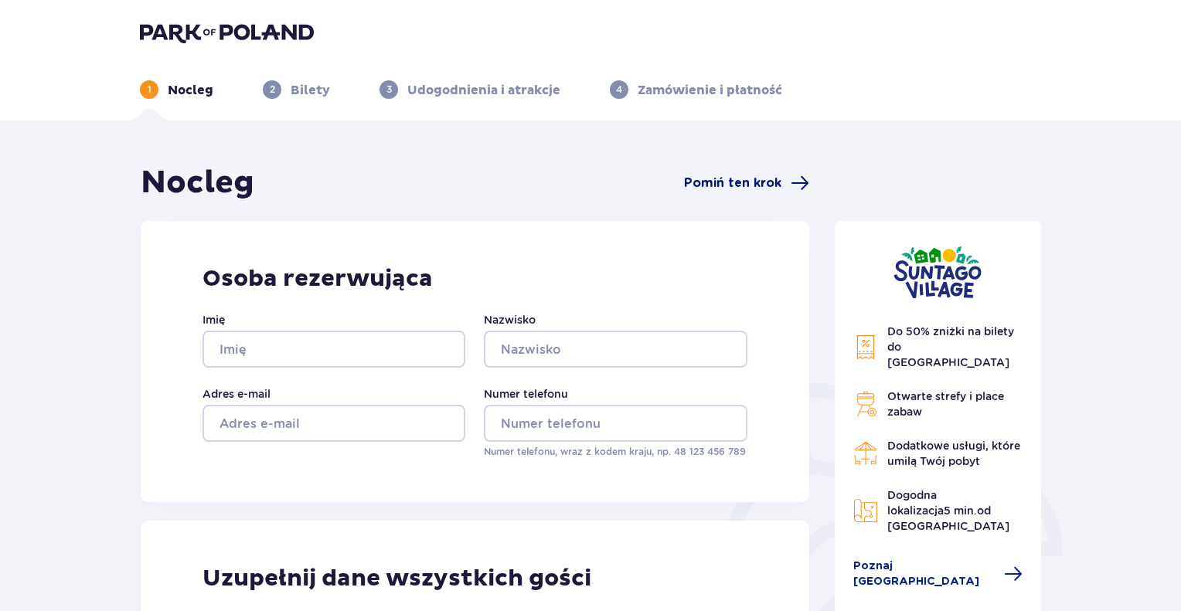
click at [721, 188] on span "Pomiń ten krok" at bounding box center [732, 183] width 97 height 17
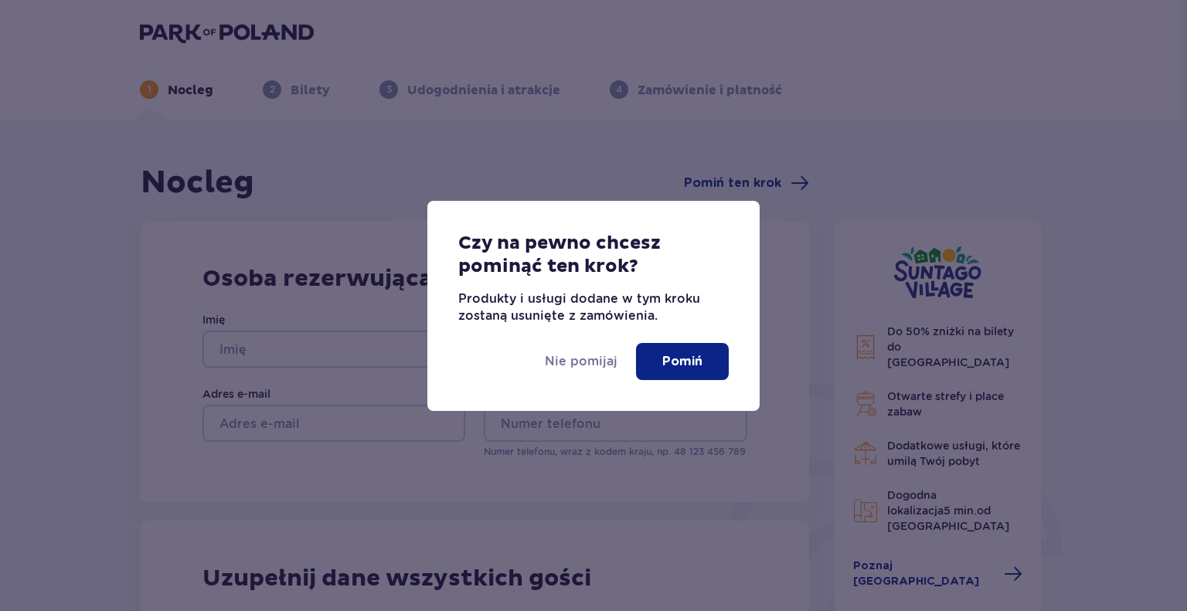
click at [664, 365] on p "Pomiń" at bounding box center [682, 361] width 40 height 17
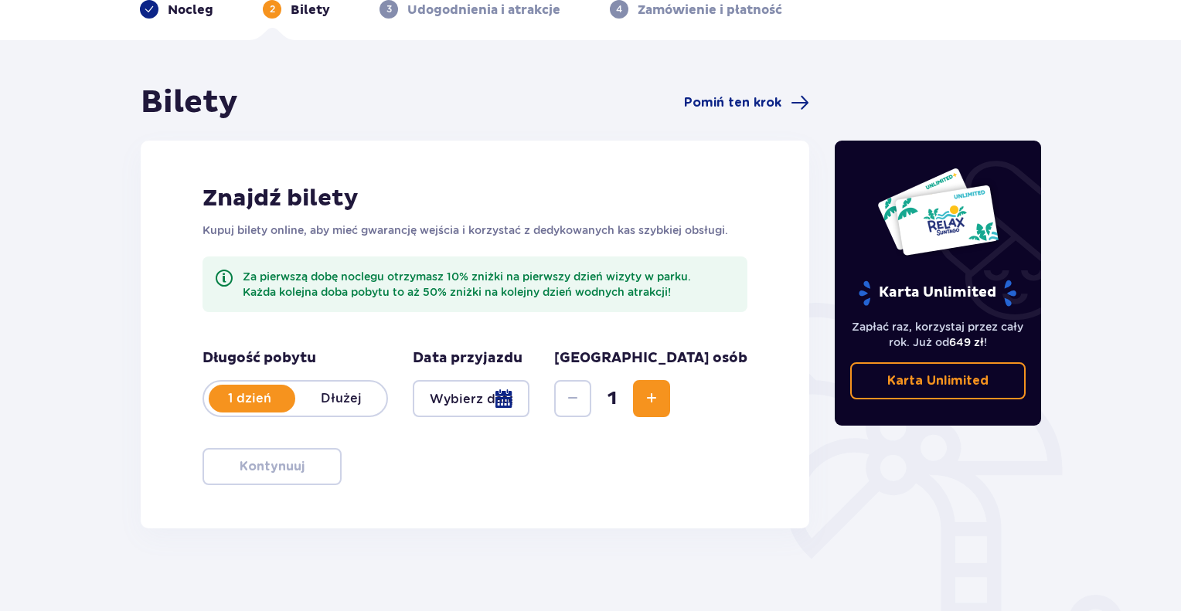
scroll to position [155, 0]
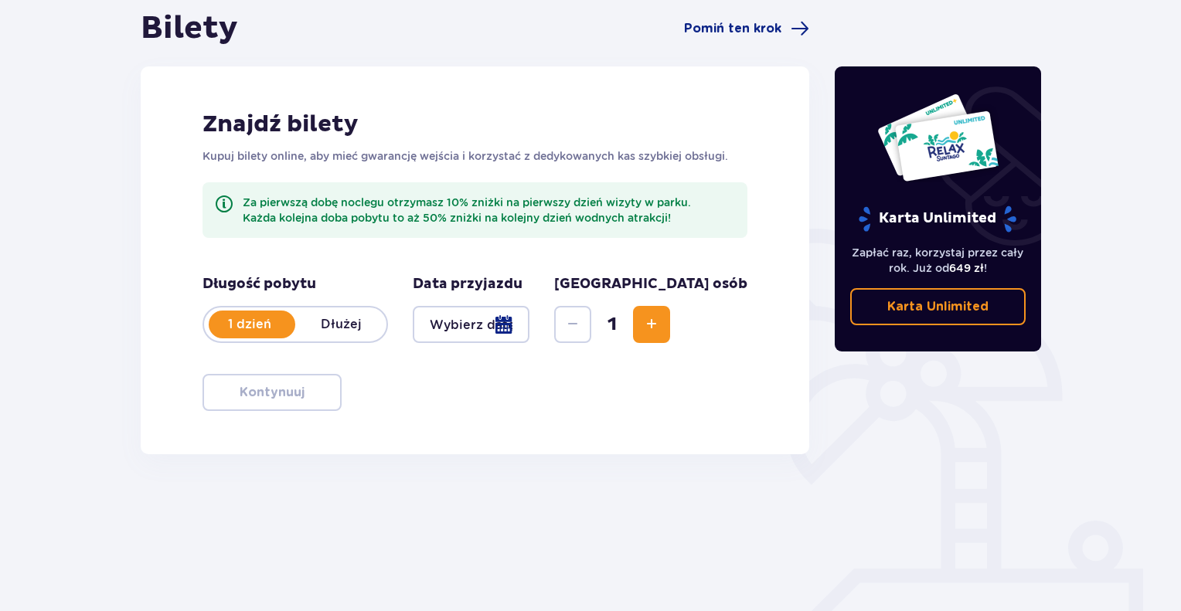
click at [345, 327] on p "Dłużej" at bounding box center [340, 324] width 91 height 17
click at [764, 27] on span "Pomiń ten krok" at bounding box center [732, 28] width 97 height 17
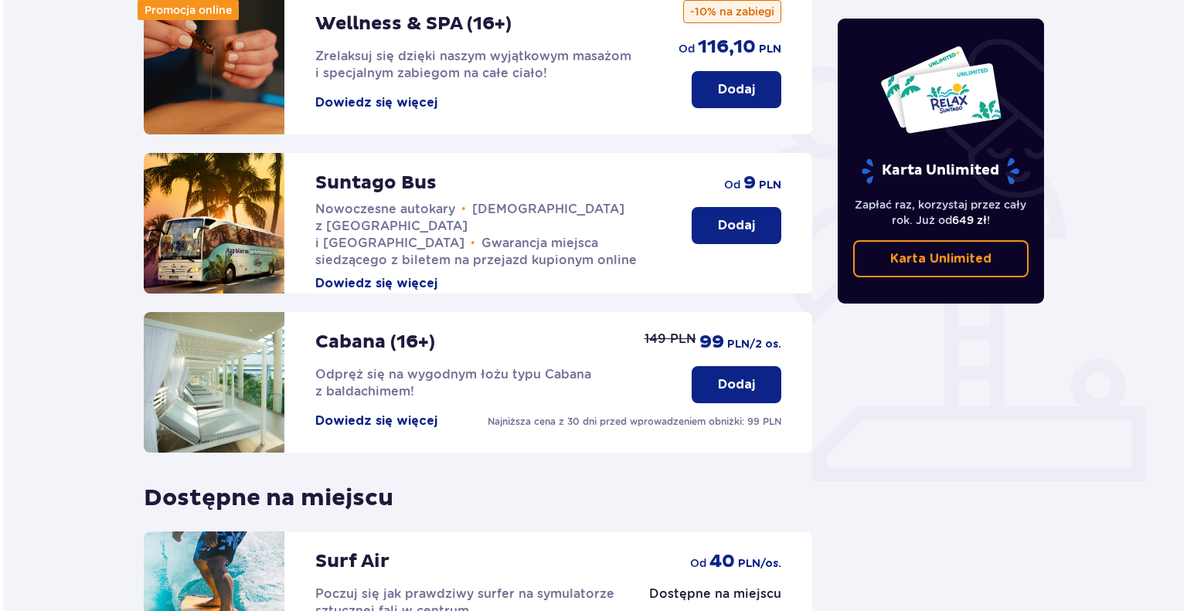
scroll to position [309, 0]
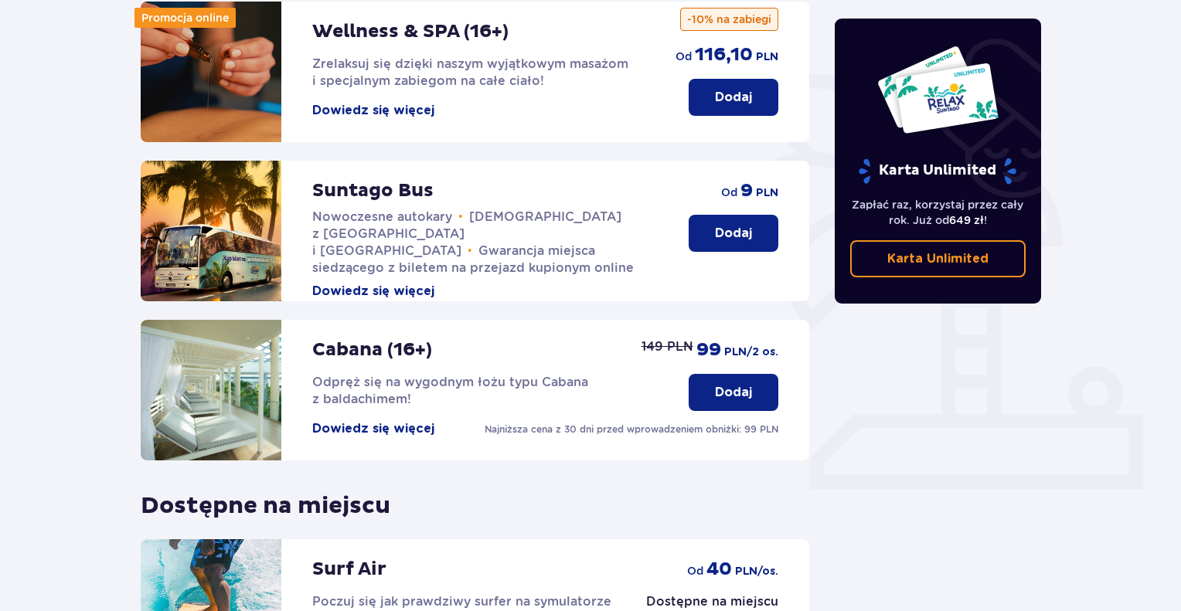
click at [373, 420] on button "Dowiedz się więcej" at bounding box center [373, 428] width 122 height 17
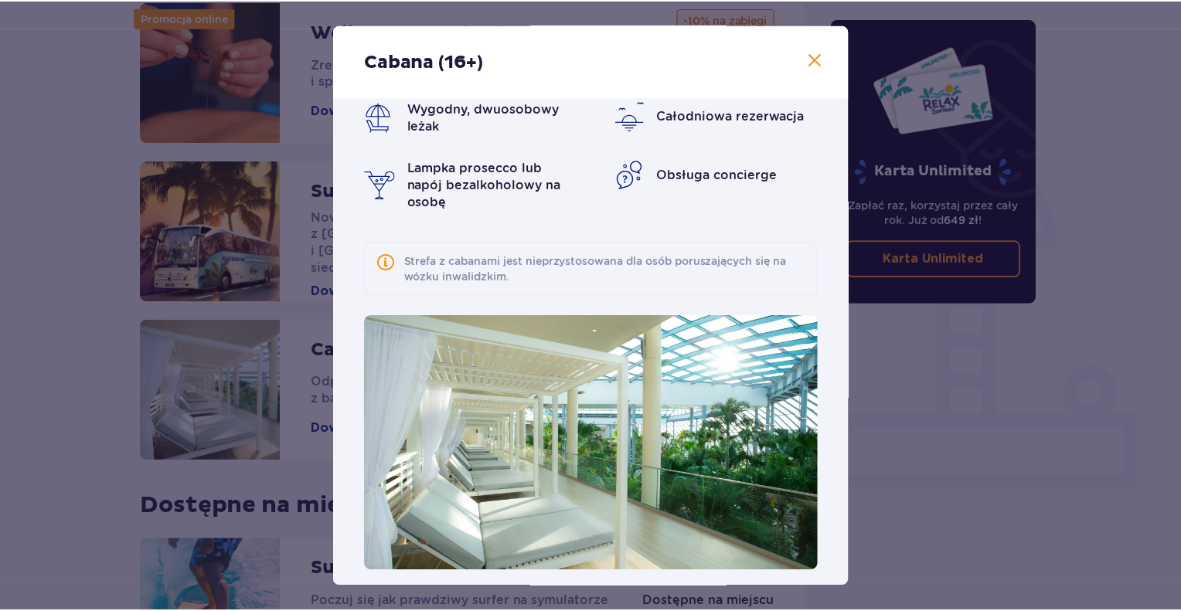
scroll to position [34, 0]
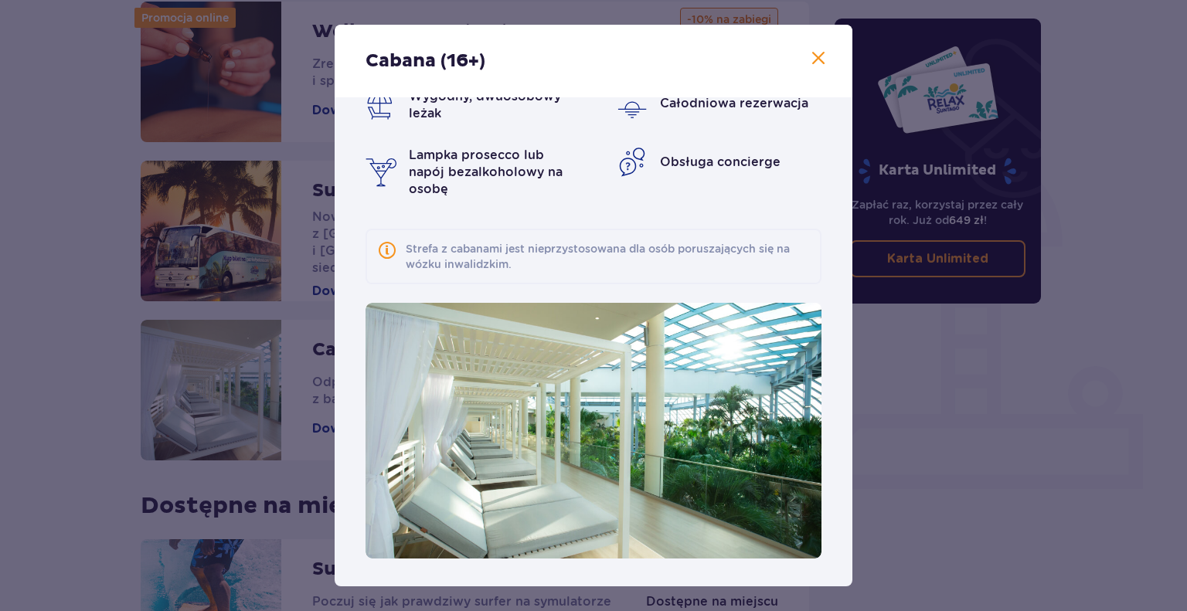
click at [815, 56] on span at bounding box center [818, 58] width 19 height 19
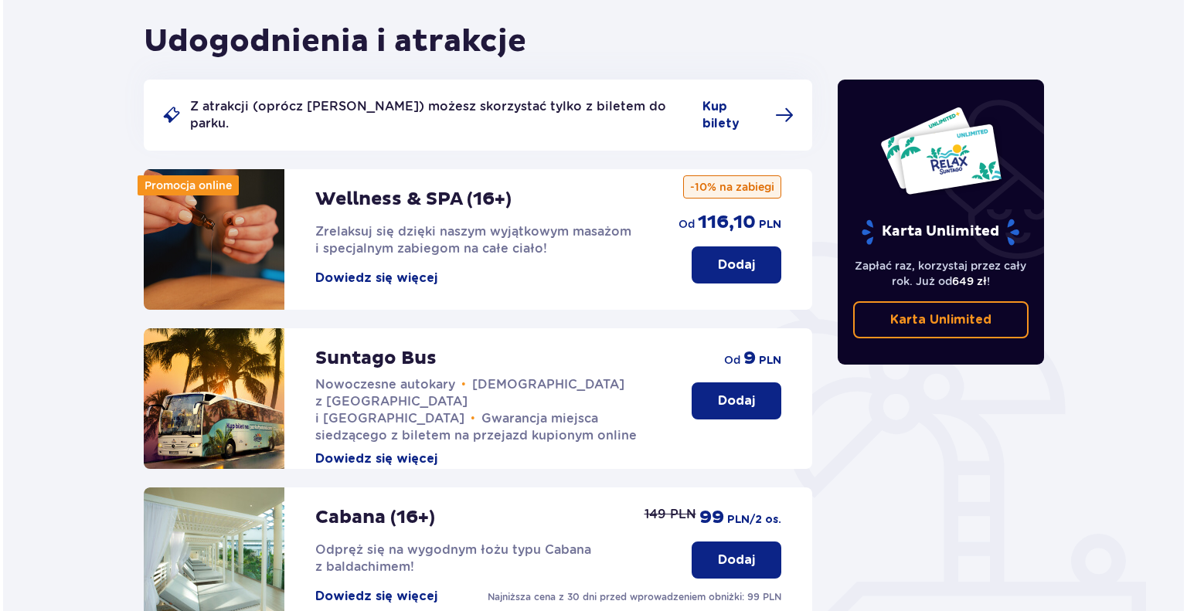
scroll to position [46, 0]
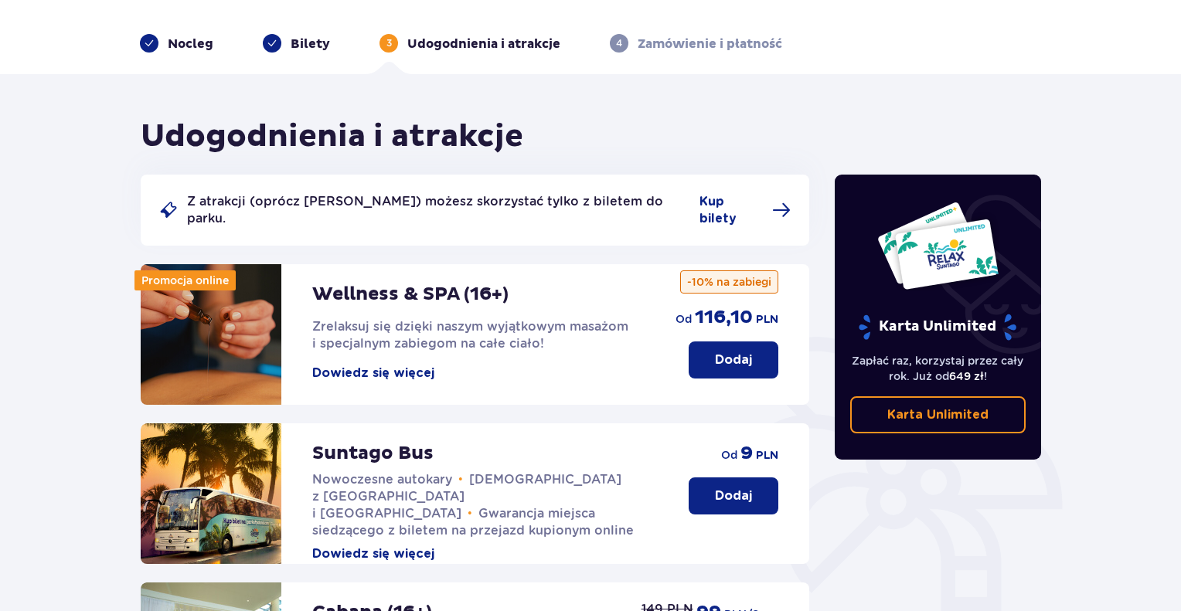
click at [366, 365] on button "Dowiedz się więcej" at bounding box center [373, 373] width 122 height 17
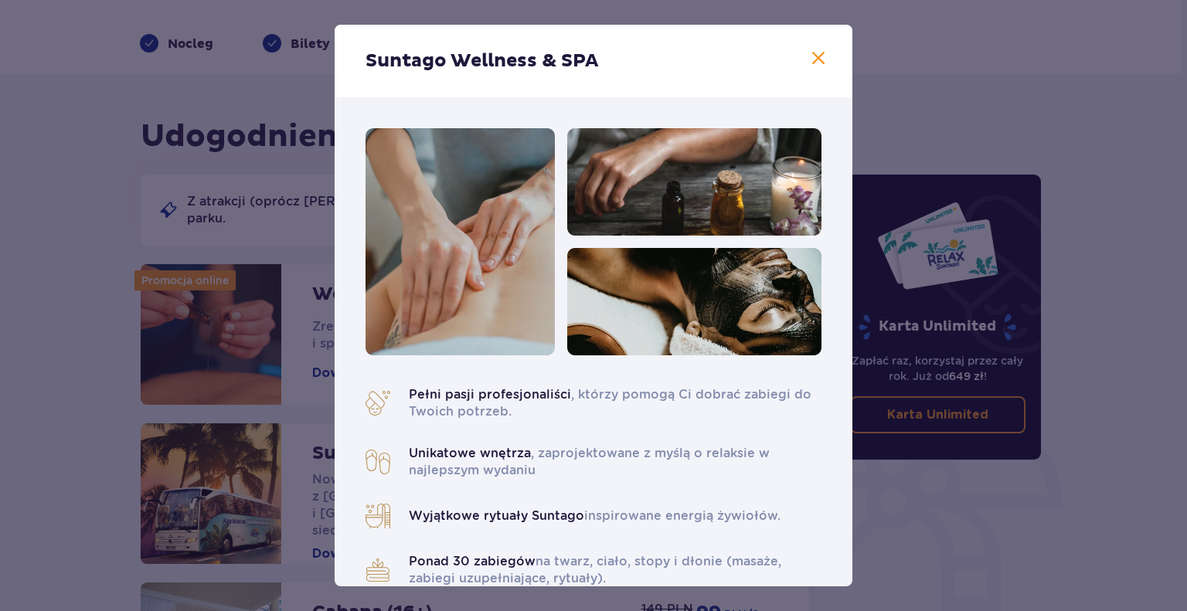
click at [811, 60] on span at bounding box center [818, 58] width 19 height 19
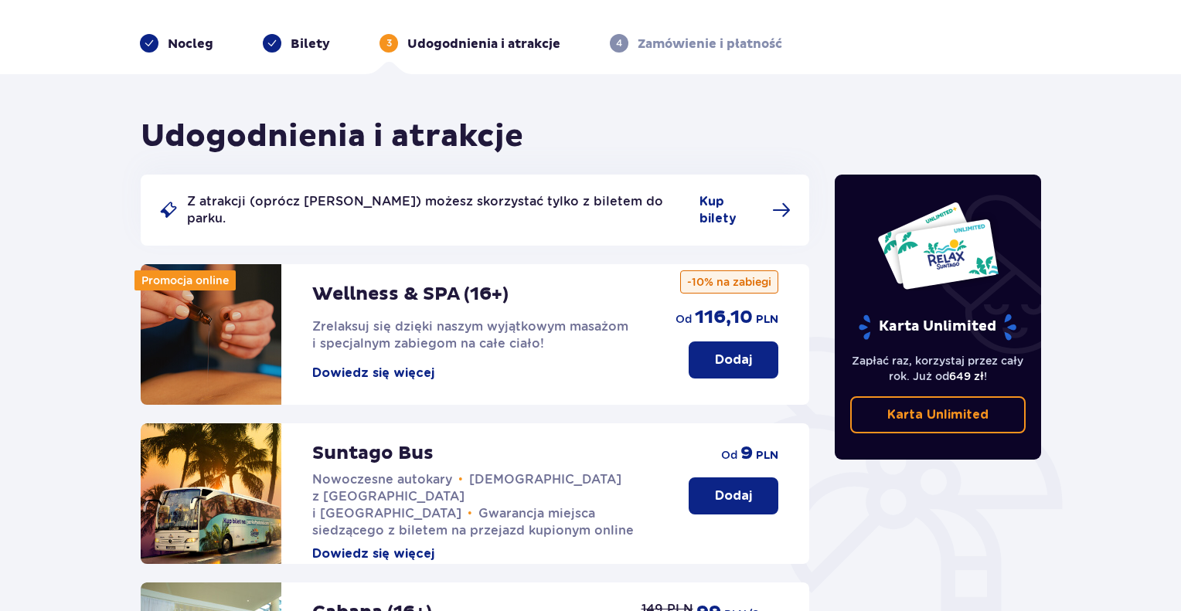
click at [736, 352] on p "Dodaj" at bounding box center [733, 360] width 37 height 17
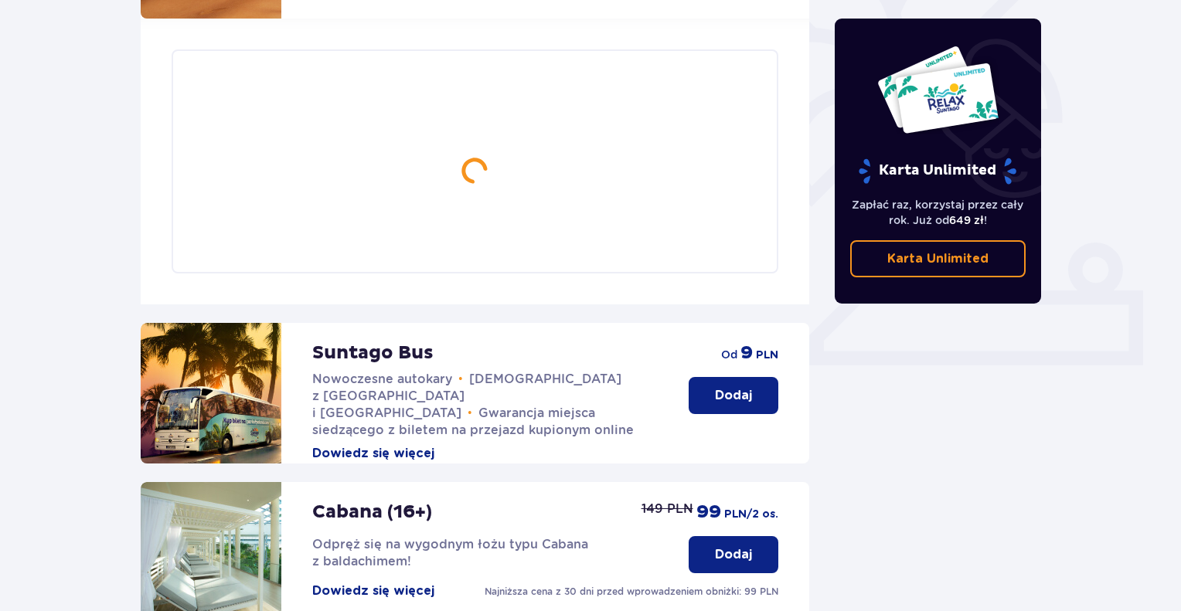
scroll to position [448, 0]
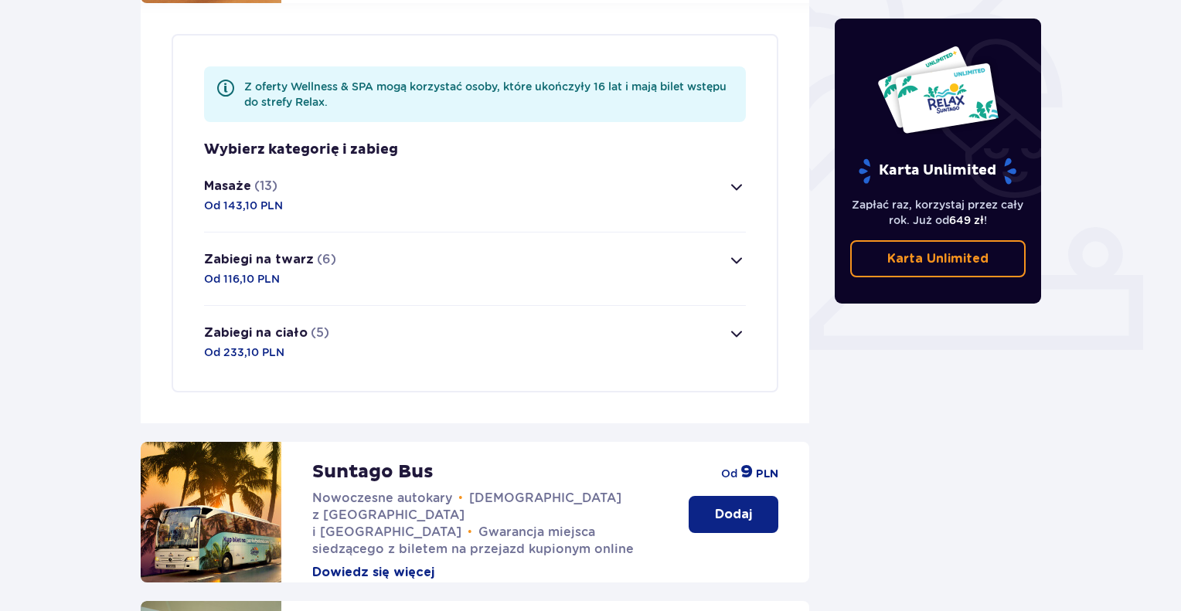
click at [735, 251] on span "button" at bounding box center [736, 260] width 19 height 19
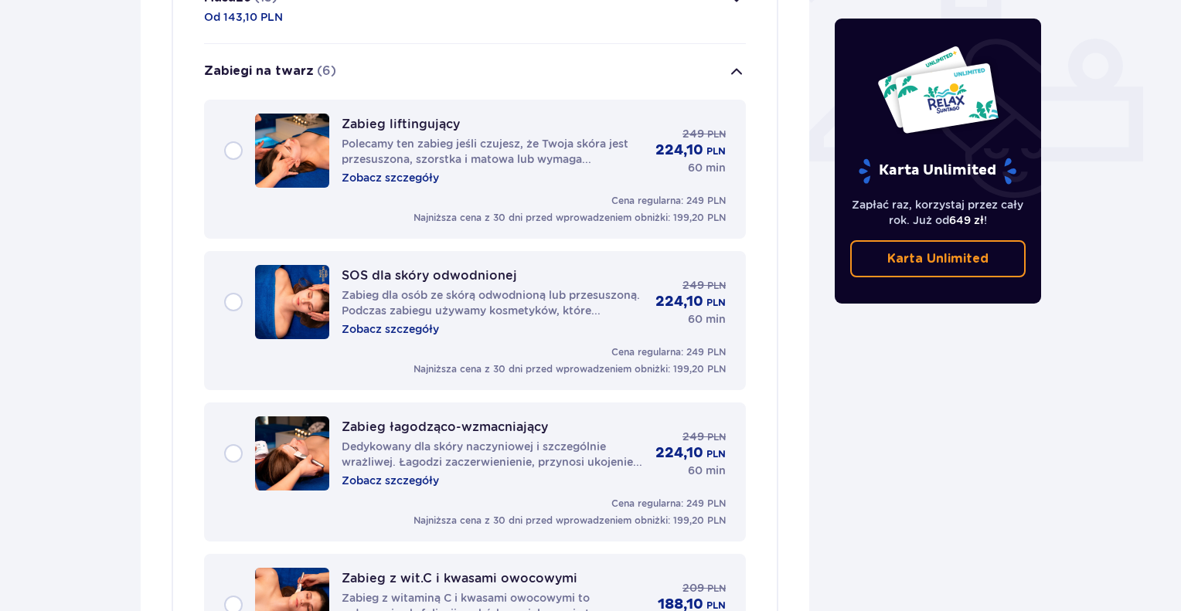
scroll to position [665, 0]
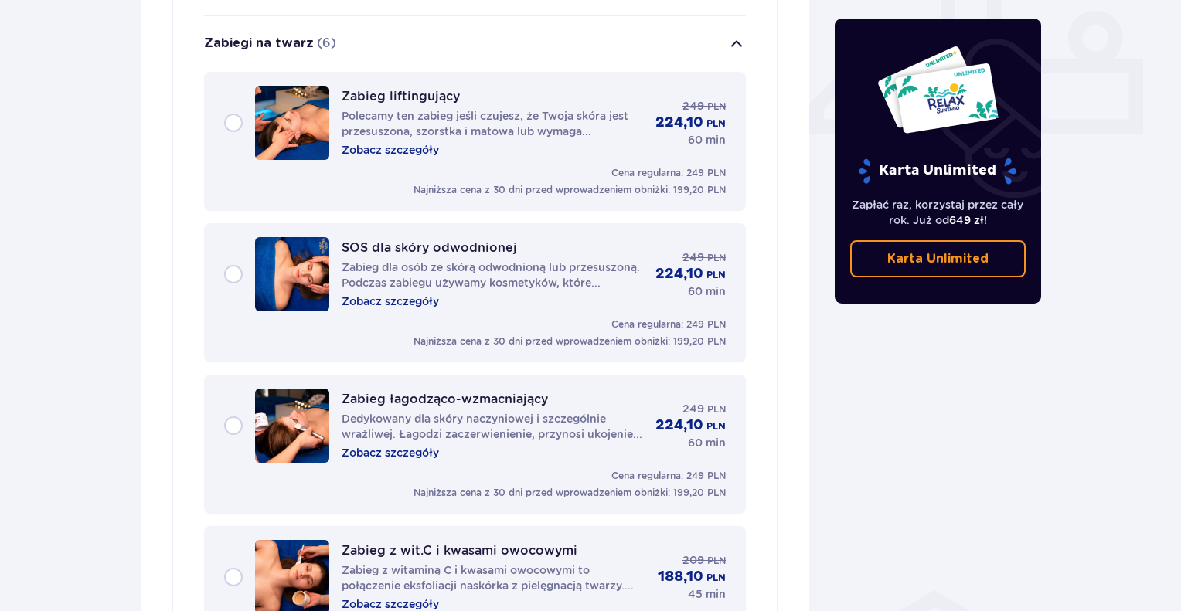
click at [736, 35] on span "button" at bounding box center [736, 44] width 19 height 19
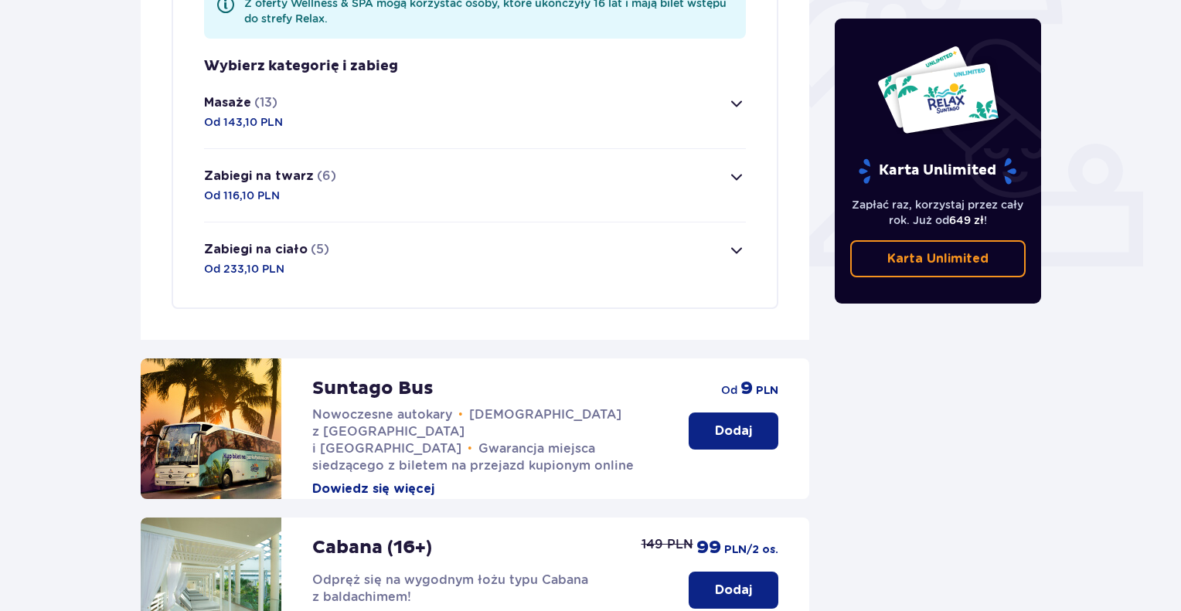
scroll to position [433, 0]
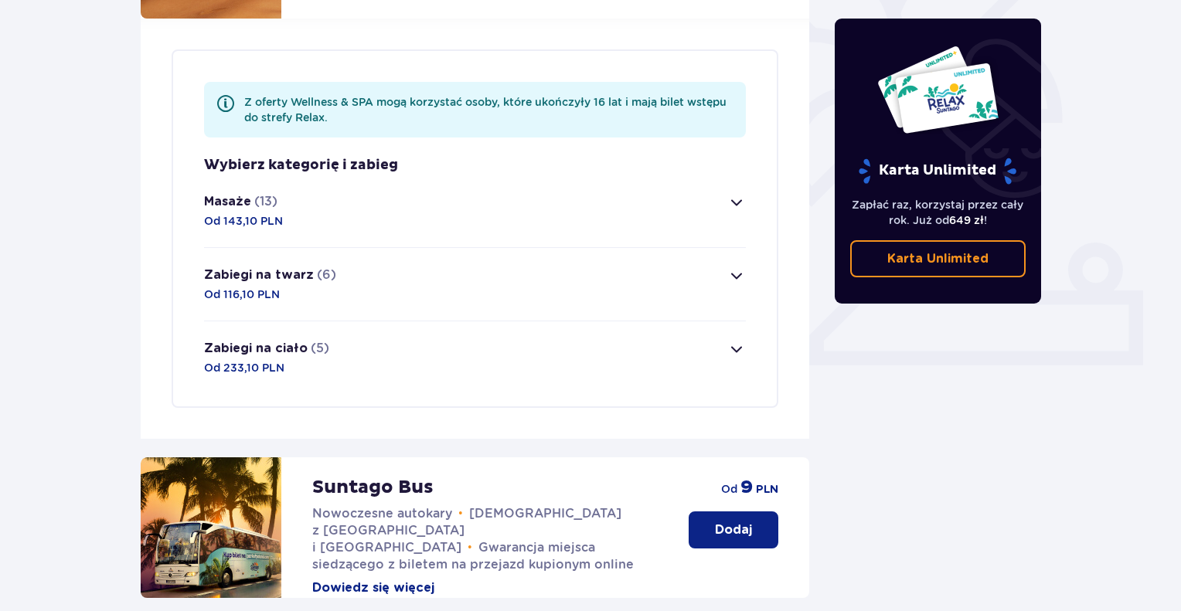
click at [733, 193] on span "button" at bounding box center [736, 202] width 19 height 19
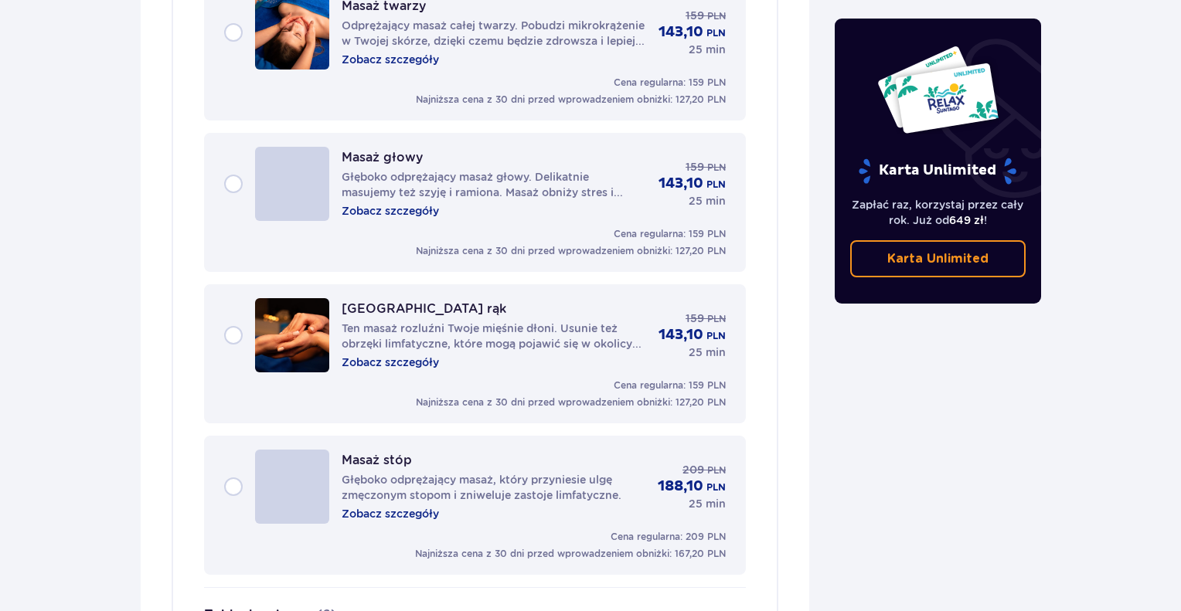
scroll to position [2214, 0]
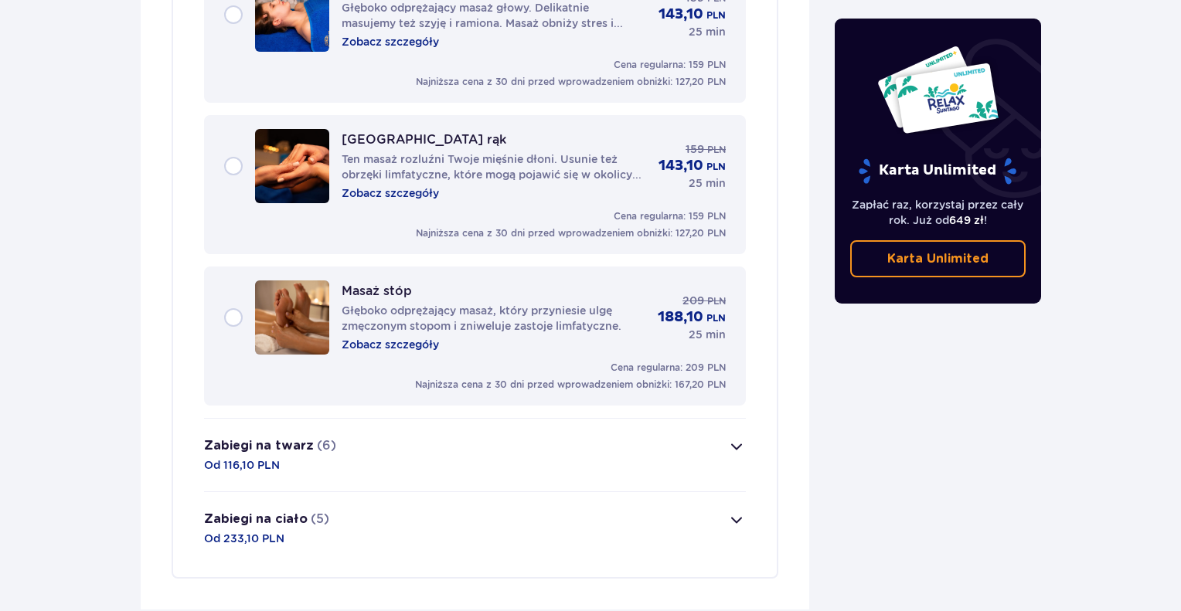
click at [736, 437] on span "button" at bounding box center [736, 446] width 19 height 19
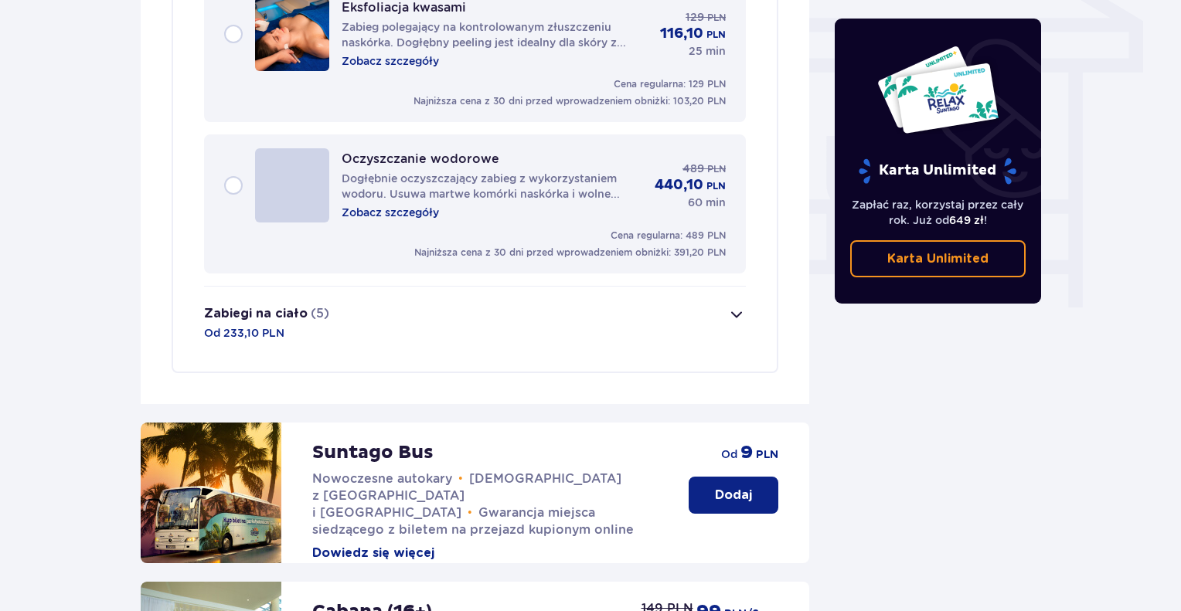
scroll to position [1360, 0]
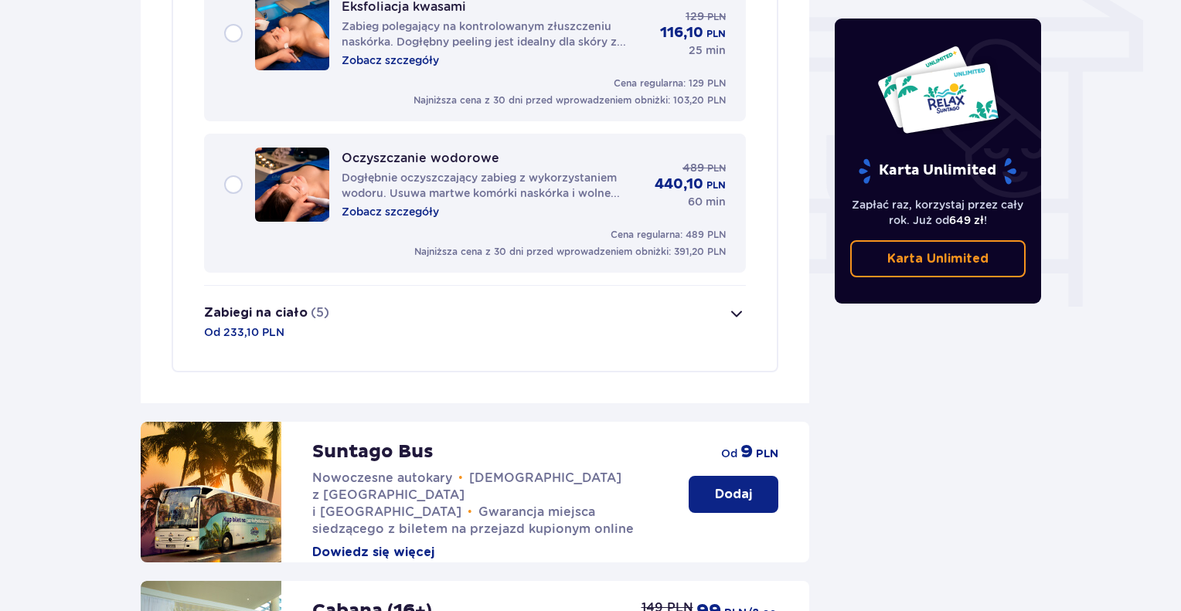
click at [732, 304] on span "button" at bounding box center [736, 313] width 19 height 19
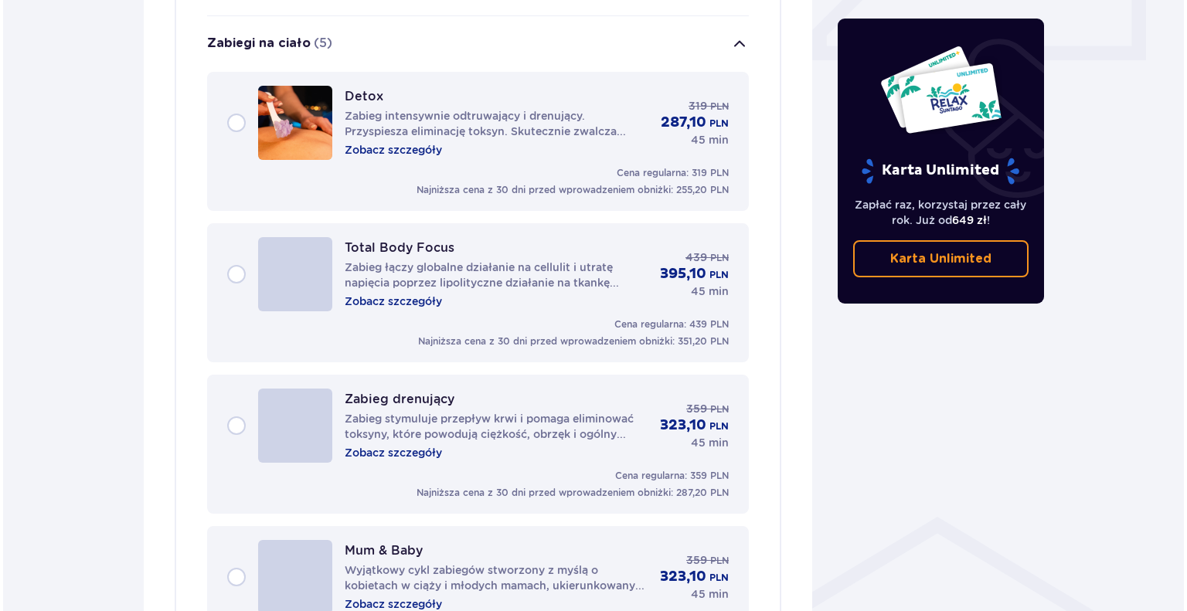
scroll to position [737, 0]
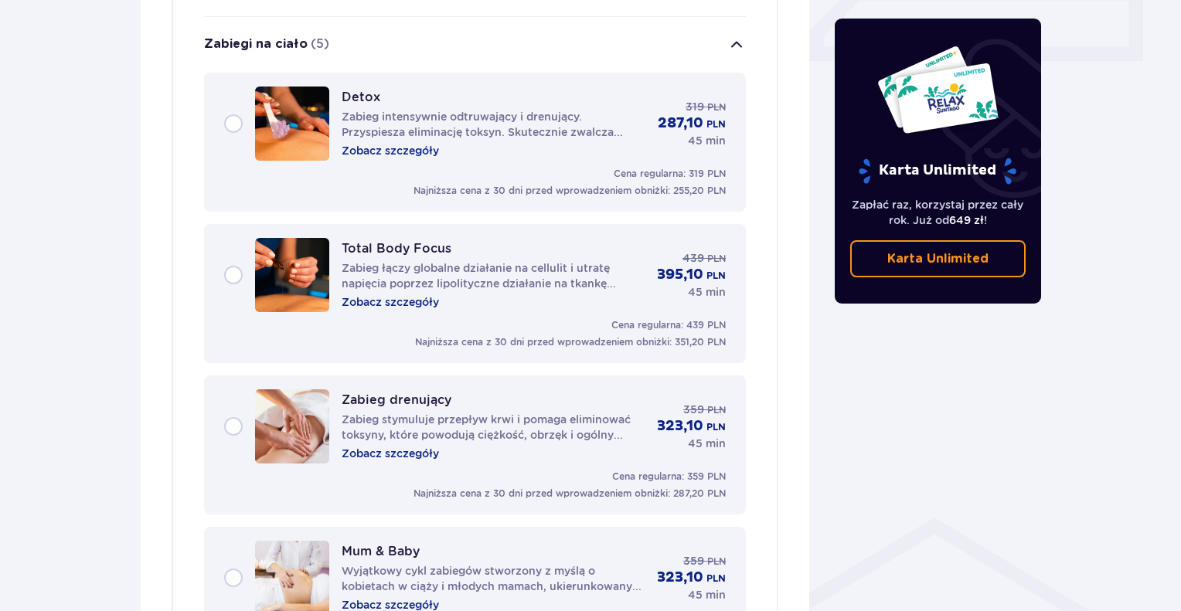
click at [405, 446] on p "Zobacz szczegóły" at bounding box center [390, 453] width 97 height 15
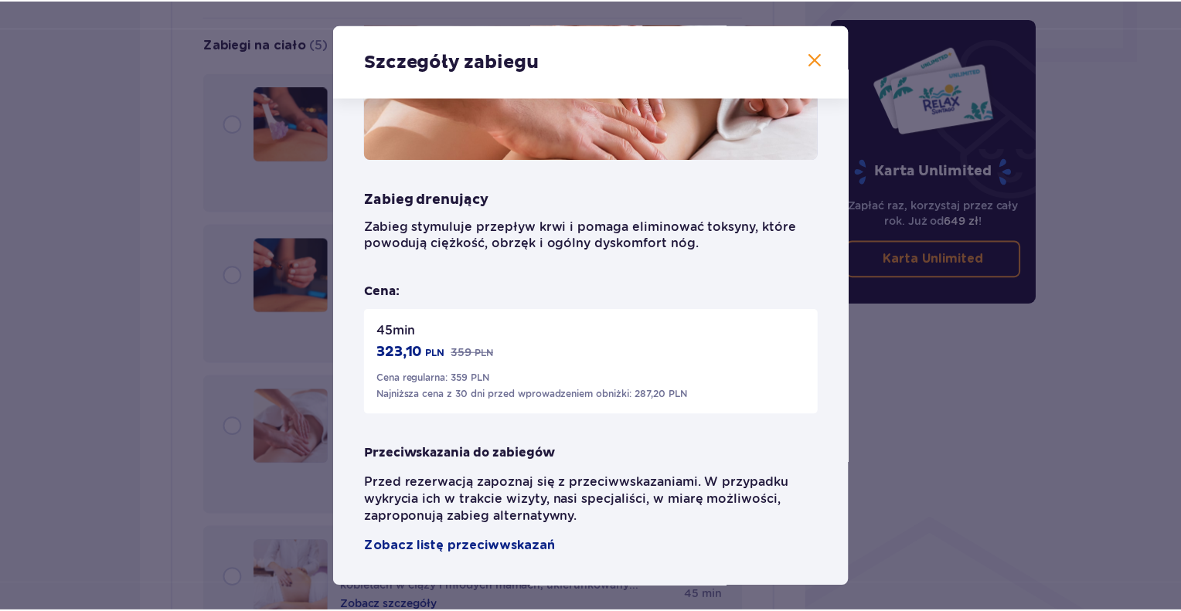
scroll to position [155, 0]
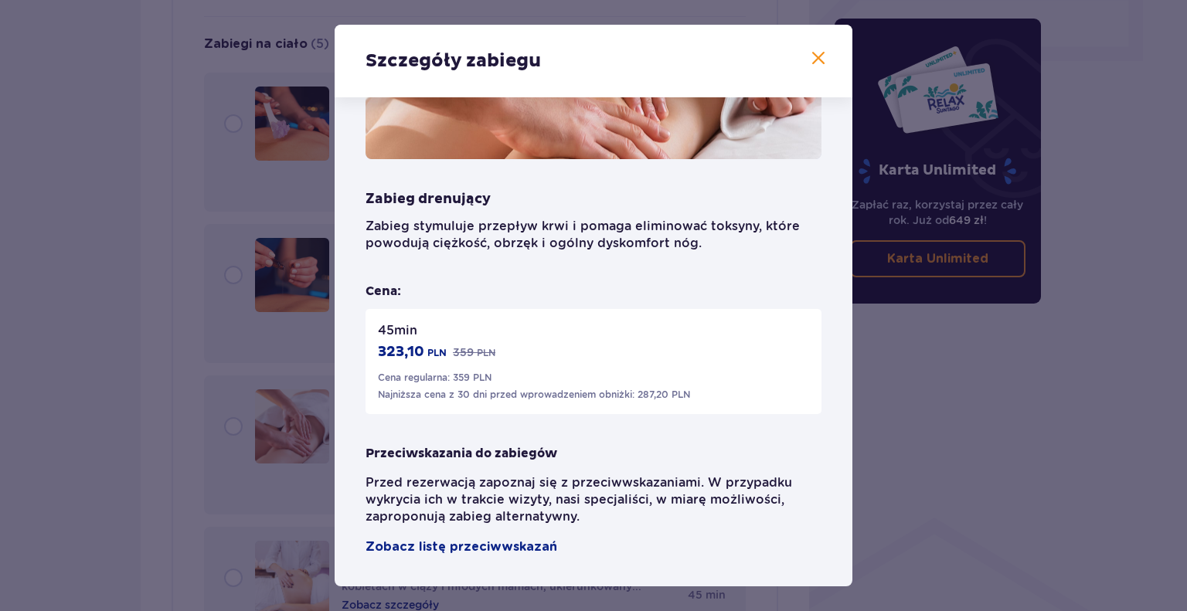
click at [814, 55] on span at bounding box center [818, 58] width 19 height 19
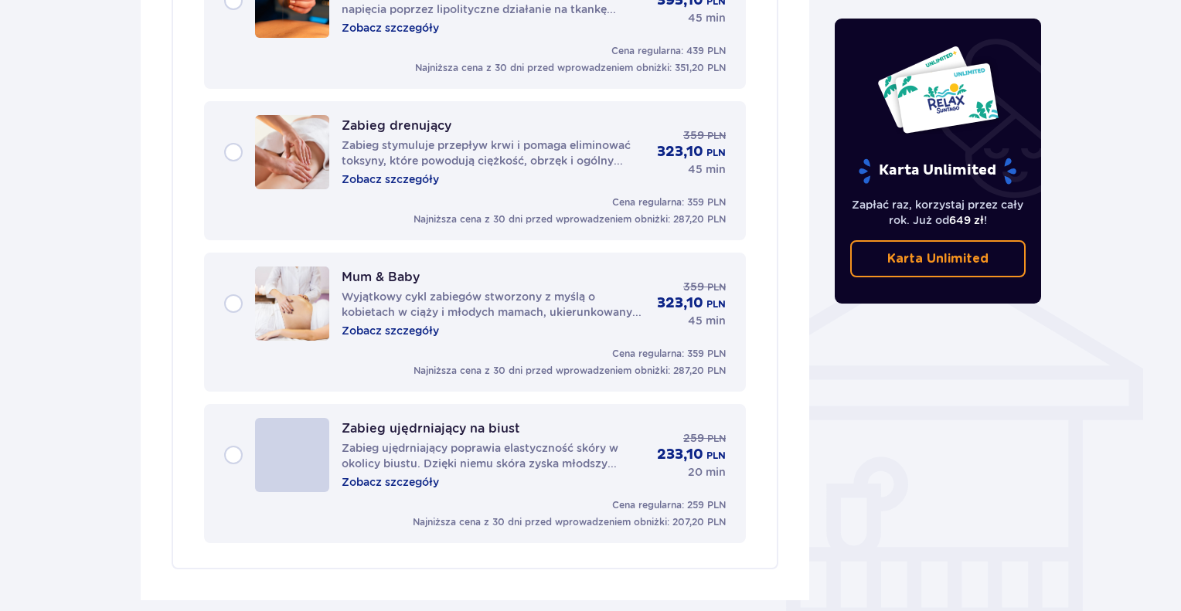
scroll to position [1046, 0]
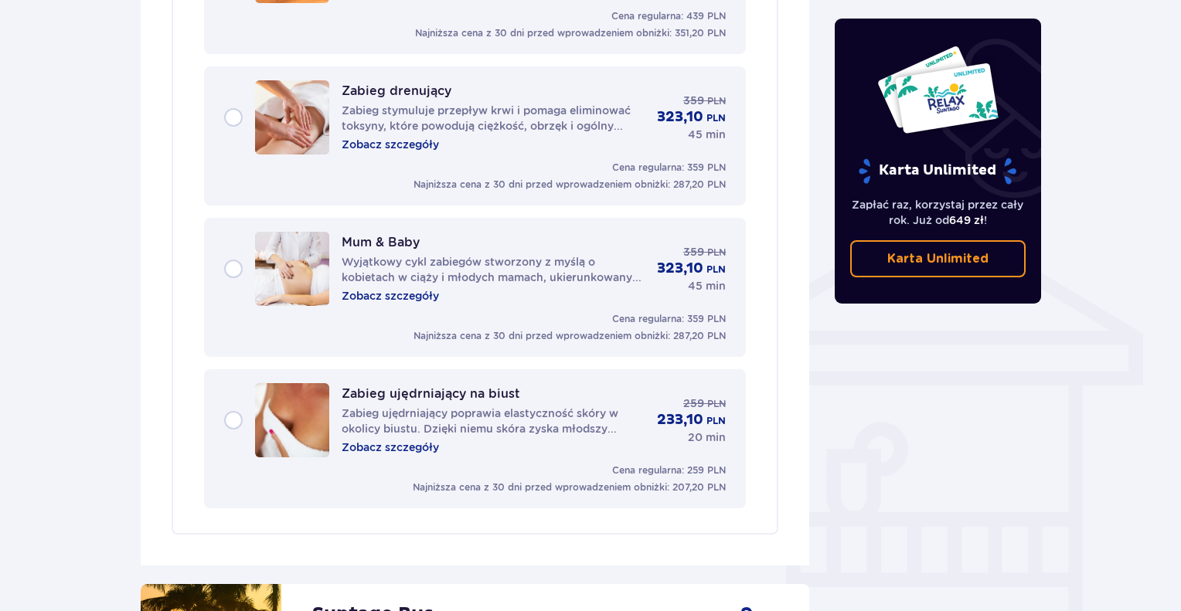
click at [399, 440] on p "Zobacz szczegóły" at bounding box center [390, 447] width 97 height 15
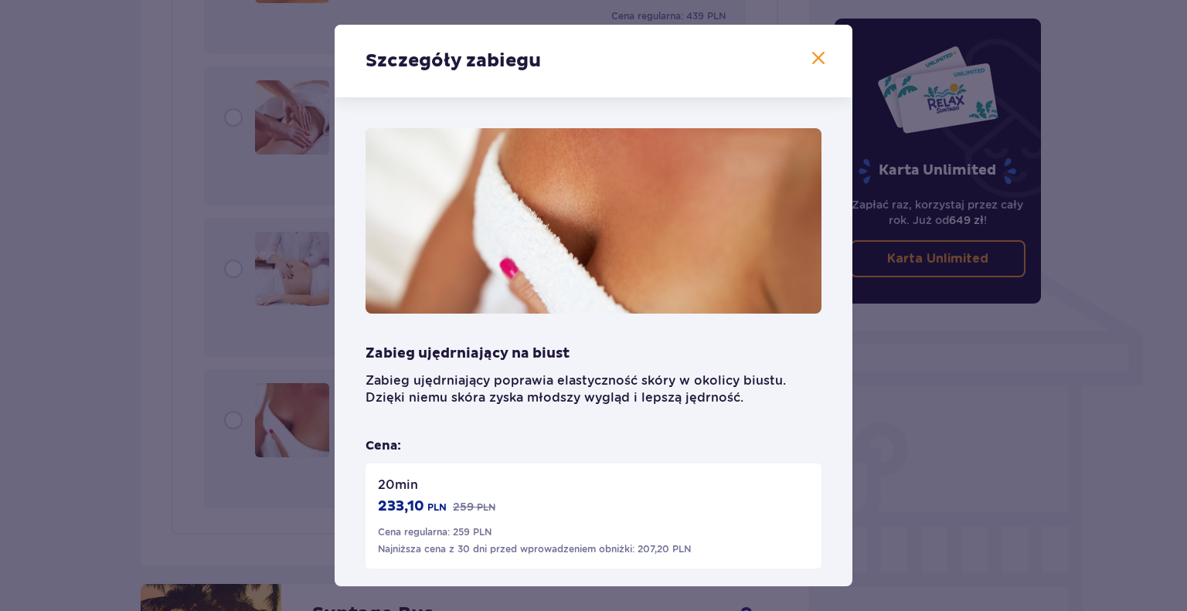
click at [816, 58] on span at bounding box center [818, 58] width 19 height 19
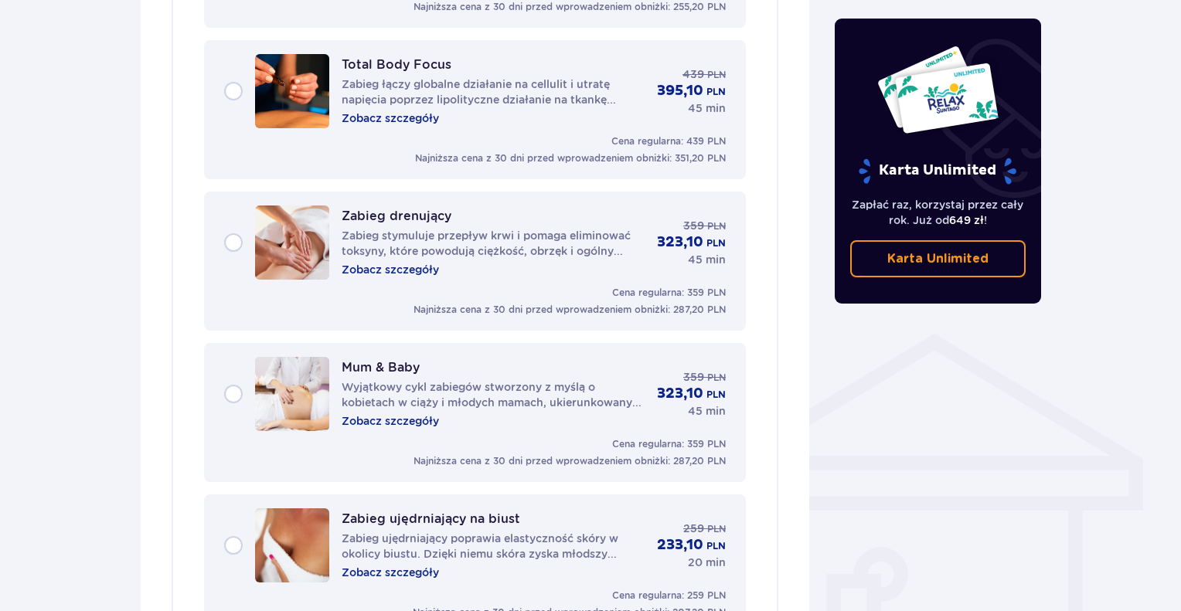
scroll to position [815, 0]
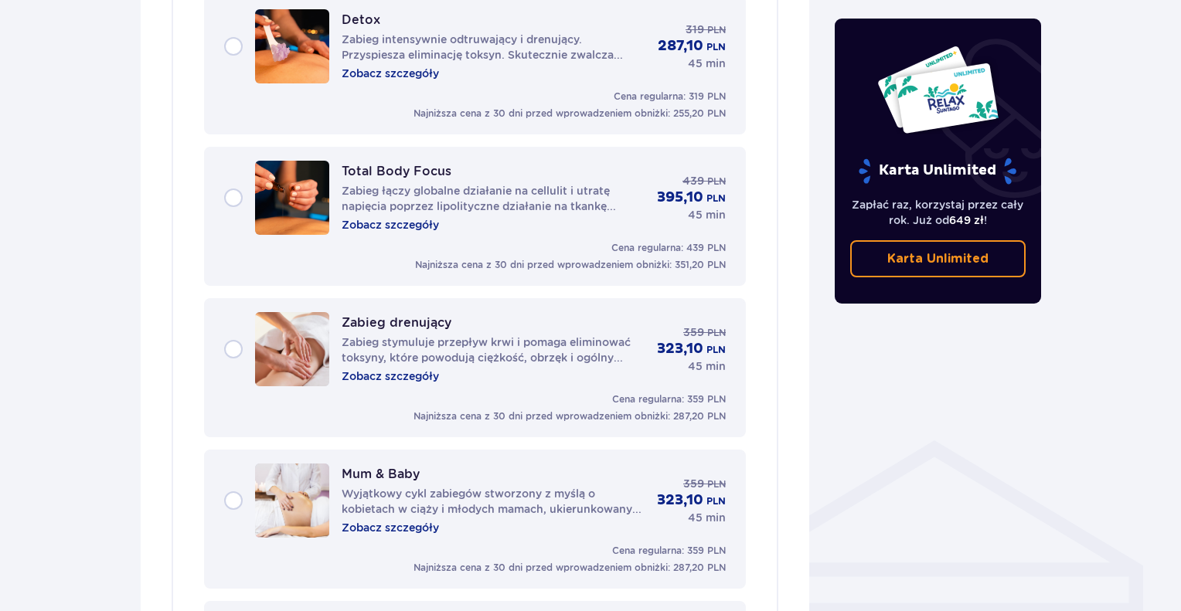
click at [397, 217] on p "Zobacz szczegóły" at bounding box center [390, 224] width 97 height 15
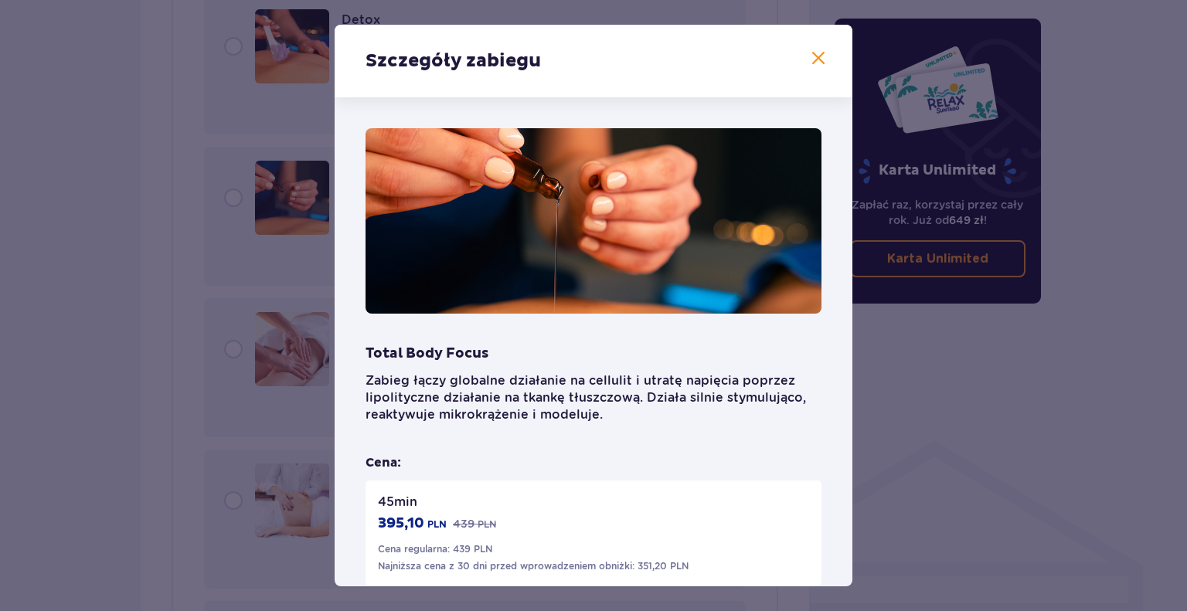
click at [815, 56] on span at bounding box center [818, 58] width 19 height 19
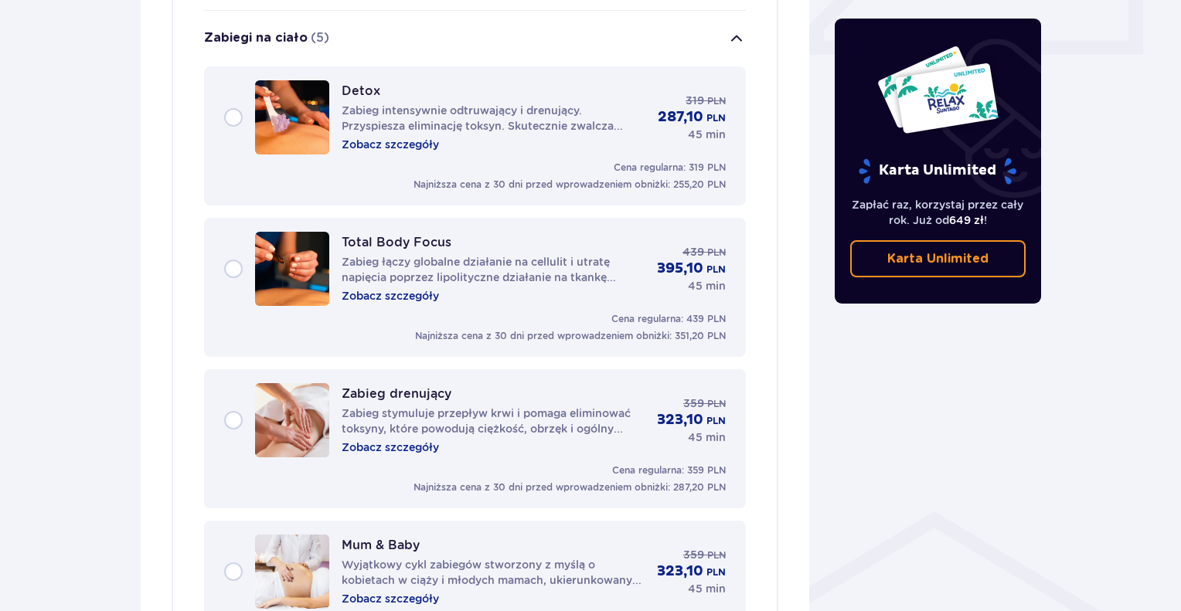
scroll to position [660, 0]
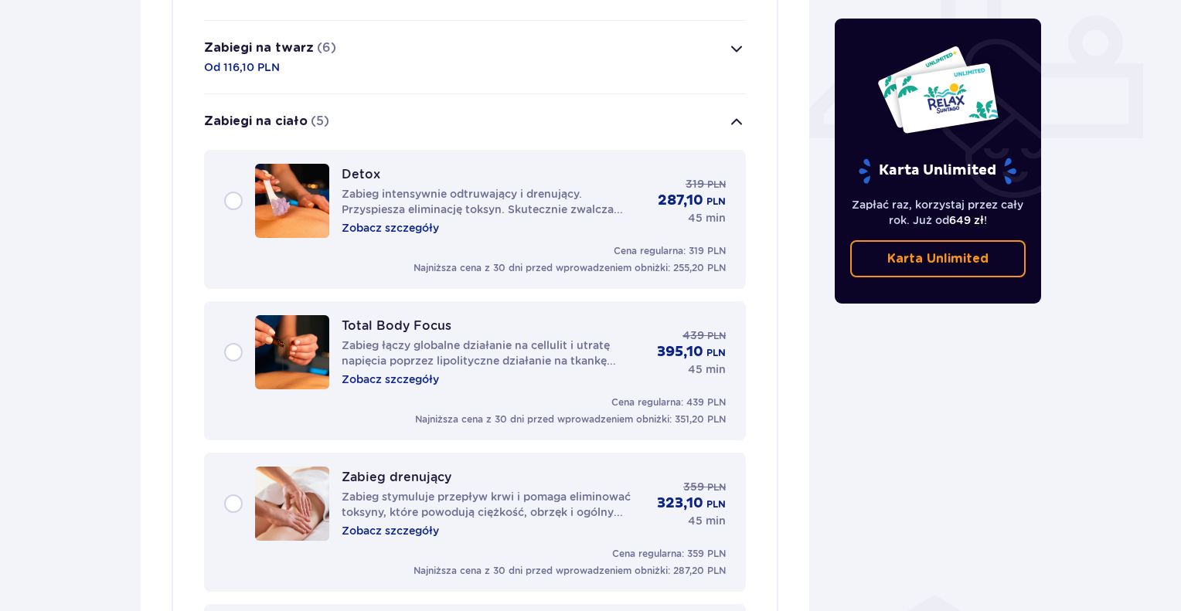
click at [397, 219] on div "Detox Zabieg intensywnie odtruwający i drenujący. Przyspiesza eliminację toksyn…" at bounding box center [475, 201] width 502 height 74
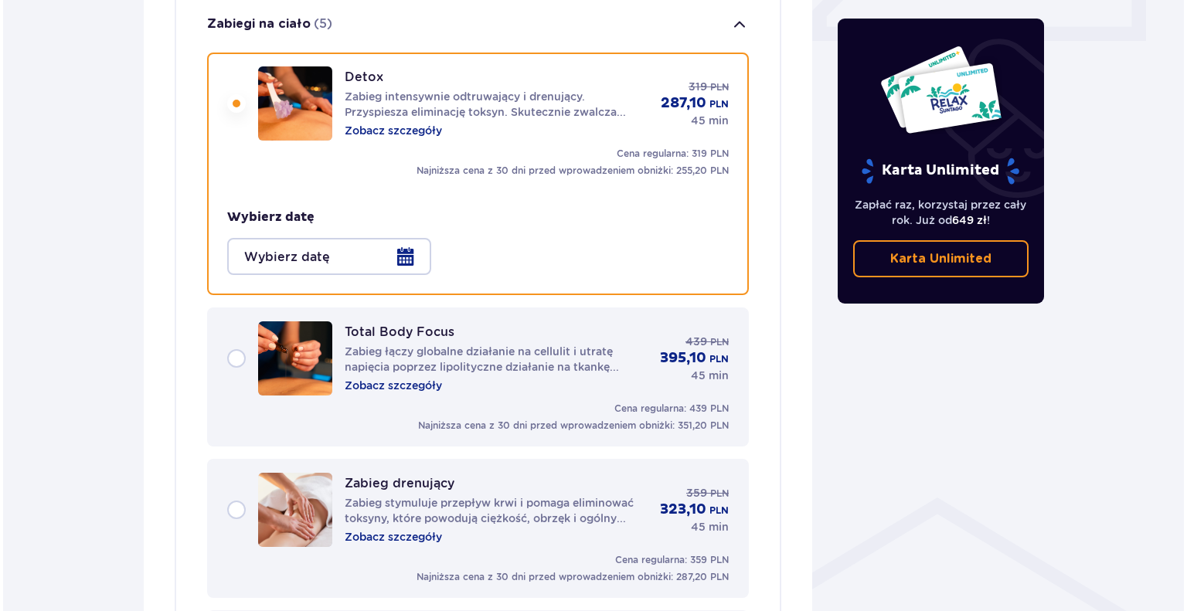
scroll to position [775, 0]
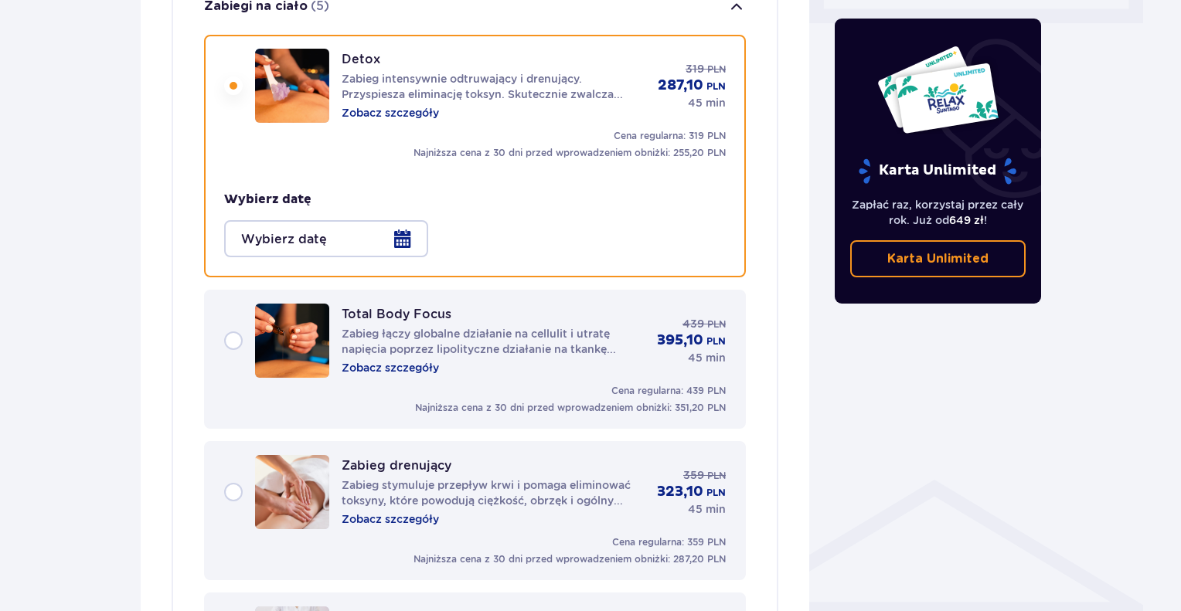
click at [383, 105] on p "Zobacz szczegóły" at bounding box center [390, 112] width 97 height 15
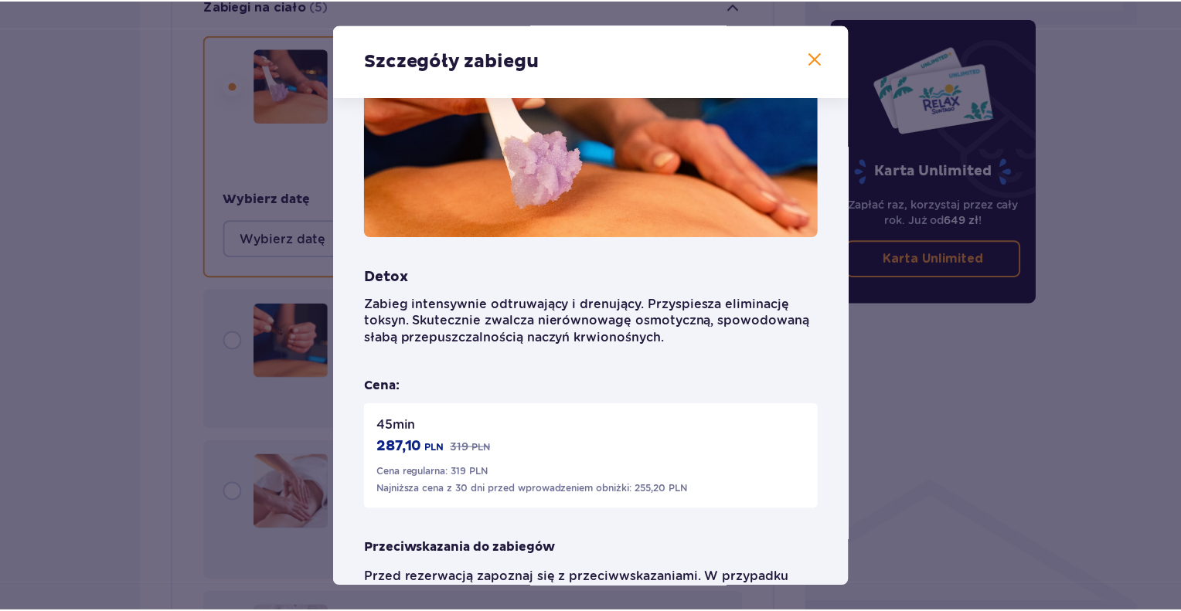
scroll to position [77, 0]
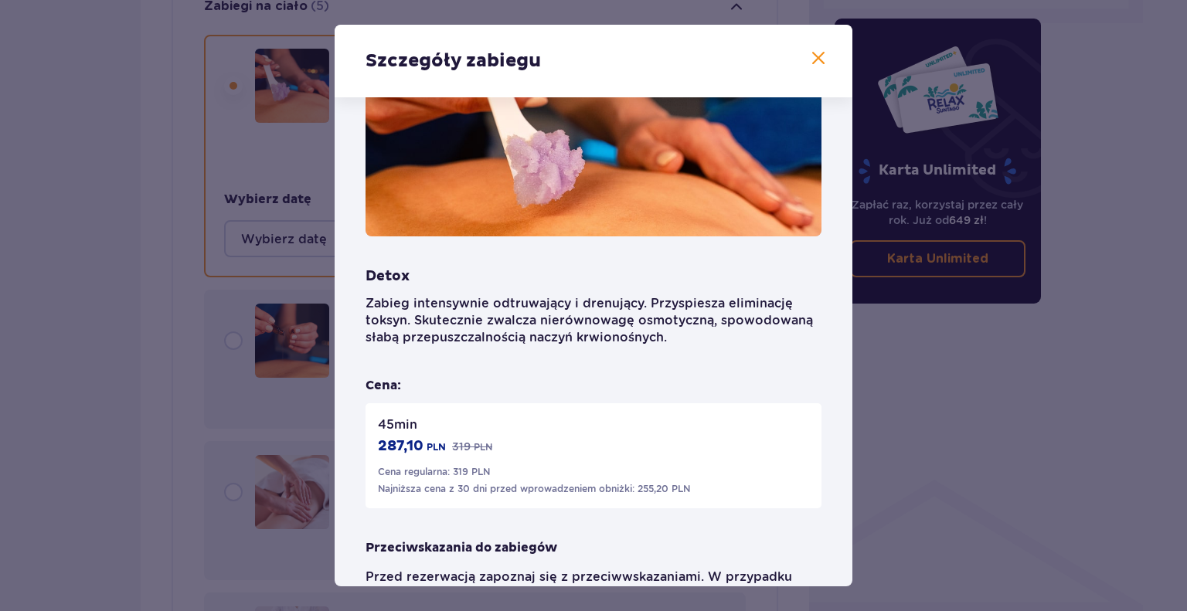
click at [813, 60] on span at bounding box center [818, 58] width 19 height 19
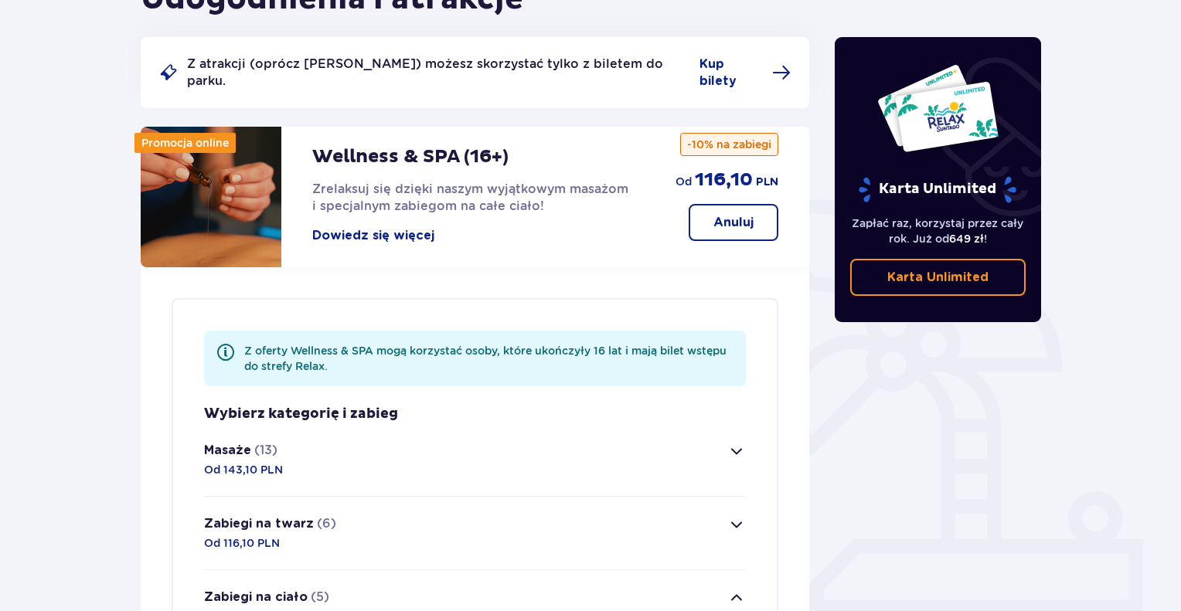
scroll to position [2, 0]
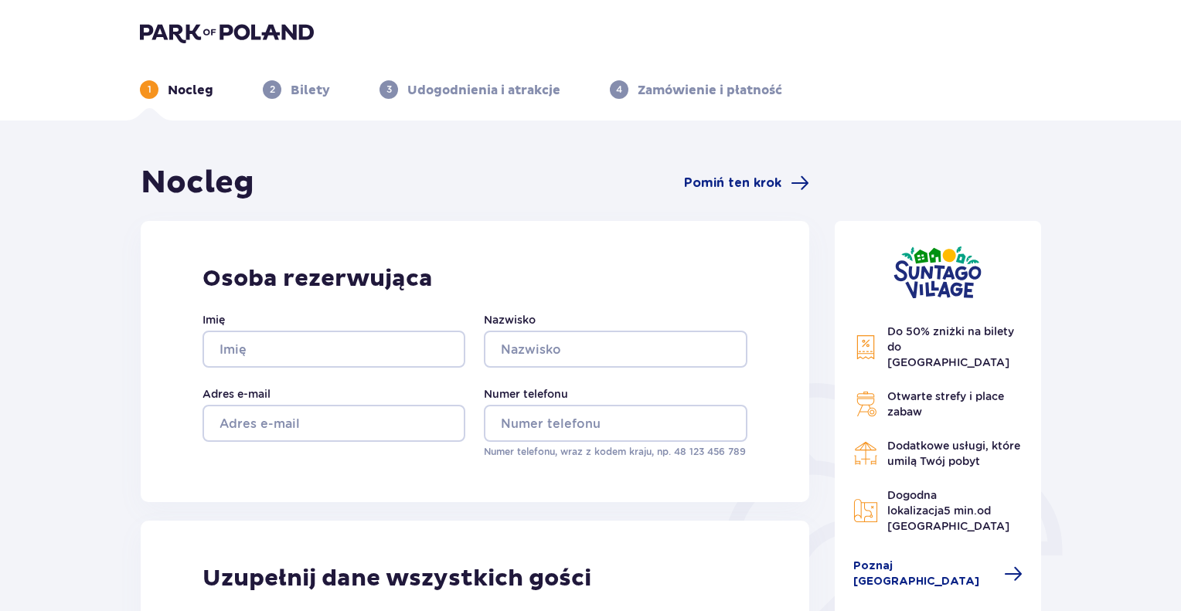
click at [306, 89] on p "Bilety" at bounding box center [310, 90] width 39 height 17
